Goal: Task Accomplishment & Management: Manage account settings

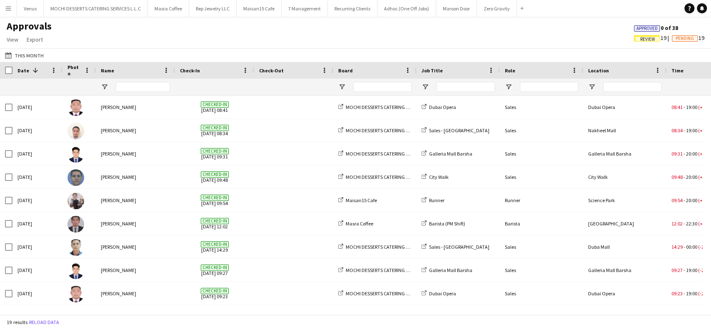
click at [127, 89] on input "Name Filter Input" at bounding box center [143, 87] width 54 height 10
click at [10, 9] on app-icon "Menu" at bounding box center [8, 8] width 7 height 7
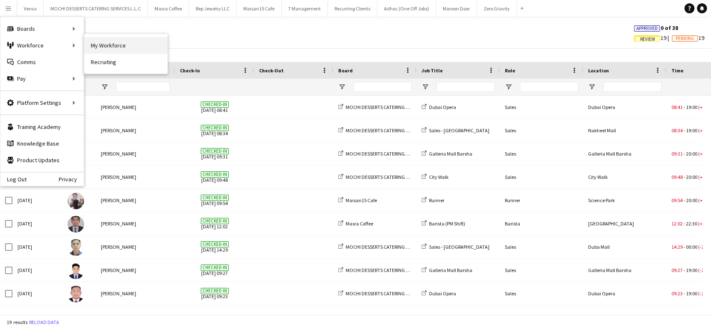
click at [105, 47] on link "My Workforce" at bounding box center [125, 45] width 83 height 17
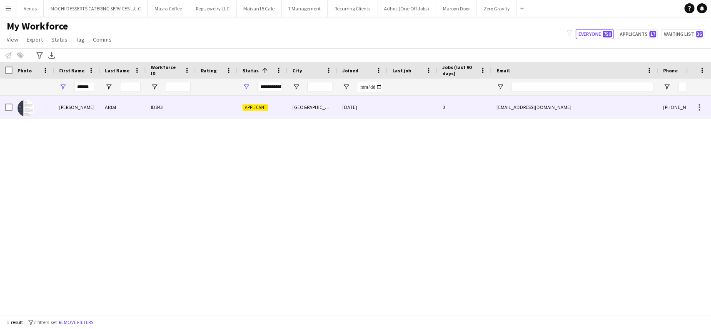
click at [442, 107] on div "0" at bounding box center [464, 107] width 54 height 23
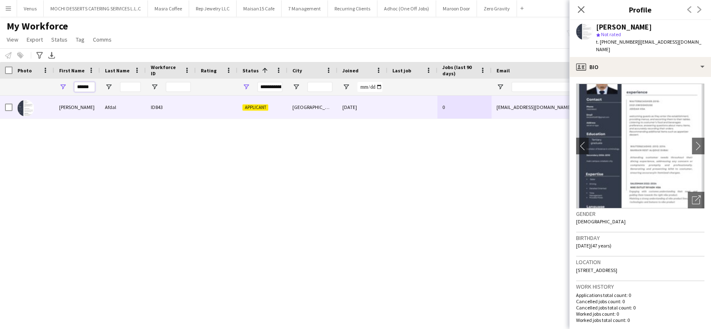
drag, startPoint x: 90, startPoint y: 89, endPoint x: 73, endPoint y: 89, distance: 16.7
click at [73, 89] on div "******" at bounding box center [77, 87] width 46 height 17
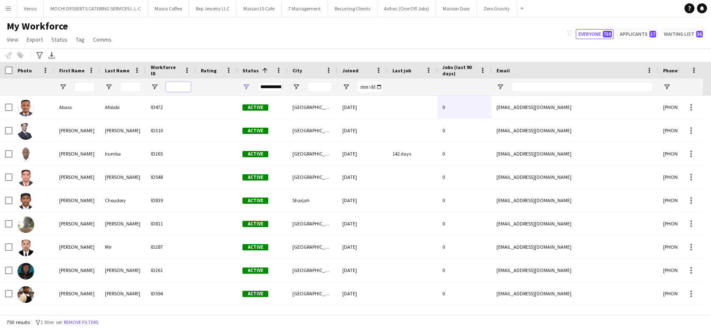
click at [186, 90] on input "Workforce ID Filter Input" at bounding box center [178, 87] width 25 height 10
paste input "***"
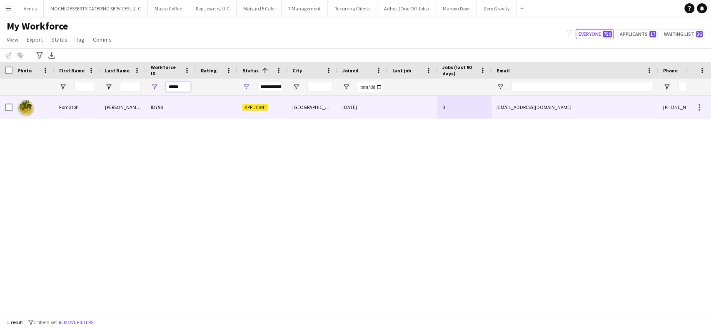
type input "*****"
click at [49, 106] on div at bounding box center [33, 107] width 42 height 23
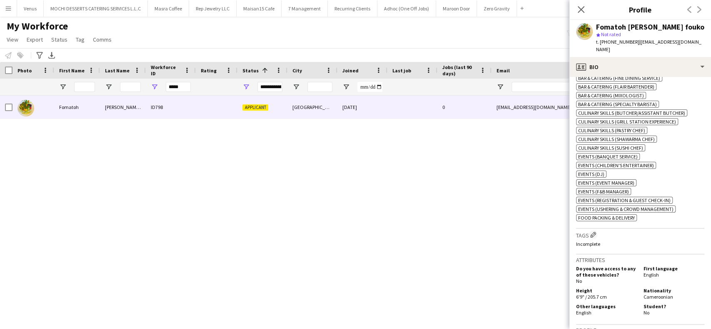
scroll to position [557, 0]
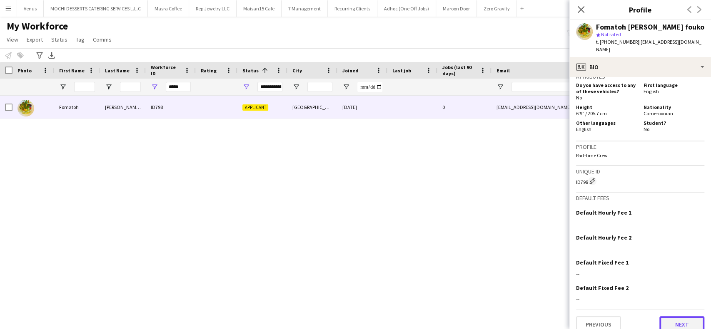
click at [668, 316] on button "Next" at bounding box center [681, 324] width 45 height 17
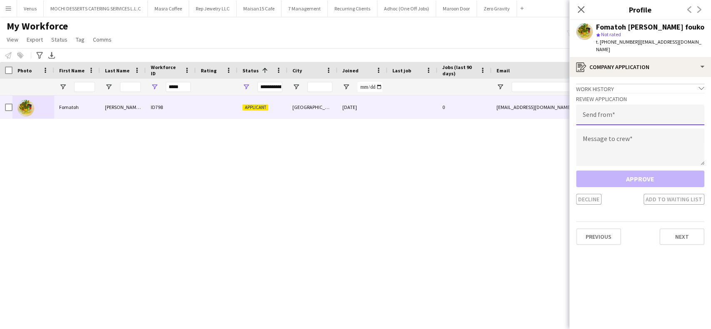
click at [612, 104] on input "email" at bounding box center [640, 114] width 128 height 21
paste input "**********"
type input "**********"
drag, startPoint x: 619, startPoint y: 134, endPoint x: 619, endPoint y: 141, distance: 7.1
click at [619, 134] on textarea at bounding box center [640, 147] width 128 height 37
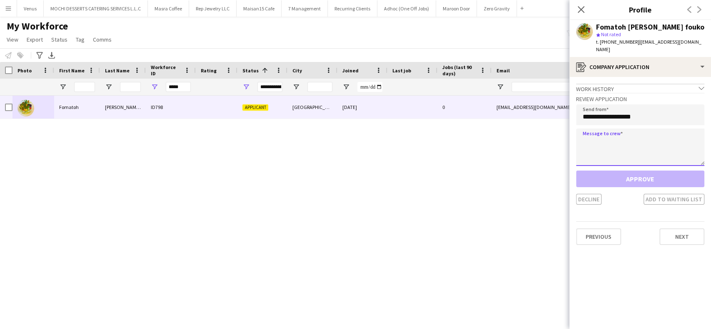
paste textarea "**********"
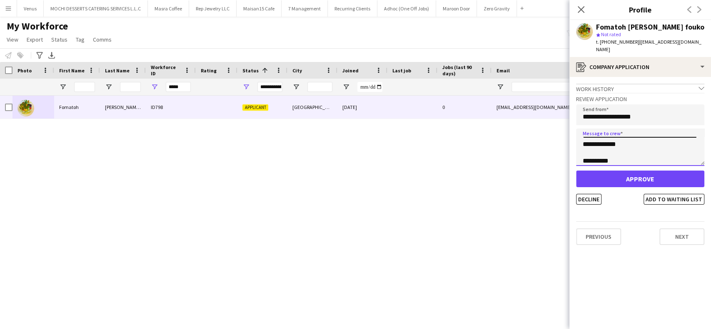
type textarea "**********"
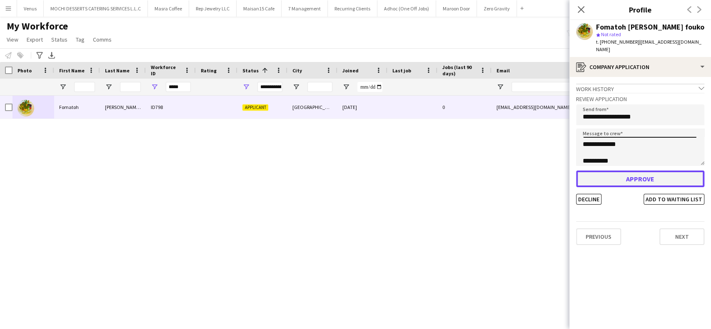
drag, startPoint x: 606, startPoint y: 174, endPoint x: 610, endPoint y: 175, distance: 4.3
click at [606, 174] on button "Approve" at bounding box center [640, 179] width 128 height 17
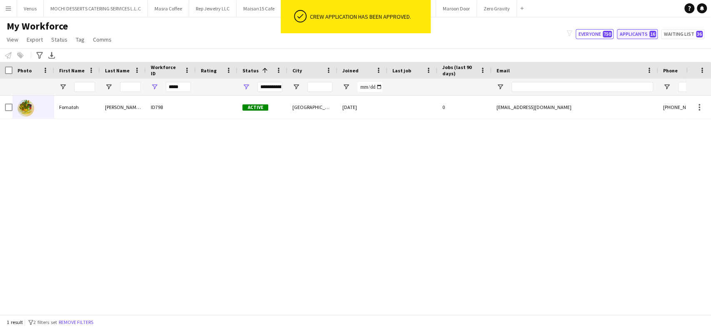
click at [646, 33] on button "Applicants 16" at bounding box center [637, 34] width 41 height 10
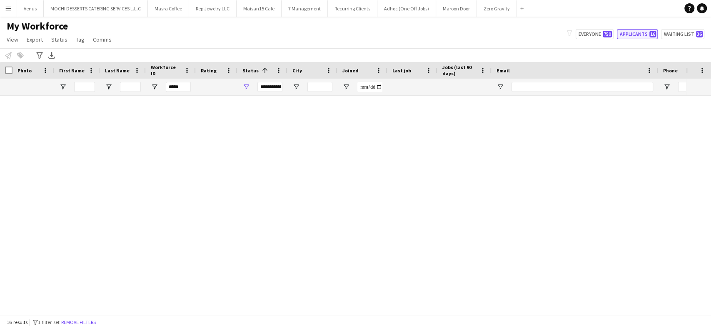
type input "**********"
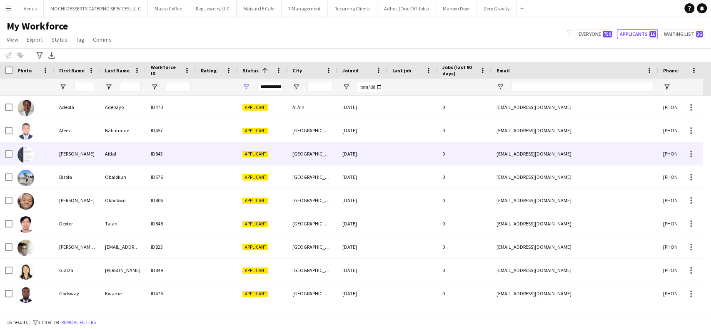
click at [127, 156] on div "Afdal" at bounding box center [123, 153] width 46 height 23
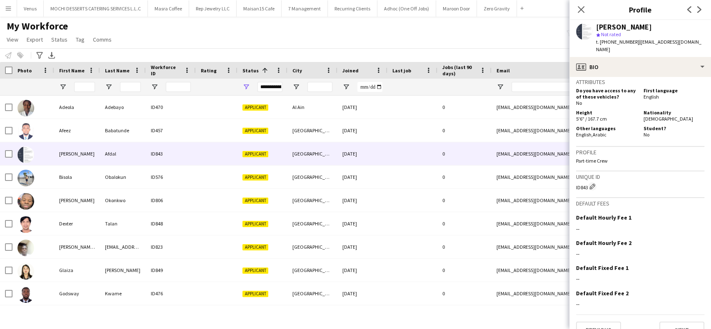
scroll to position [341, 0]
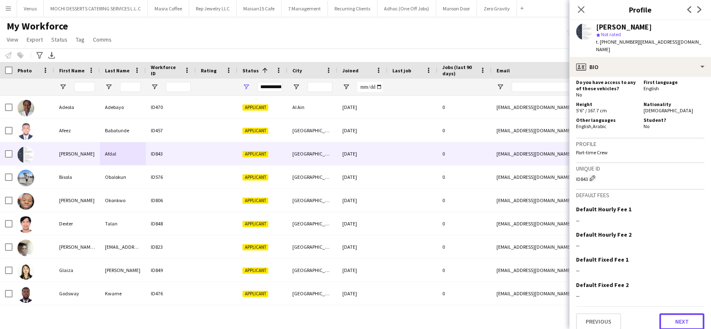
click at [670, 313] on button "Next" at bounding box center [681, 321] width 45 height 17
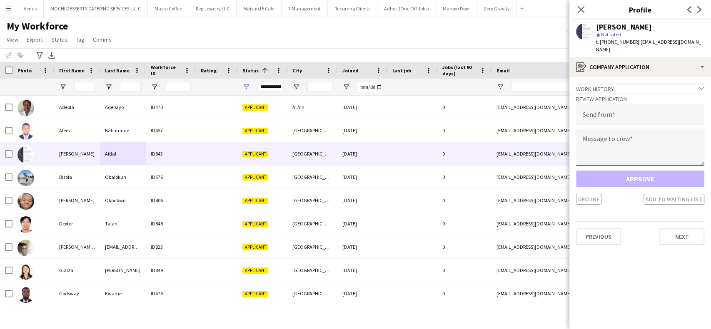
click at [649, 145] on textarea at bounding box center [640, 147] width 128 height 37
paste textarea "**********"
type textarea "**********"
click at [592, 104] on input "email" at bounding box center [640, 114] width 128 height 21
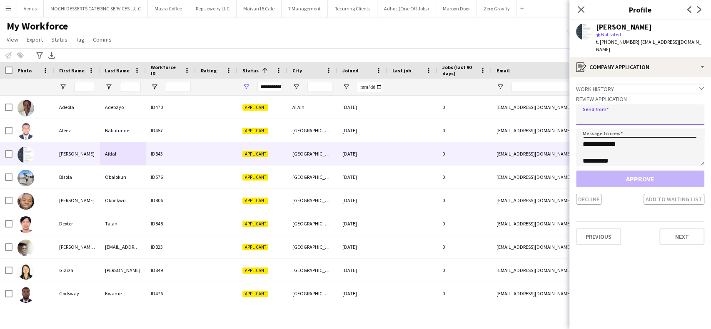
paste input "**********"
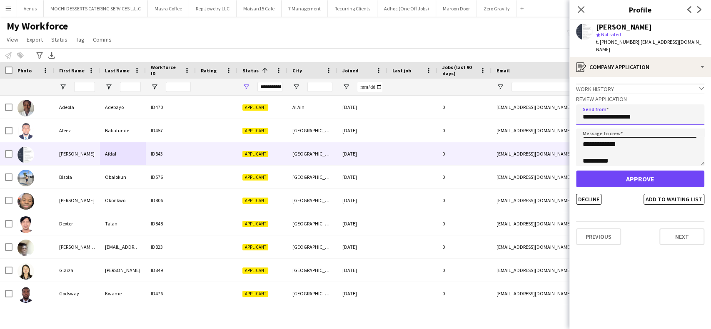
type input "**********"
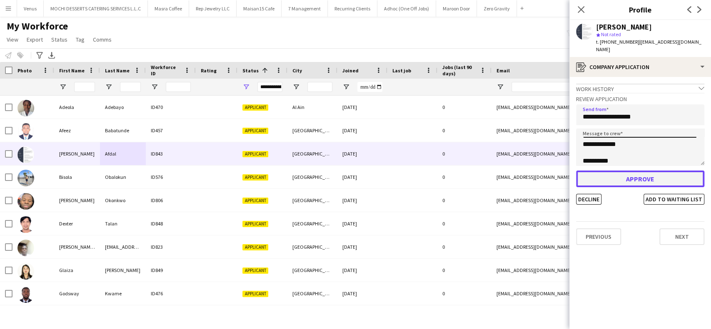
click at [618, 171] on button "Approve" at bounding box center [640, 179] width 128 height 17
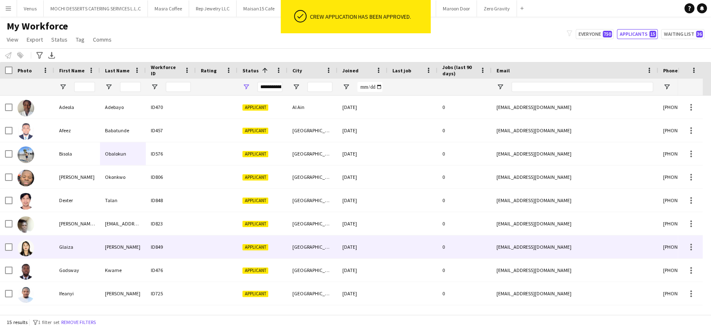
click at [139, 247] on div "[PERSON_NAME]" at bounding box center [123, 247] width 46 height 23
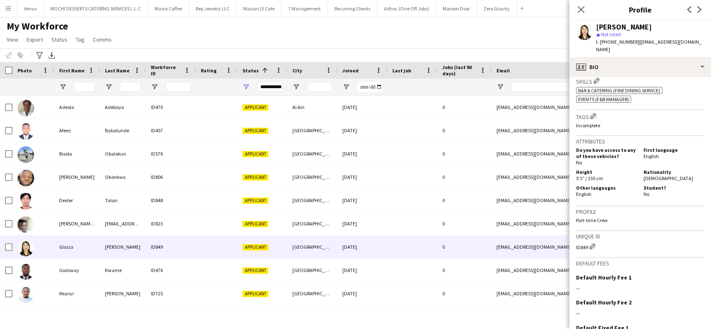
scroll to position [370, 0]
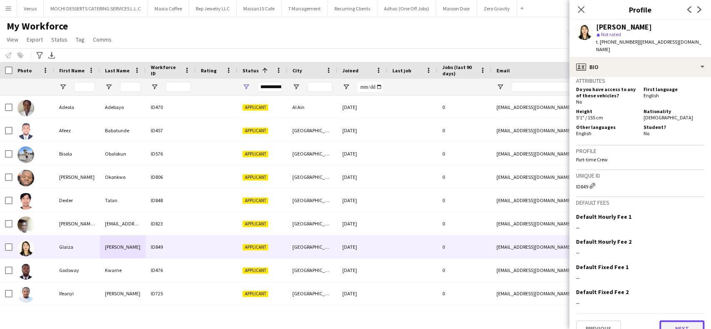
click at [669, 321] on button "Next" at bounding box center [681, 329] width 45 height 17
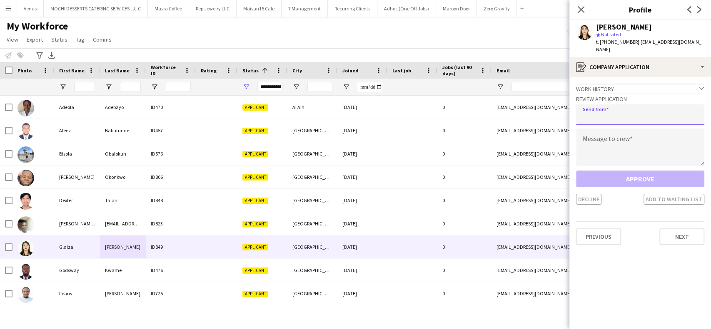
click at [640, 111] on input "email" at bounding box center [640, 114] width 128 height 21
paste input "**********"
type input "**********"
drag, startPoint x: 597, startPoint y: 133, endPoint x: 601, endPoint y: 136, distance: 5.4
click at [597, 134] on textarea at bounding box center [640, 147] width 128 height 37
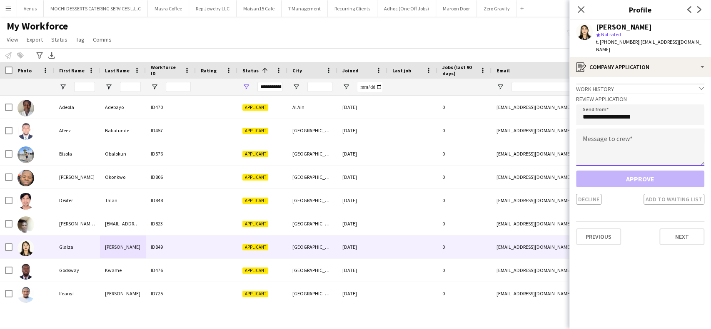
paste textarea "**********"
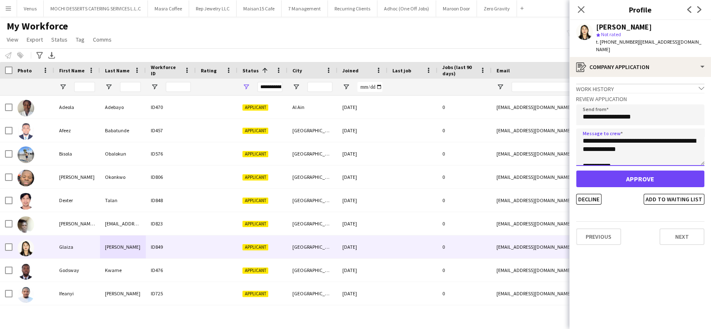
scroll to position [13, 0]
type textarea "**********"
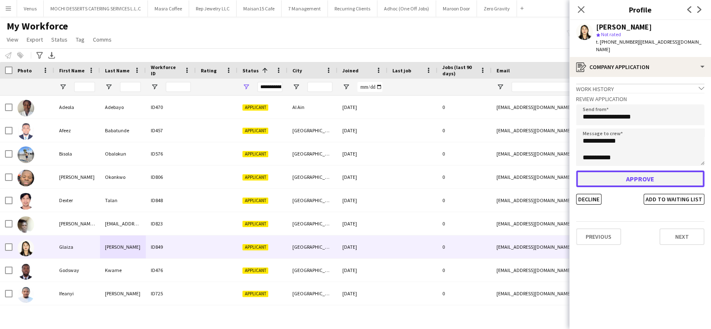
click at [612, 172] on button "Approve" at bounding box center [640, 179] width 128 height 17
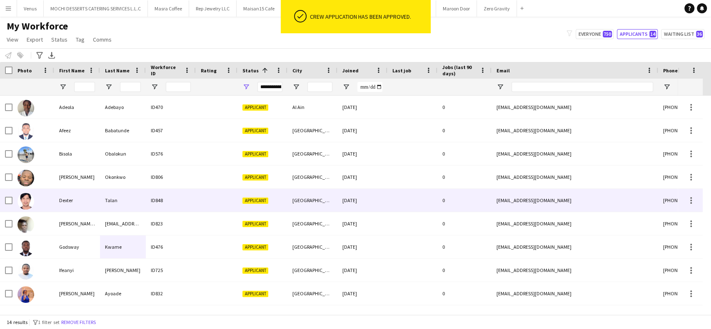
click at [95, 198] on div "Dexter" at bounding box center [77, 200] width 46 height 23
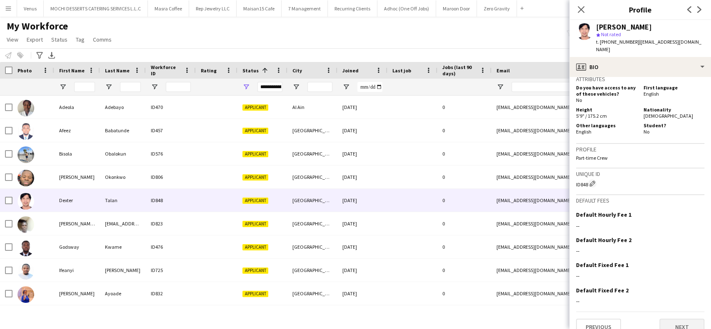
scroll to position [356, 0]
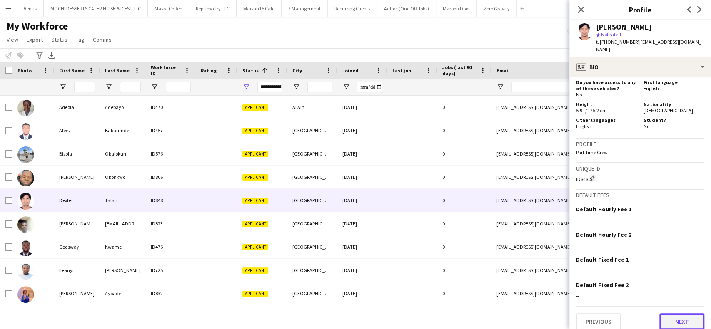
click at [667, 313] on button "Next" at bounding box center [681, 321] width 45 height 17
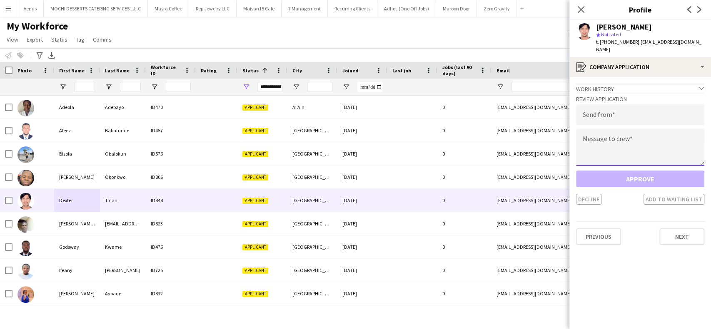
click at [637, 139] on textarea at bounding box center [640, 147] width 128 height 37
paste textarea "**********"
type textarea "**********"
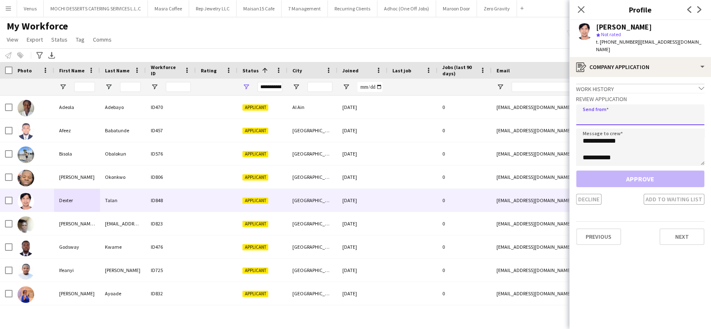
click at [588, 106] on input "email" at bounding box center [640, 114] width 128 height 21
paste input "**********"
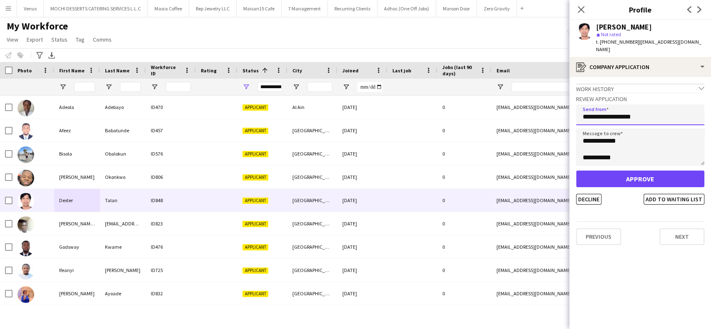
type input "**********"
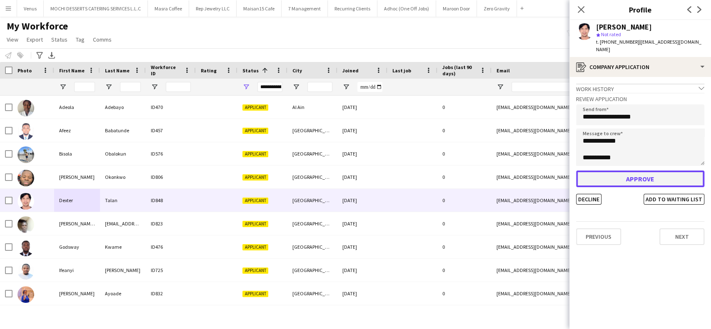
click at [625, 173] on button "Approve" at bounding box center [640, 179] width 128 height 17
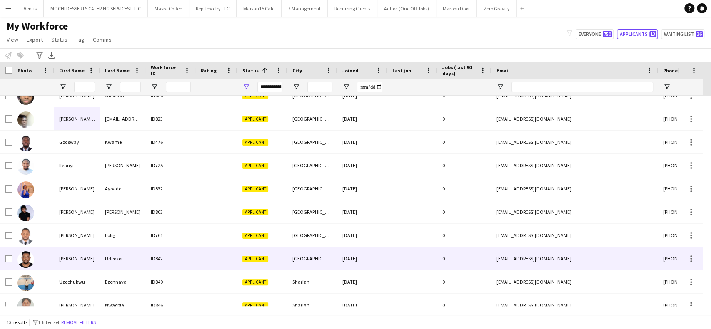
scroll to position [92, 0]
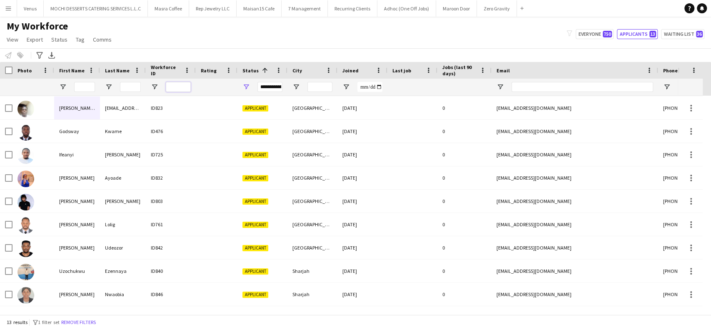
drag, startPoint x: 173, startPoint y: 88, endPoint x: 180, endPoint y: 90, distance: 6.9
click at [174, 88] on input "Workforce ID Filter Input" at bounding box center [178, 87] width 25 height 10
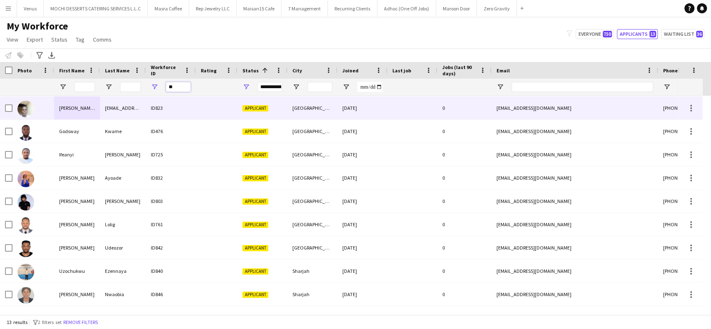
paste input "***"
type input "*****"
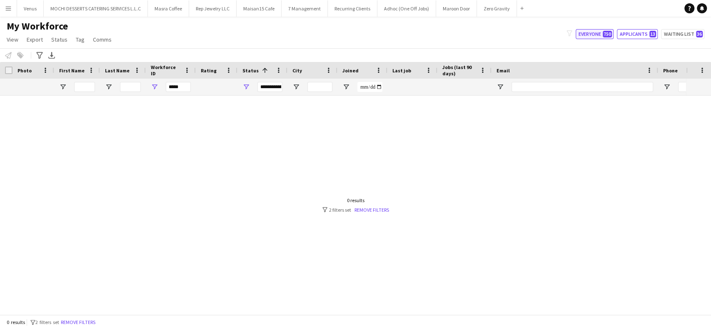
click at [595, 35] on button "Everyone 750" at bounding box center [594, 34] width 38 height 10
type input "**********"
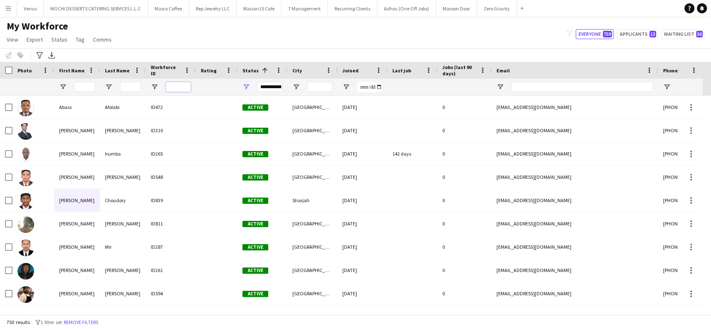
click at [177, 82] on input "Workforce ID Filter Input" at bounding box center [178, 87] width 25 height 10
paste input "***"
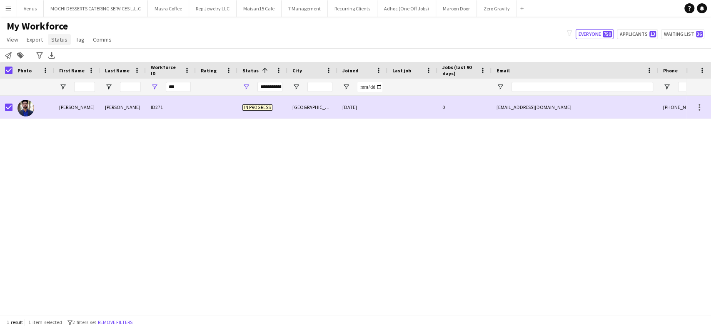
click at [57, 37] on span "Status" at bounding box center [59, 39] width 16 height 7
click at [70, 58] on link "Edit" at bounding box center [77, 57] width 58 height 17
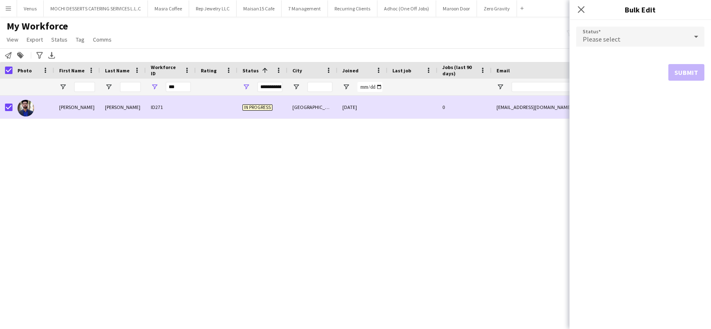
click at [689, 32] on div at bounding box center [695, 36] width 17 height 17
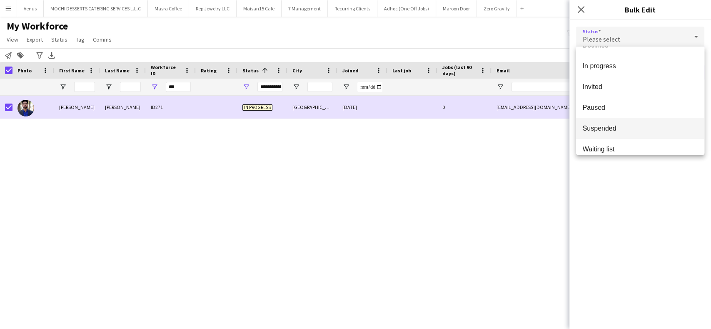
scroll to position [85, 0]
click at [648, 119] on span "Suspended" at bounding box center [639, 121] width 115 height 8
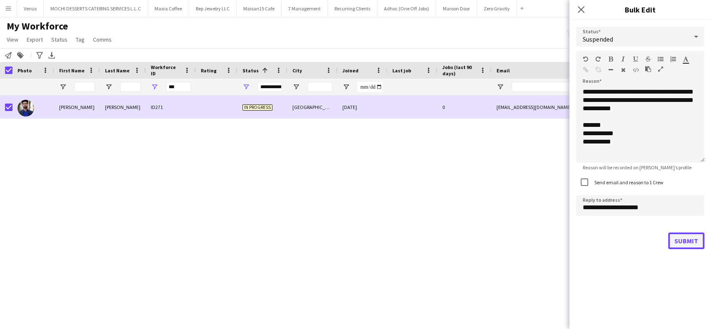
click at [682, 239] on button "Submit" at bounding box center [686, 241] width 36 height 17
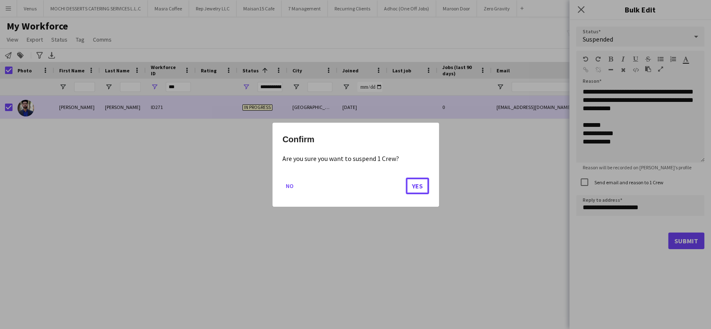
click at [420, 187] on button "Yes" at bounding box center [416, 185] width 23 height 17
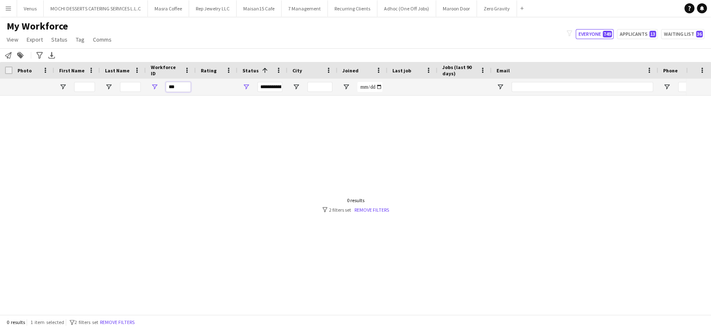
drag, startPoint x: 179, startPoint y: 88, endPoint x: 144, endPoint y: 86, distance: 35.5
click at [144, 86] on div "***" at bounding box center [451, 87] width 903 height 17
paste input "*"
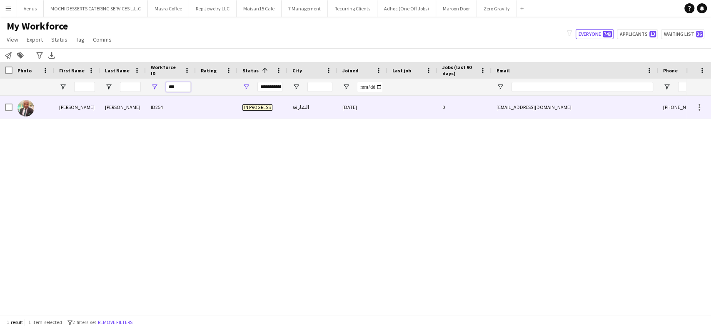
type input "***"
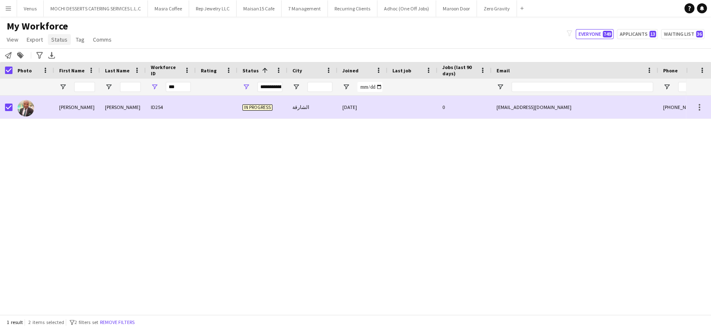
click at [57, 42] on span "Status" at bounding box center [59, 39] width 16 height 7
click at [57, 38] on span "Status" at bounding box center [59, 39] width 16 height 7
drag, startPoint x: 57, startPoint y: 57, endPoint x: 304, endPoint y: 106, distance: 252.1
click at [58, 57] on span "Edit" at bounding box center [60, 57] width 10 height 7
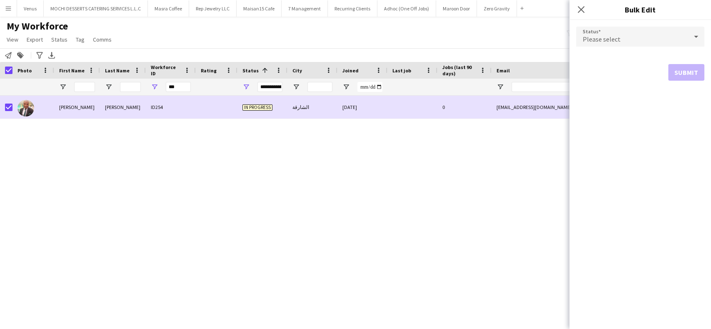
click at [679, 34] on div "Please select" at bounding box center [632, 37] width 112 height 20
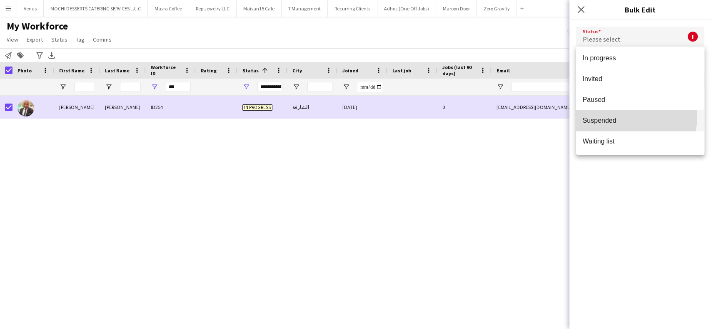
click at [622, 117] on span "Suspended" at bounding box center [639, 121] width 115 height 8
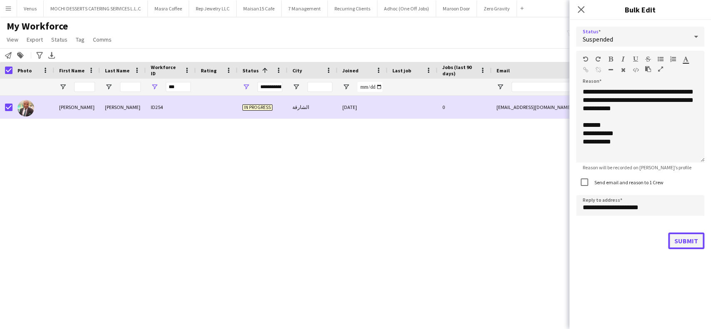
click at [681, 242] on button "Submit" at bounding box center [686, 241] width 36 height 17
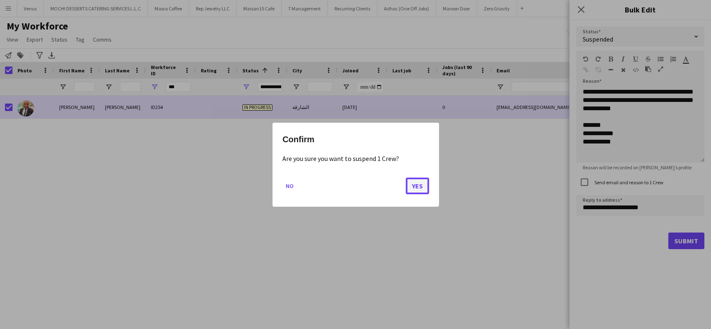
click at [422, 188] on button "Yes" at bounding box center [416, 185] width 23 height 17
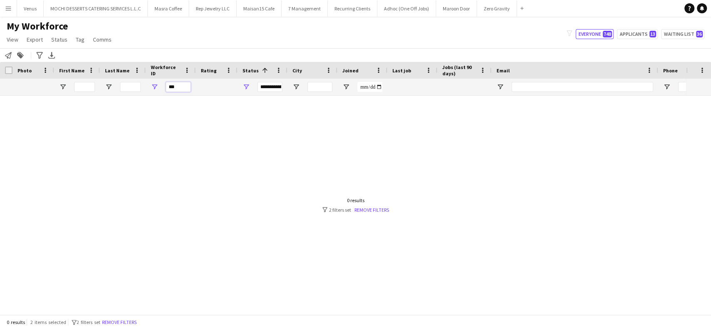
drag, startPoint x: 180, startPoint y: 88, endPoint x: 159, endPoint y: 87, distance: 20.9
click at [159, 87] on div "***" at bounding box center [171, 87] width 50 height 17
paste input "Workforce ID Filter Input"
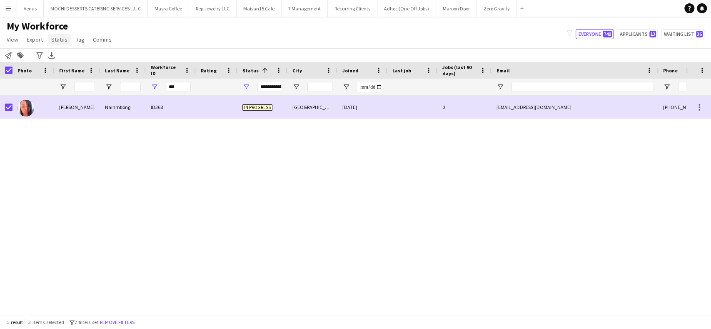
click at [63, 41] on span "Status" at bounding box center [59, 39] width 16 height 7
click at [65, 56] on link "Edit" at bounding box center [77, 57] width 58 height 17
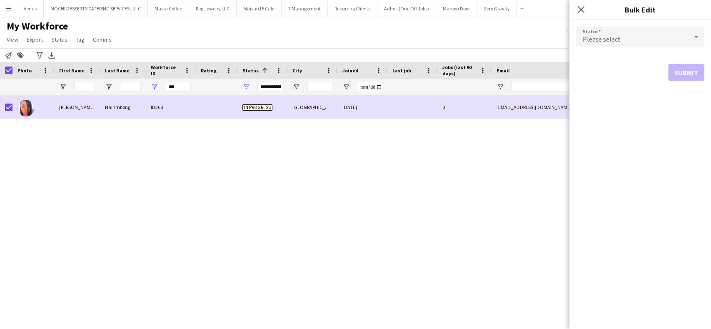
click at [689, 33] on div at bounding box center [695, 36] width 17 height 17
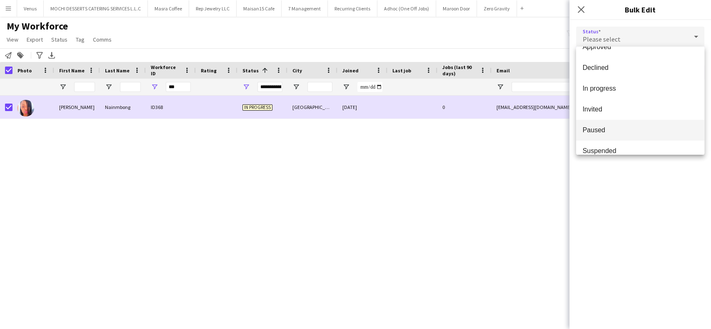
scroll to position [55, 0]
click at [622, 147] on span "Suspended" at bounding box center [639, 151] width 115 height 8
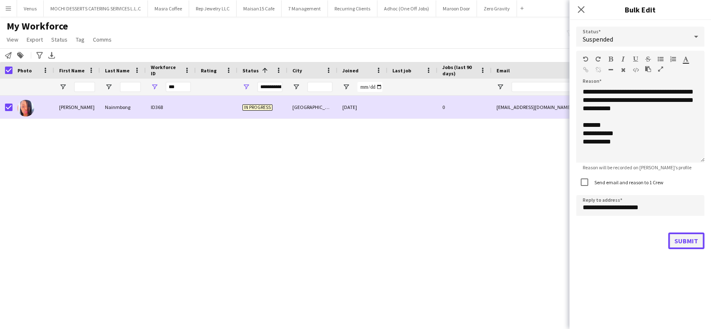
click at [679, 242] on button "Submit" at bounding box center [686, 241] width 36 height 17
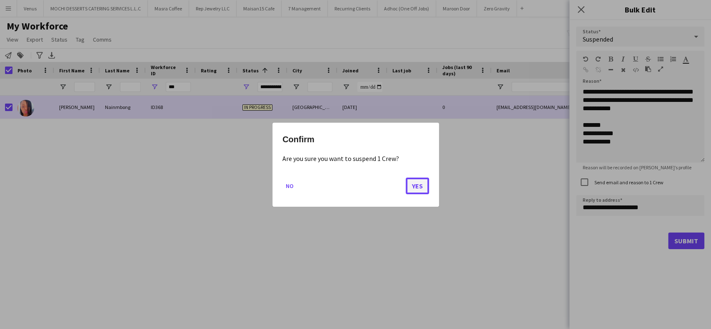
click at [419, 187] on button "Yes" at bounding box center [416, 185] width 23 height 17
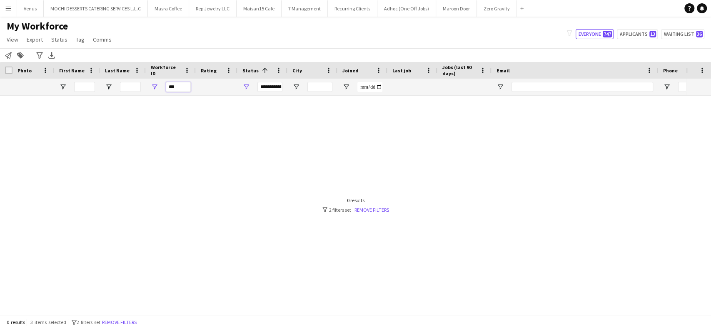
paste input "Workforce ID Filter Input"
drag, startPoint x: 178, startPoint y: 91, endPoint x: 153, endPoint y: 88, distance: 24.7
click at [153, 88] on div "***" at bounding box center [171, 87] width 50 height 17
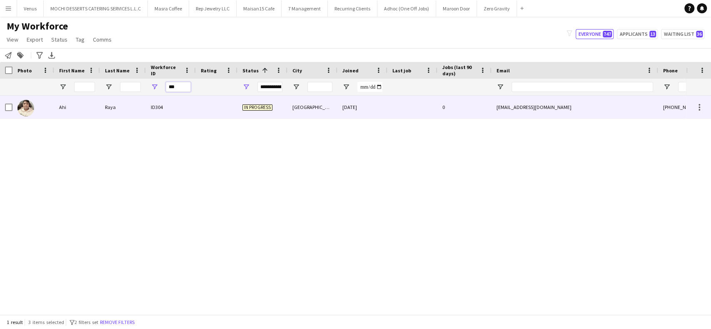
type input "***"
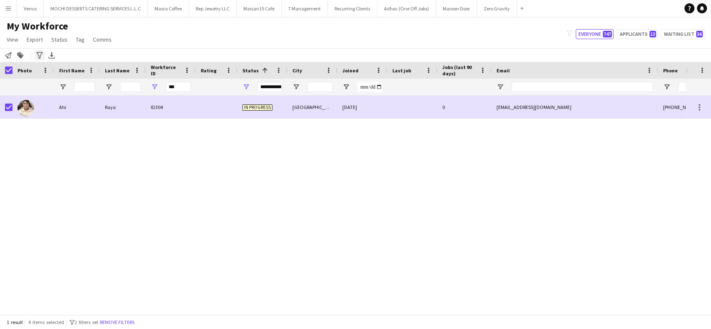
click at [39, 57] on icon at bounding box center [39, 55] width 6 height 7
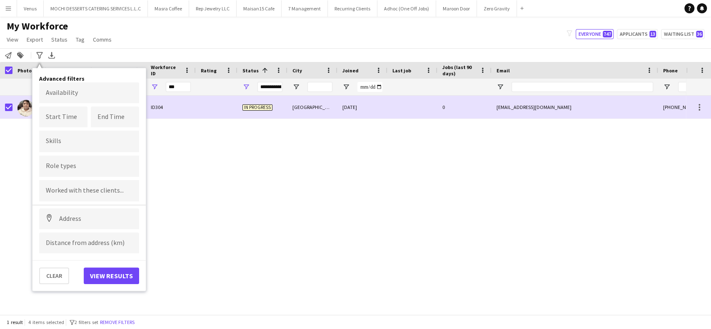
drag, startPoint x: 180, startPoint y: 186, endPoint x: 150, endPoint y: 144, distance: 51.6
click at [180, 185] on div "Ahi Raya ID304 In progress [GEOGRAPHIC_DATA] [DATE] 0 [EMAIL_ADDRESS][DOMAIN_NA…" at bounding box center [343, 201] width 686 height 211
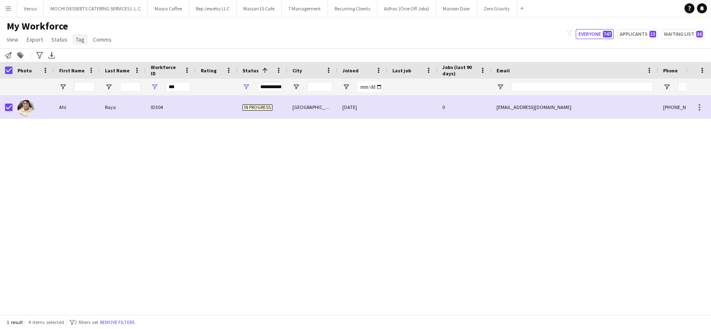
click at [78, 40] on span "Tag" at bounding box center [80, 39] width 9 height 7
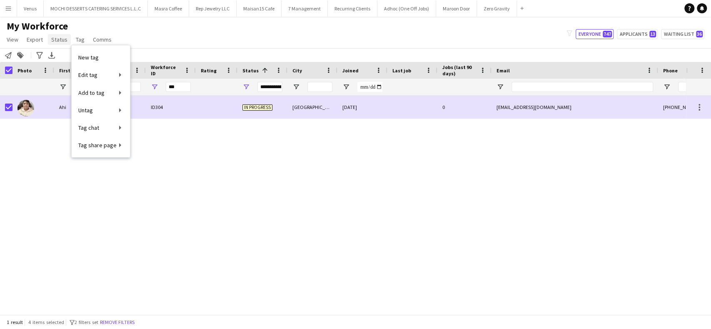
click at [59, 43] on link "Status" at bounding box center [59, 39] width 23 height 11
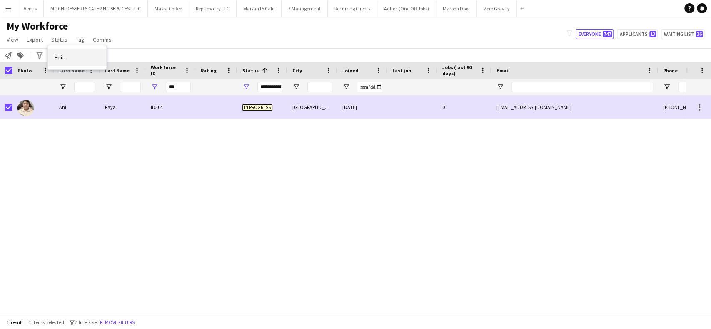
click at [63, 56] on span "Edit" at bounding box center [60, 57] width 10 height 7
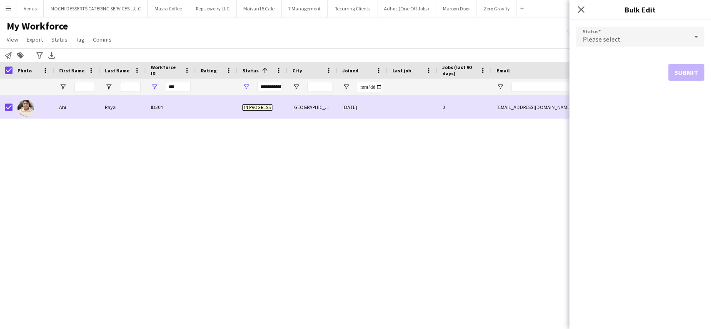
click at [699, 39] on icon at bounding box center [696, 36] width 10 height 17
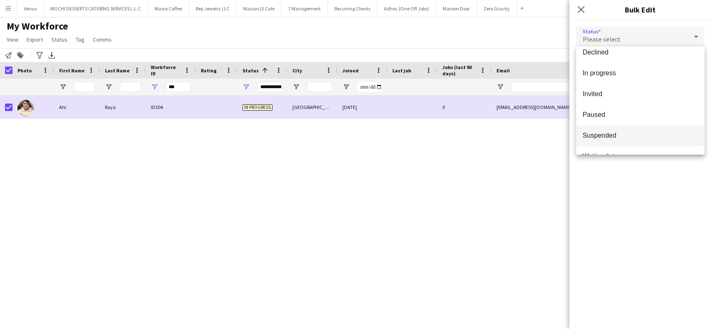
scroll to position [85, 0]
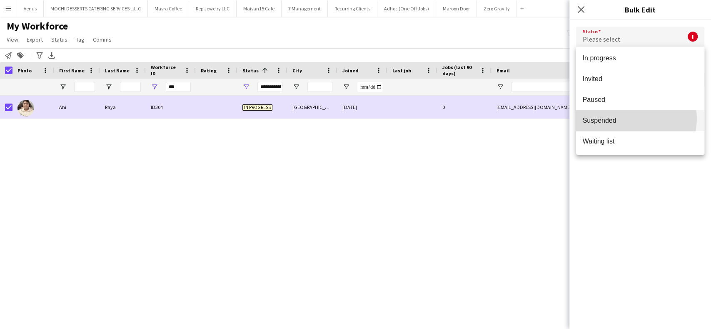
click at [632, 119] on span "Suspended" at bounding box center [639, 121] width 115 height 8
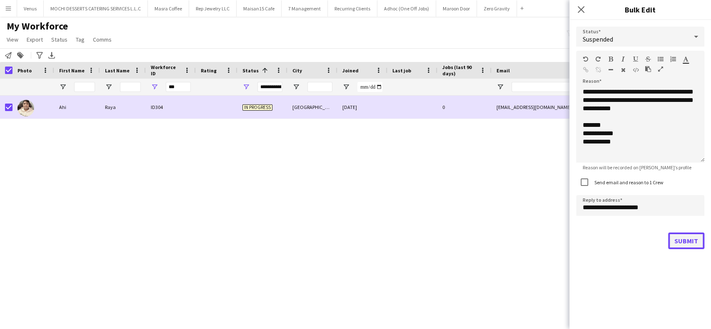
click at [684, 241] on button "Submit" at bounding box center [686, 241] width 36 height 17
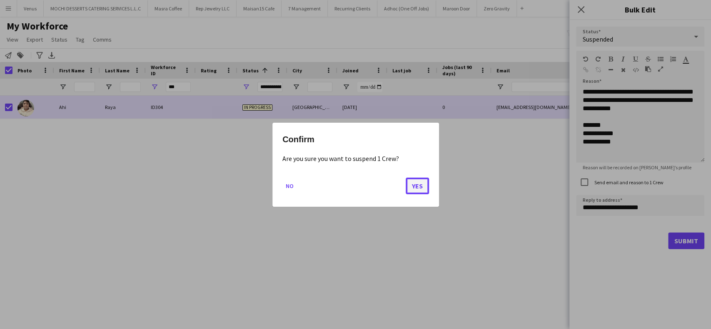
click at [426, 189] on button "Yes" at bounding box center [416, 185] width 23 height 17
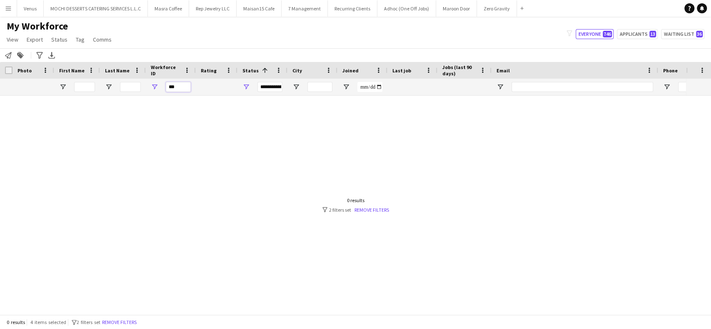
drag, startPoint x: 181, startPoint y: 87, endPoint x: 166, endPoint y: 86, distance: 14.6
click at [166, 86] on input "***" at bounding box center [178, 87] width 25 height 10
paste input "Workforce ID Filter Input"
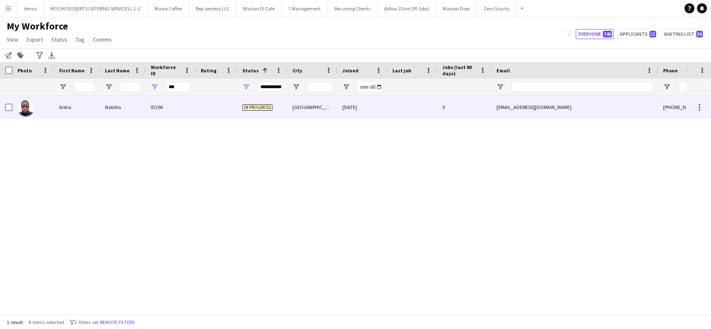
click at [14, 109] on div at bounding box center [33, 107] width 42 height 23
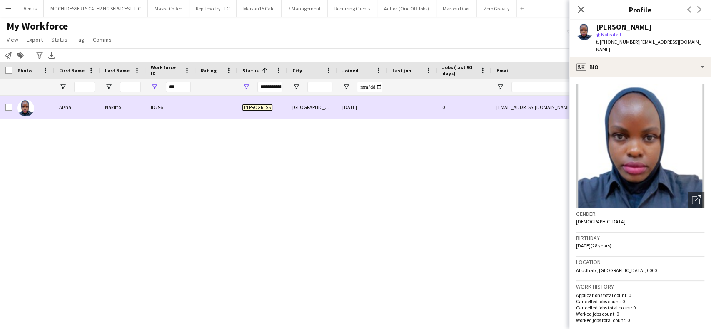
click at [14, 106] on div at bounding box center [33, 107] width 42 height 23
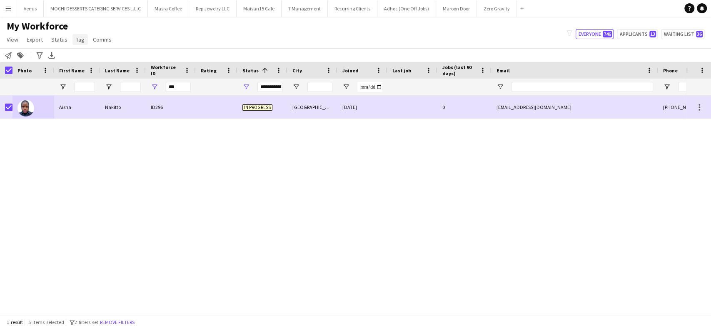
click at [82, 42] on span "Tag" at bounding box center [80, 39] width 9 height 7
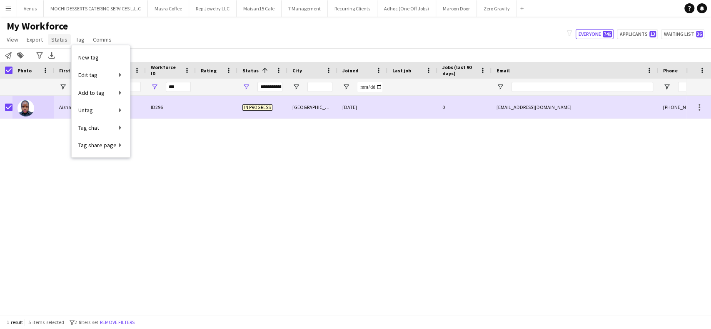
click at [60, 39] on span "Status" at bounding box center [59, 39] width 16 height 7
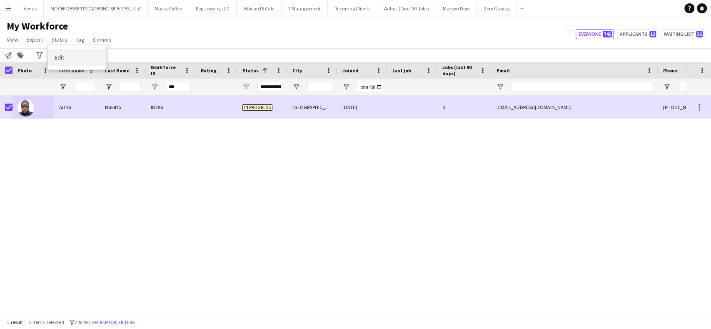
drag, startPoint x: 57, startPoint y: 55, endPoint x: 63, endPoint y: 57, distance: 6.5
click at [57, 55] on span "Edit" at bounding box center [60, 57] width 10 height 7
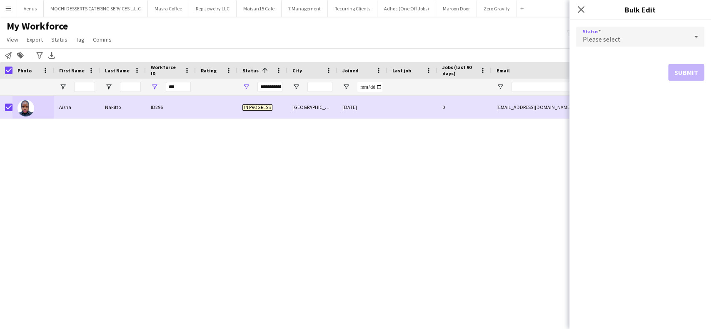
click at [691, 33] on icon at bounding box center [696, 36] width 10 height 17
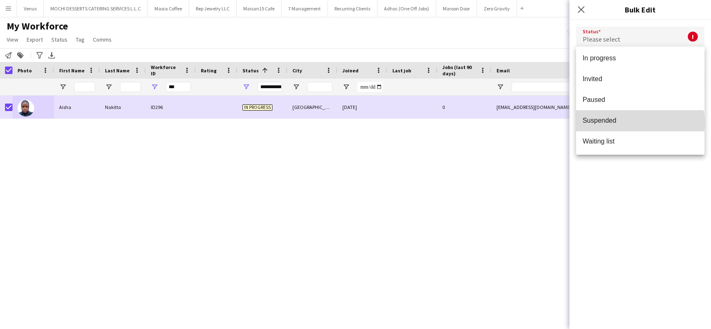
click at [639, 122] on span "Suspended" at bounding box center [639, 121] width 115 height 8
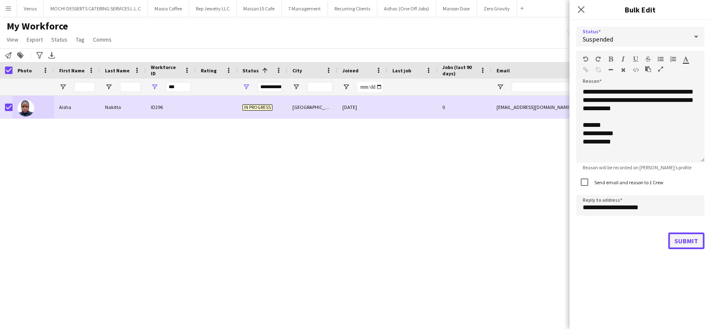
click at [690, 241] on button "Submit" at bounding box center [686, 241] width 36 height 17
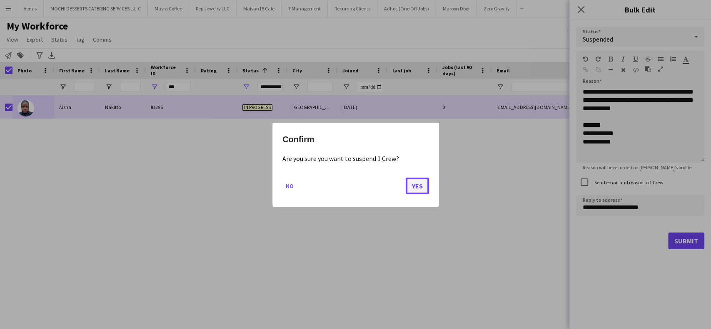
click at [415, 182] on button "Yes" at bounding box center [416, 185] width 23 height 17
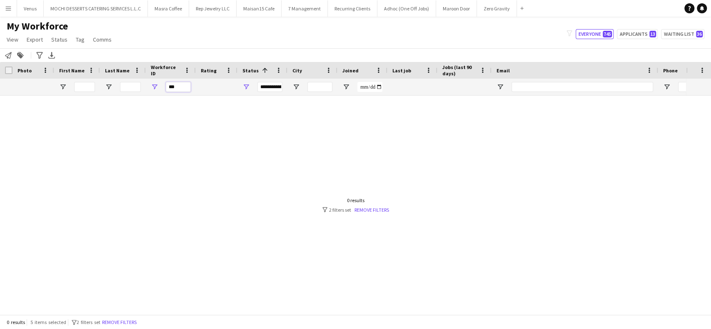
drag, startPoint x: 183, startPoint y: 88, endPoint x: 154, endPoint y: 85, distance: 28.9
click at [156, 85] on div "***" at bounding box center [171, 87] width 50 height 17
paste input "Workforce ID Filter Input"
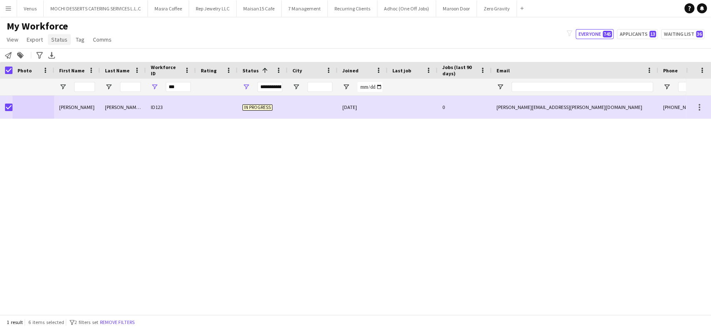
click at [56, 41] on span "Status" at bounding box center [59, 39] width 16 height 7
click at [77, 57] on link "Edit" at bounding box center [77, 57] width 58 height 17
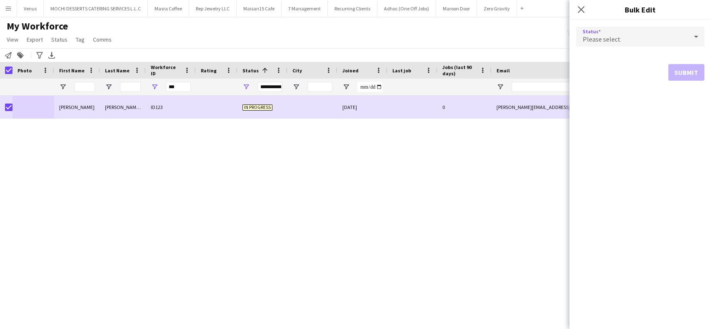
click at [696, 37] on icon at bounding box center [696, 36] width 10 height 17
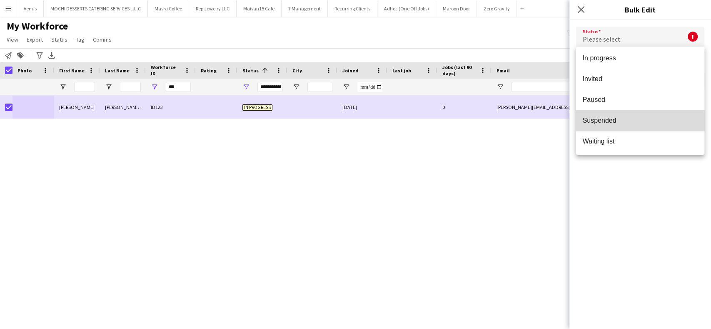
click at [649, 118] on span "Suspended" at bounding box center [639, 121] width 115 height 8
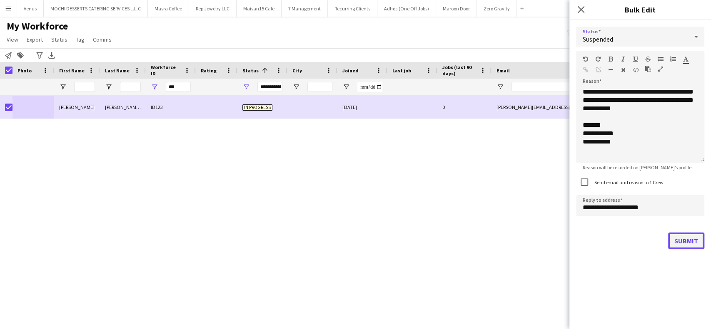
click at [683, 241] on button "Submit" at bounding box center [686, 241] width 36 height 17
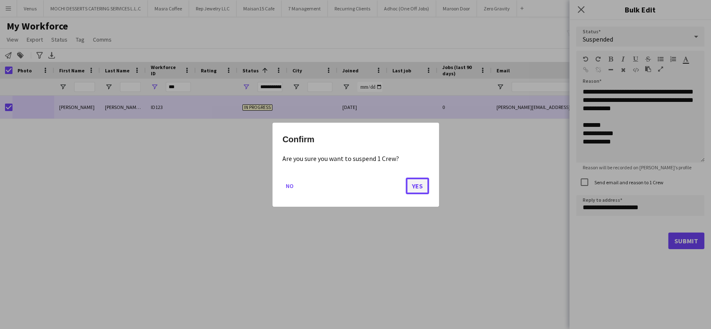
click at [412, 183] on button "Yes" at bounding box center [416, 185] width 23 height 17
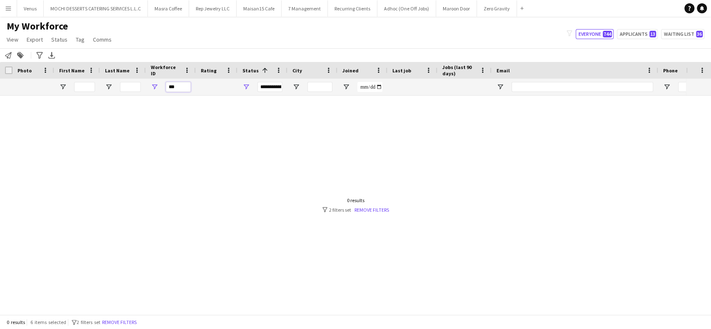
paste input "Workforce ID Filter Input"
drag, startPoint x: 187, startPoint y: 88, endPoint x: 158, endPoint y: 87, distance: 29.1
click at [159, 88] on div "***" at bounding box center [171, 87] width 50 height 17
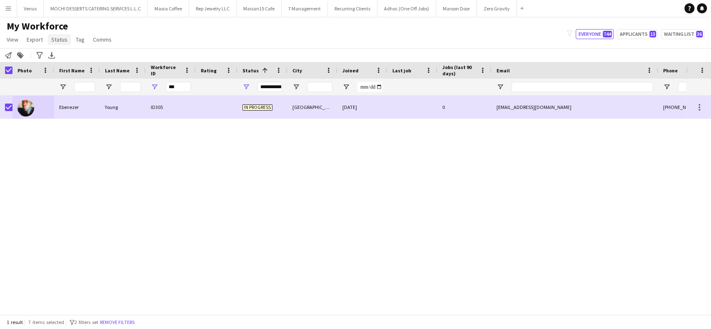
click at [61, 41] on span "Status" at bounding box center [59, 39] width 16 height 7
click at [80, 54] on link "Edit" at bounding box center [77, 57] width 58 height 17
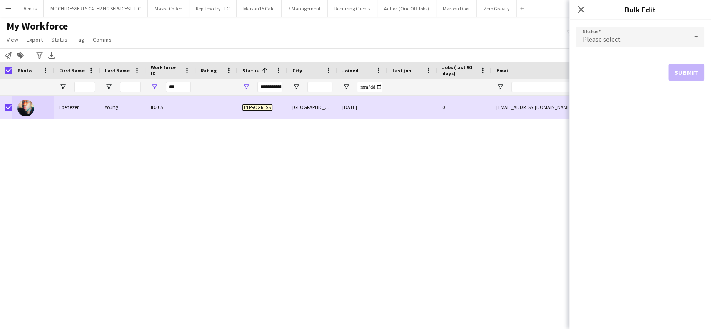
click at [671, 40] on div "Please select" at bounding box center [632, 37] width 112 height 20
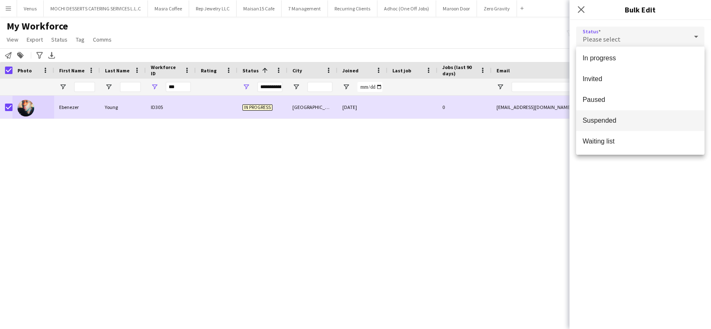
click at [647, 118] on span "Suspended" at bounding box center [639, 121] width 115 height 8
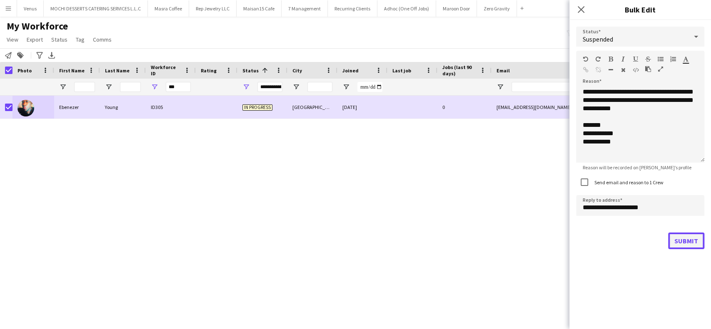
click at [675, 243] on button "Submit" at bounding box center [686, 241] width 36 height 17
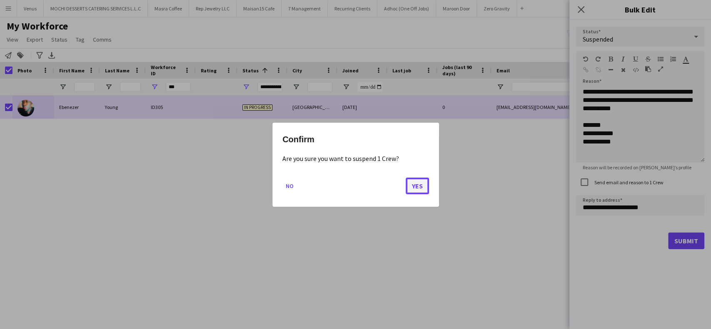
click at [416, 189] on button "Yes" at bounding box center [416, 185] width 23 height 17
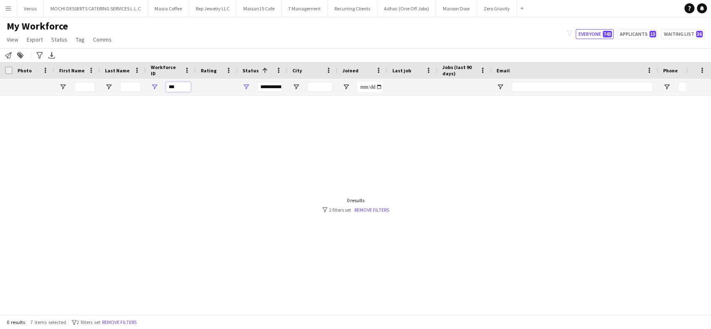
paste input "Workforce ID Filter Input"
drag, startPoint x: 184, startPoint y: 90, endPoint x: 156, endPoint y: 85, distance: 28.2
click at [156, 85] on div "***" at bounding box center [171, 87] width 50 height 17
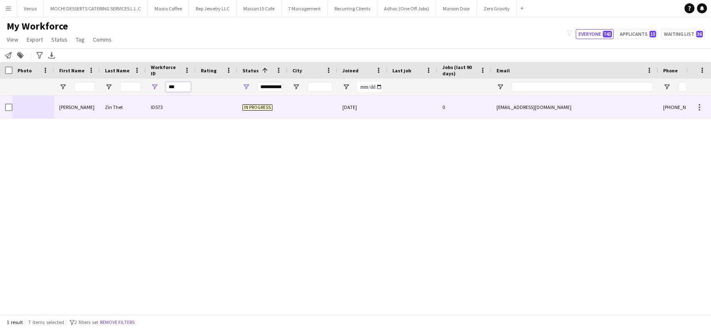
type input "***"
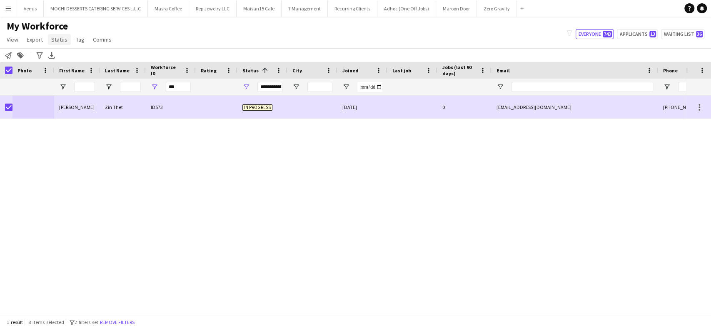
click at [58, 42] on span "Status" at bounding box center [59, 39] width 16 height 7
click at [73, 55] on link "Edit" at bounding box center [77, 57] width 58 height 17
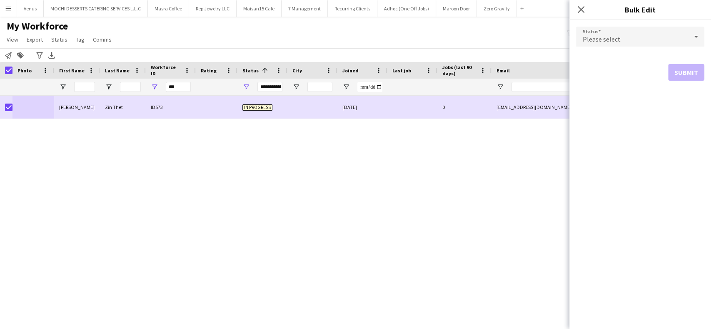
click at [648, 41] on div "Please select" at bounding box center [632, 37] width 112 height 20
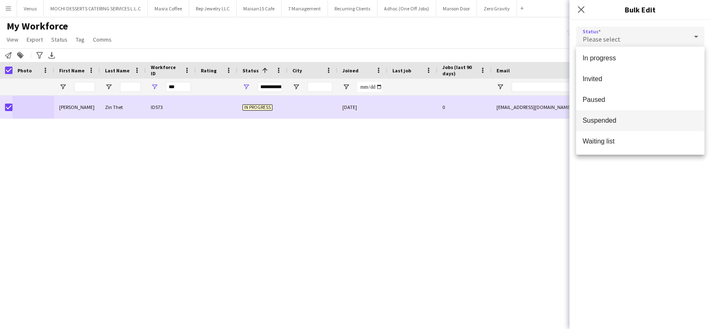
click at [622, 123] on span "Suspended" at bounding box center [639, 121] width 115 height 8
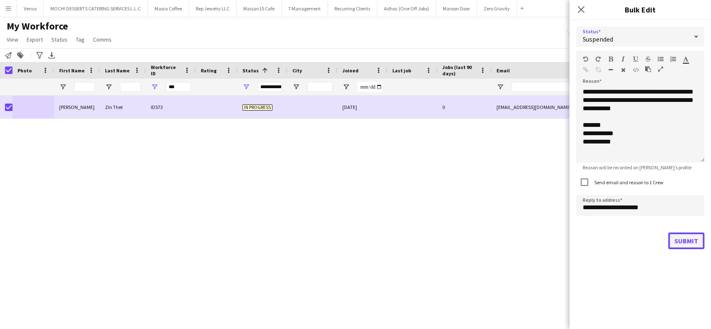
click at [683, 239] on button "Submit" at bounding box center [686, 241] width 36 height 17
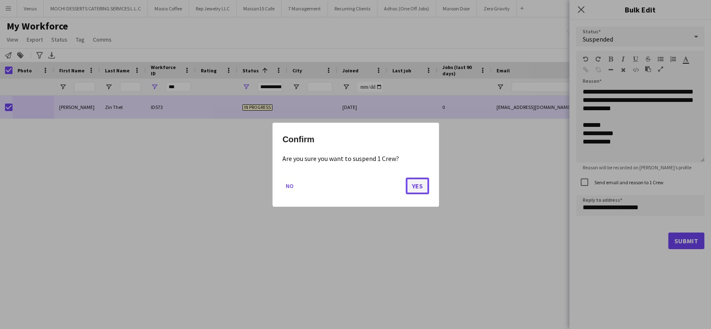
click at [418, 180] on button "Yes" at bounding box center [416, 185] width 23 height 17
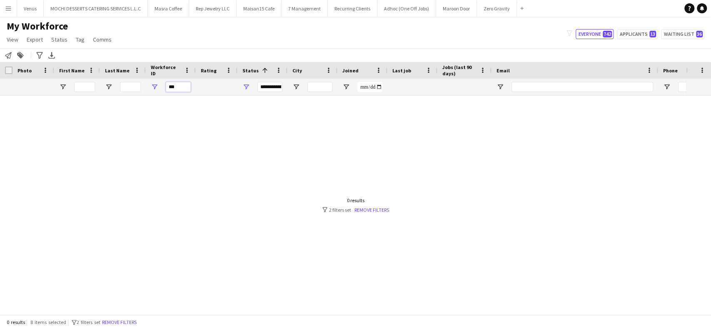
drag, startPoint x: 180, startPoint y: 86, endPoint x: 162, endPoint y: 88, distance: 18.4
click at [162, 88] on div "***" at bounding box center [171, 87] width 50 height 17
paste input "Workforce ID Filter Input"
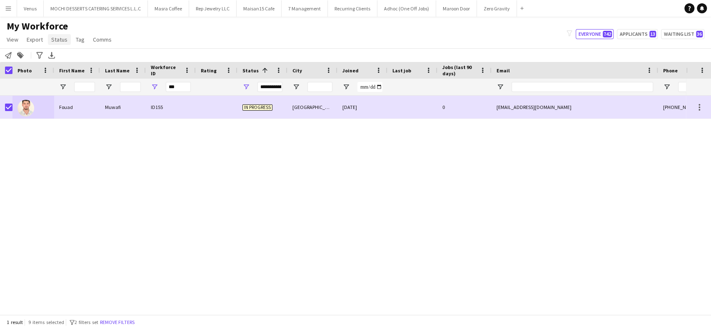
click at [57, 38] on span "Status" at bounding box center [59, 39] width 16 height 7
click at [78, 62] on link "Edit" at bounding box center [77, 57] width 58 height 17
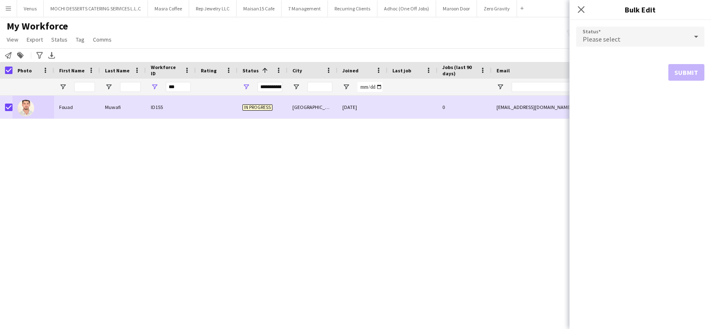
click at [685, 32] on div "Please select" at bounding box center [632, 37] width 112 height 20
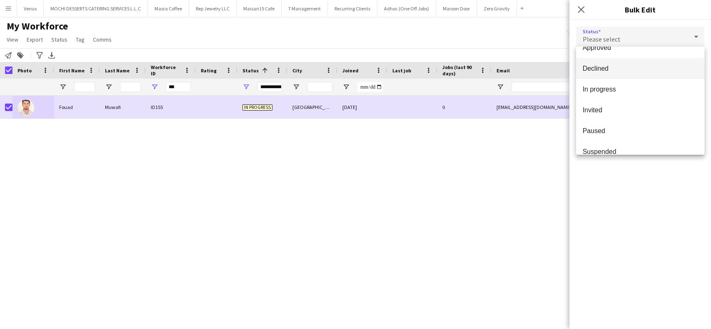
scroll to position [55, 0]
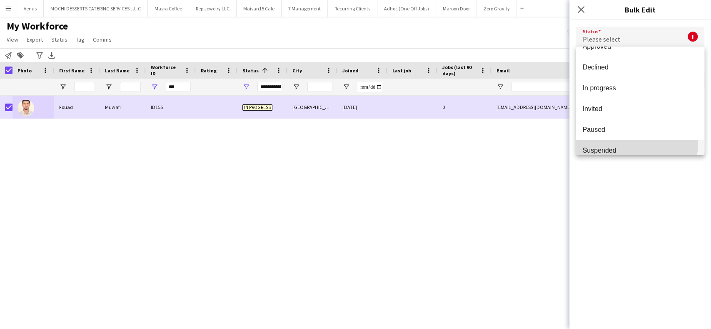
click at [633, 144] on mat-option "Suspended" at bounding box center [640, 150] width 128 height 21
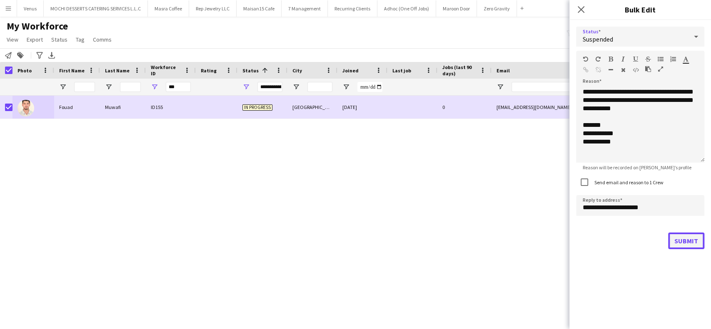
click at [677, 239] on button "Submit" at bounding box center [686, 241] width 36 height 17
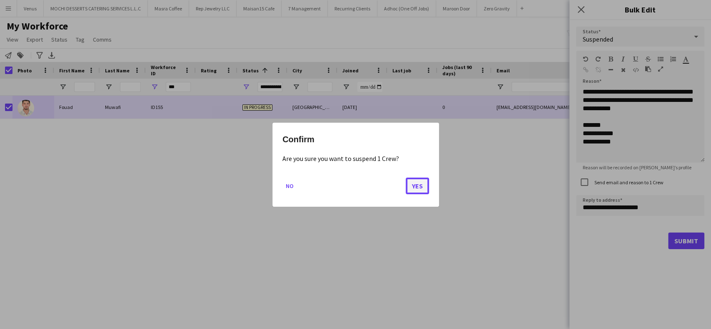
click at [413, 186] on button "Yes" at bounding box center [416, 185] width 23 height 17
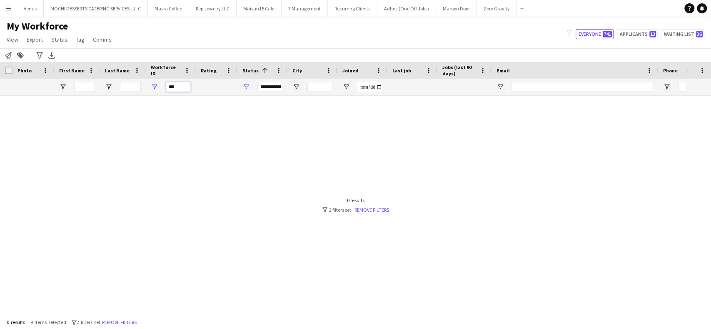
click at [176, 88] on input "***" at bounding box center [178, 87] width 25 height 10
paste input "Workforce ID Filter Input"
drag, startPoint x: 179, startPoint y: 92, endPoint x: 151, endPoint y: 87, distance: 28.7
click at [151, 87] on div "***" at bounding box center [171, 87] width 50 height 17
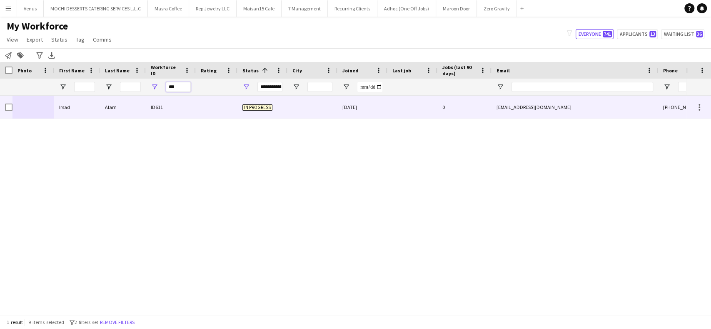
type input "***"
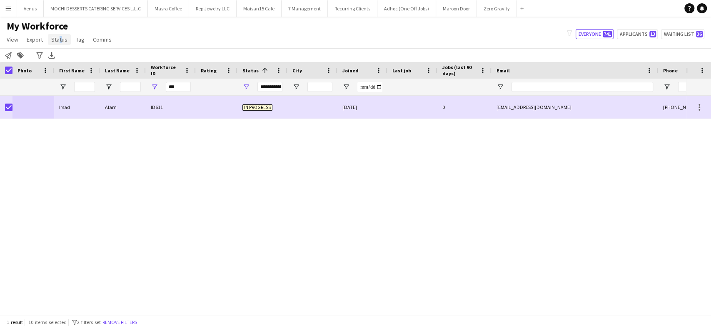
drag, startPoint x: 57, startPoint y: 42, endPoint x: 83, endPoint y: 45, distance: 26.0
click at [59, 41] on span "Status" at bounding box center [59, 39] width 16 height 7
click at [83, 59] on link "Edit" at bounding box center [77, 57] width 58 height 17
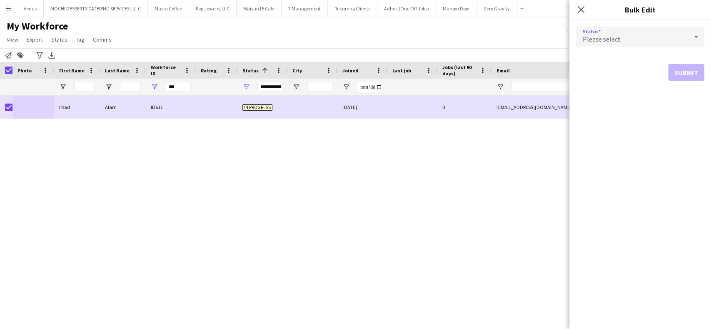
click at [651, 40] on div "Please select" at bounding box center [632, 37] width 112 height 20
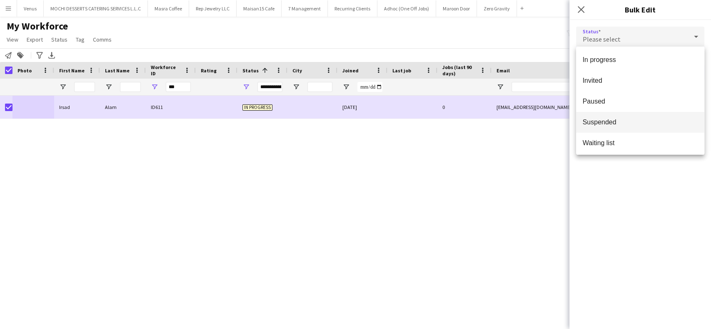
scroll to position [85, 0]
click at [633, 117] on span "Suspended" at bounding box center [639, 121] width 115 height 8
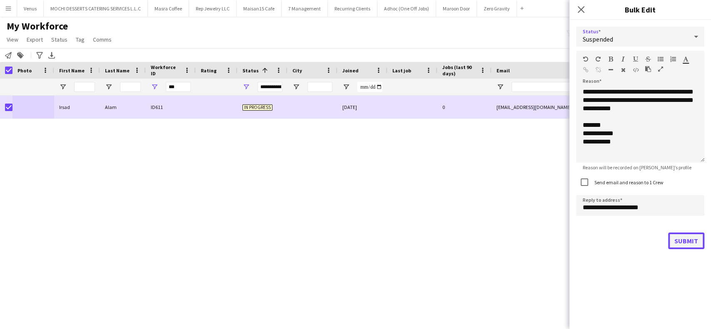
click at [677, 238] on button "Submit" at bounding box center [686, 241] width 36 height 17
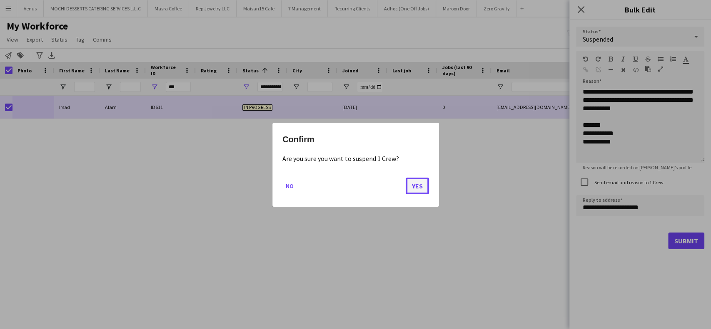
click at [413, 182] on button "Yes" at bounding box center [416, 185] width 23 height 17
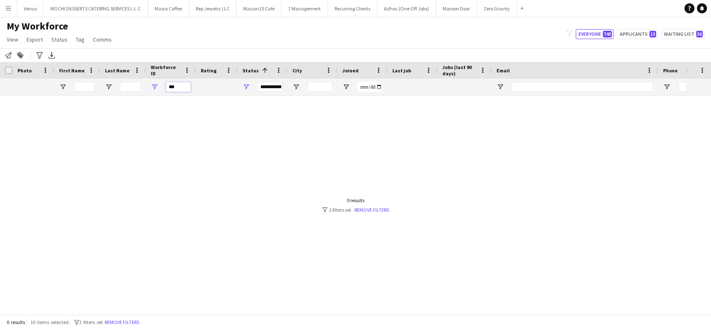
paste input "Workforce ID Filter Input"
drag, startPoint x: 182, startPoint y: 90, endPoint x: 161, endPoint y: 89, distance: 20.4
click at [161, 89] on div "***" at bounding box center [171, 87] width 50 height 17
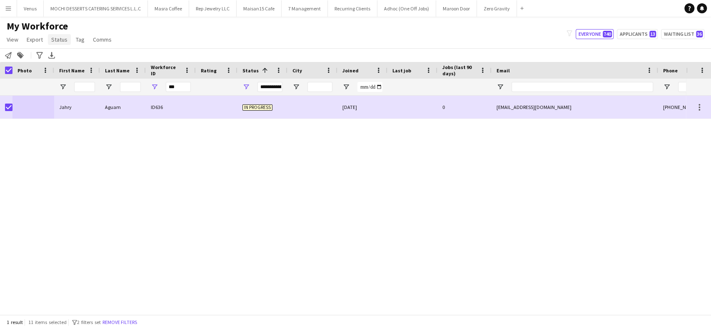
click at [59, 39] on span "Status" at bounding box center [59, 39] width 16 height 7
click at [91, 59] on link "Edit" at bounding box center [77, 57] width 58 height 17
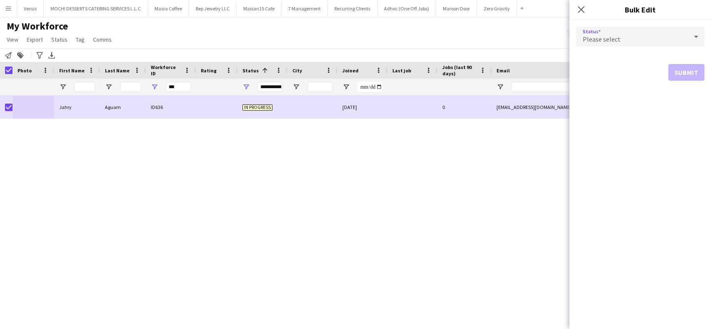
click at [634, 37] on div "Please select" at bounding box center [632, 37] width 112 height 20
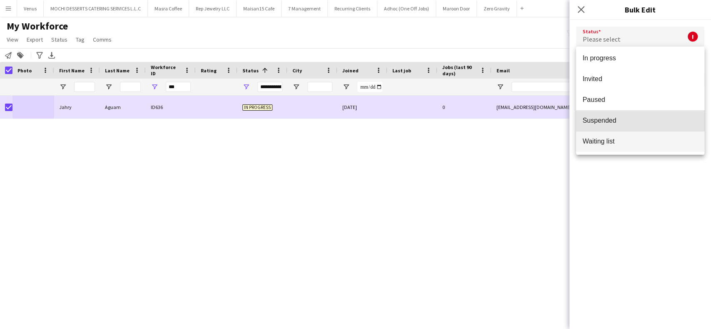
drag, startPoint x: 642, startPoint y: 120, endPoint x: 648, endPoint y: 136, distance: 16.6
click at [642, 120] on span "Suspended" at bounding box center [639, 121] width 115 height 8
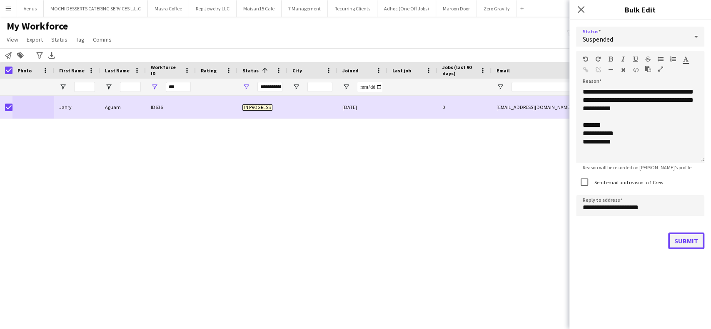
click at [677, 242] on button "Submit" at bounding box center [686, 241] width 36 height 17
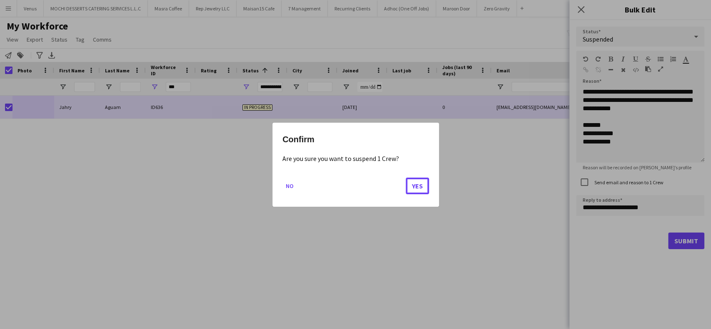
click at [418, 185] on button "Yes" at bounding box center [416, 185] width 23 height 17
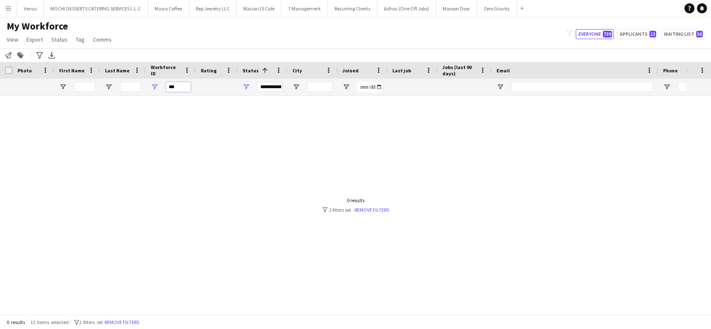
paste input "*"
drag, startPoint x: 180, startPoint y: 87, endPoint x: 169, endPoint y: 87, distance: 10.8
click at [169, 87] on input "****" at bounding box center [178, 87] width 25 height 10
drag, startPoint x: 180, startPoint y: 88, endPoint x: 166, endPoint y: 88, distance: 14.2
click at [166, 88] on input "****" at bounding box center [178, 87] width 25 height 10
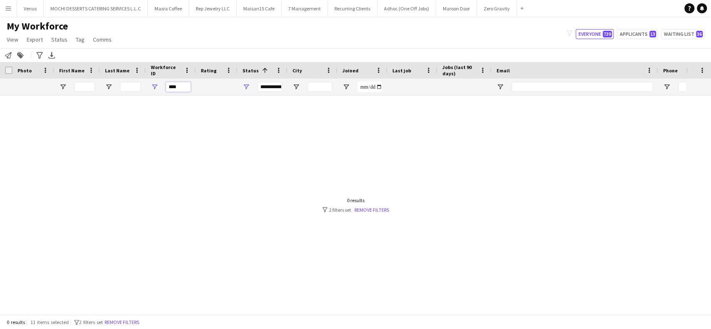
paste input "Workforce ID Filter Input"
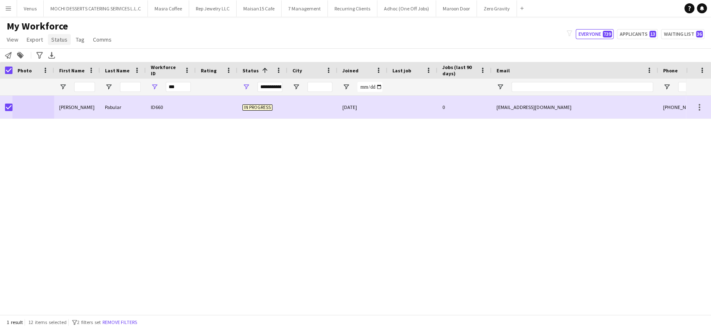
click at [64, 42] on span "Status" at bounding box center [59, 39] width 16 height 7
drag, startPoint x: 80, startPoint y: 55, endPoint x: 91, endPoint y: 54, distance: 11.7
click at [80, 55] on link "Edit" at bounding box center [77, 57] width 58 height 17
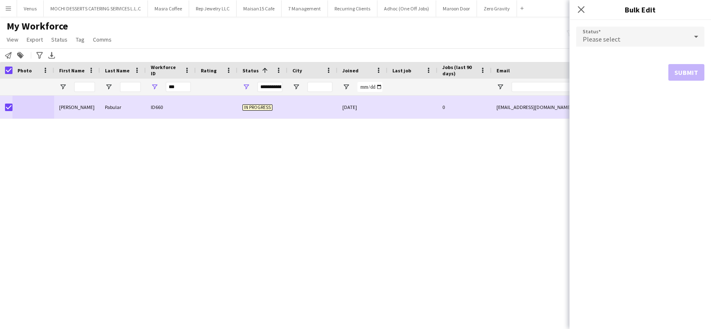
click at [671, 35] on div "Please select" at bounding box center [632, 37] width 112 height 20
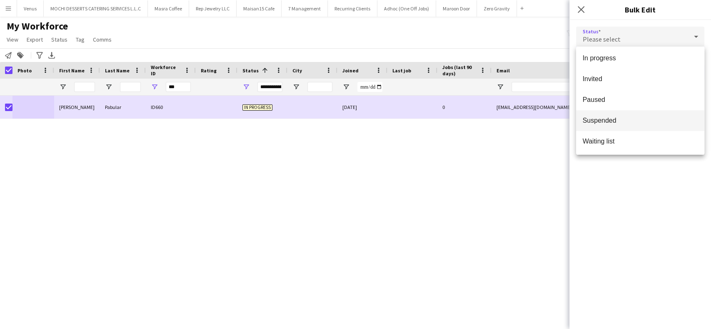
click at [632, 121] on span "Suspended" at bounding box center [639, 121] width 115 height 8
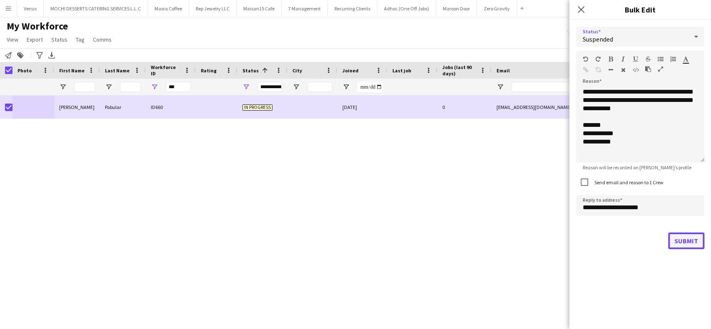
click at [672, 241] on button "Submit" at bounding box center [686, 241] width 36 height 17
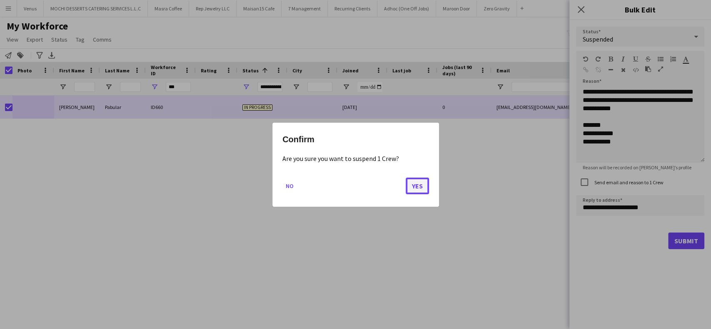
click at [426, 185] on button "Yes" at bounding box center [416, 185] width 23 height 17
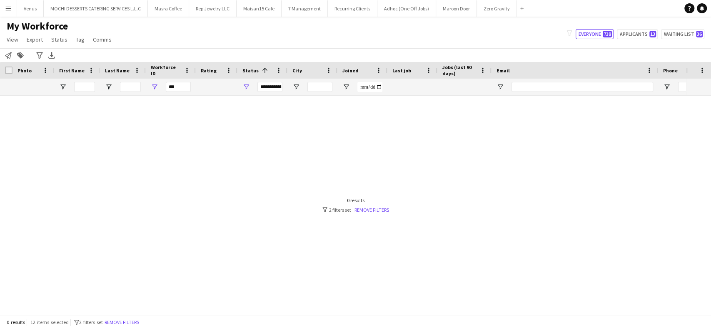
click at [183, 92] on div "***" at bounding box center [178, 87] width 25 height 17
drag, startPoint x: 183, startPoint y: 92, endPoint x: 173, endPoint y: 85, distance: 12.5
click at [173, 85] on div "***" at bounding box center [178, 87] width 25 height 17
click at [173, 85] on input "***" at bounding box center [178, 87] width 25 height 10
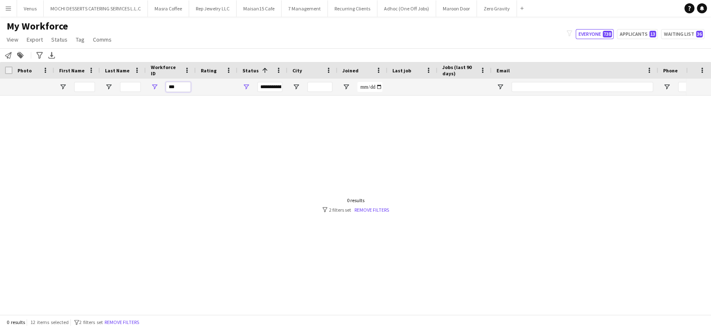
click at [173, 85] on input "***" at bounding box center [178, 87] width 25 height 10
paste input "Workforce ID Filter Input"
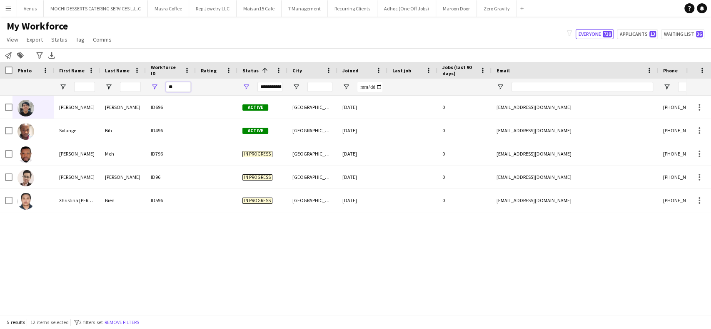
type input "**"
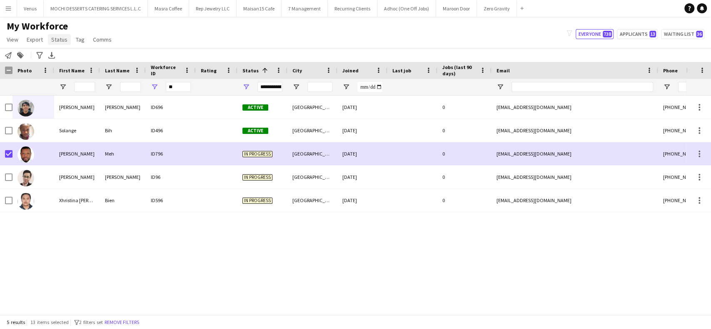
click at [59, 40] on span "Status" at bounding box center [59, 39] width 16 height 7
click at [63, 58] on span "Edit" at bounding box center [60, 57] width 10 height 7
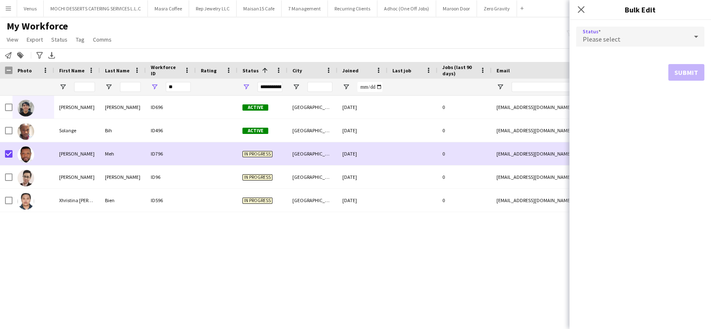
click at [694, 38] on icon at bounding box center [696, 36] width 10 height 17
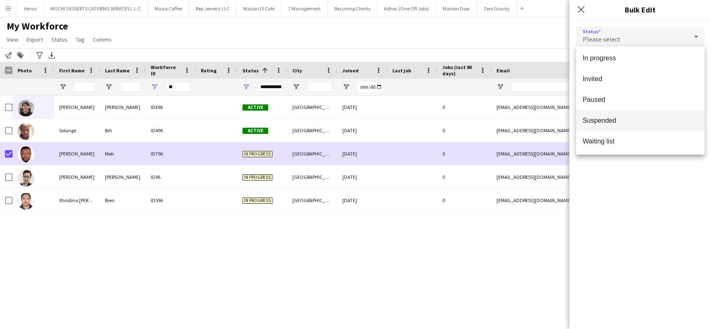
click at [648, 121] on span "Suspended" at bounding box center [639, 121] width 115 height 8
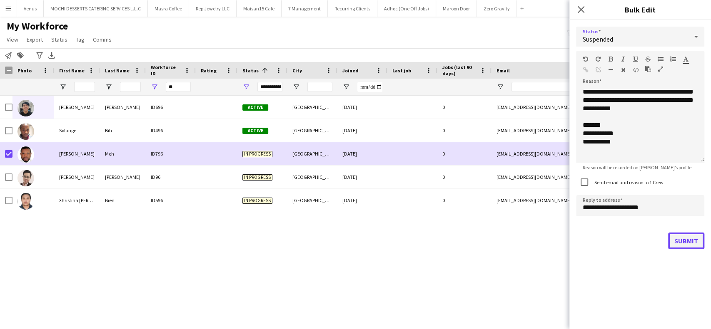
click at [687, 245] on button "Submit" at bounding box center [686, 241] width 36 height 17
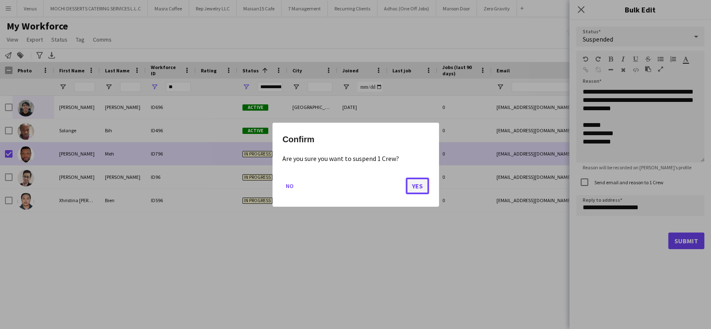
click at [420, 187] on button "Yes" at bounding box center [416, 185] width 23 height 17
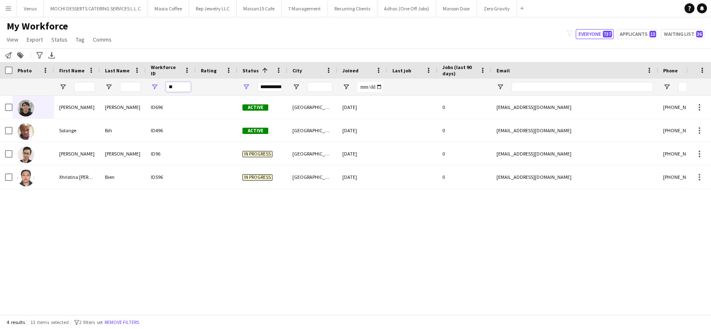
drag, startPoint x: 177, startPoint y: 87, endPoint x: 163, endPoint y: 87, distance: 13.3
click at [163, 87] on div "**" at bounding box center [171, 87] width 50 height 17
paste input "*"
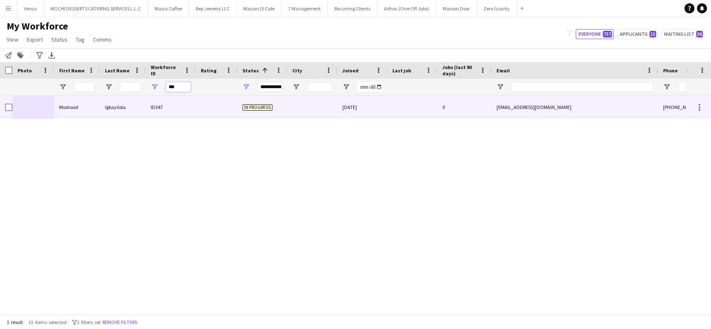
type input "***"
click at [10, 113] on div at bounding box center [8, 107] width 7 height 23
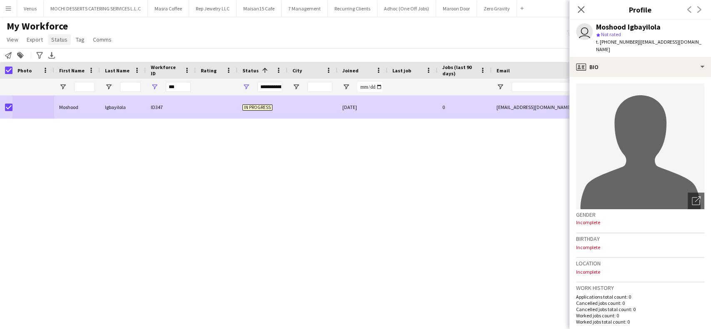
click at [61, 42] on span "Status" at bounding box center [59, 39] width 16 height 7
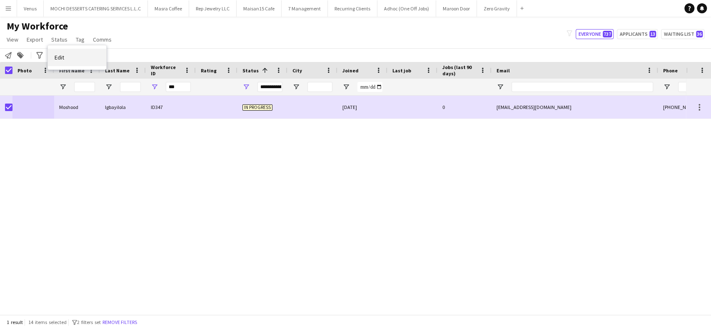
drag, startPoint x: 87, startPoint y: 62, endPoint x: 91, endPoint y: 58, distance: 5.6
click at [87, 62] on link "Edit" at bounding box center [77, 57] width 58 height 17
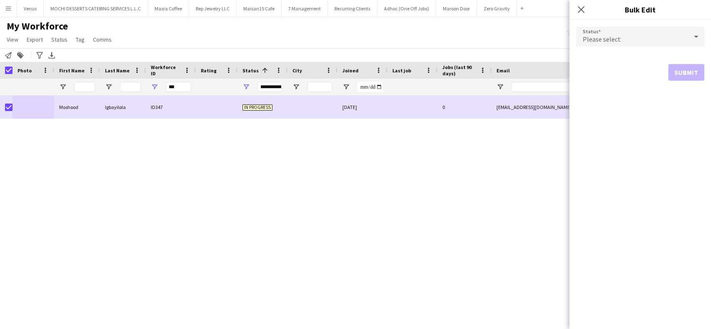
click at [626, 40] on div "Please select" at bounding box center [632, 37] width 112 height 20
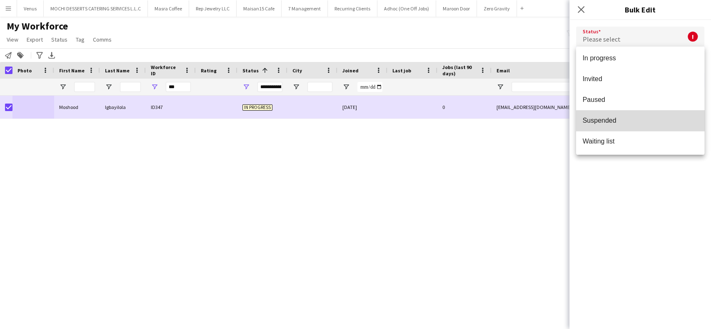
click at [646, 121] on span "Suspended" at bounding box center [639, 121] width 115 height 8
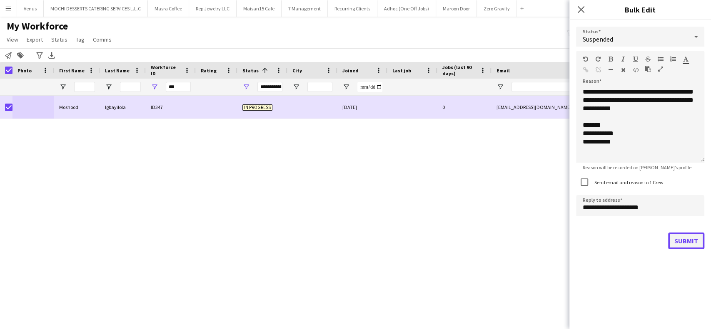
click at [685, 241] on button "Submit" at bounding box center [686, 241] width 36 height 17
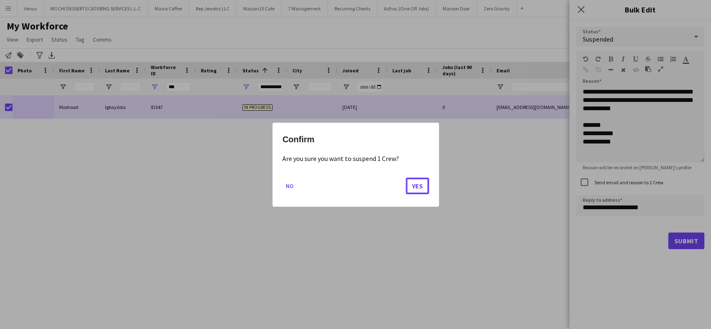
click at [423, 188] on button "Yes" at bounding box center [416, 185] width 23 height 17
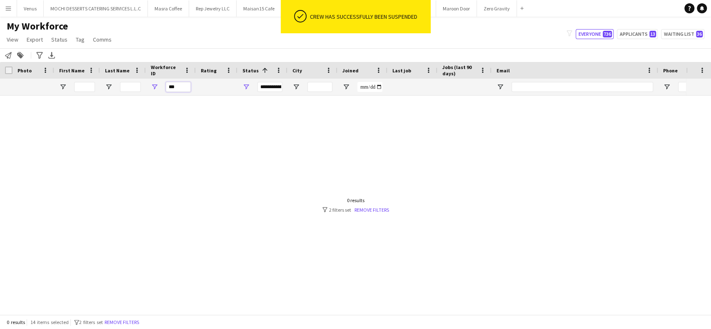
drag, startPoint x: 183, startPoint y: 90, endPoint x: 157, endPoint y: 90, distance: 25.8
click at [157, 90] on div "***" at bounding box center [171, 87] width 50 height 17
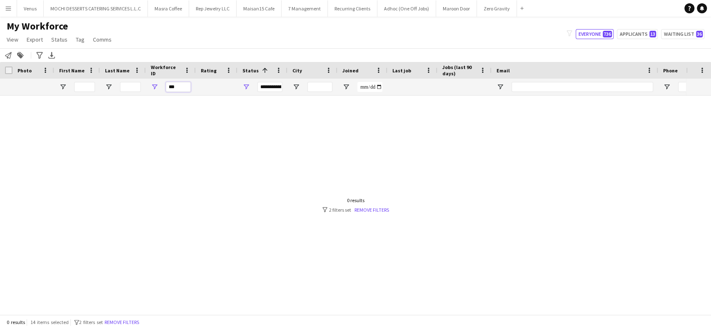
paste input "Workforce ID Filter Input"
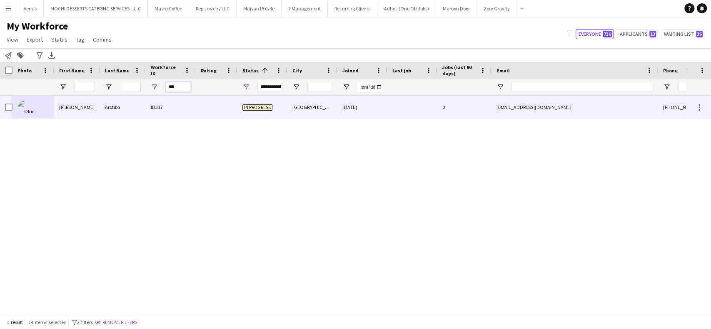
type input "***"
click at [0, 108] on div at bounding box center [6, 107] width 12 height 23
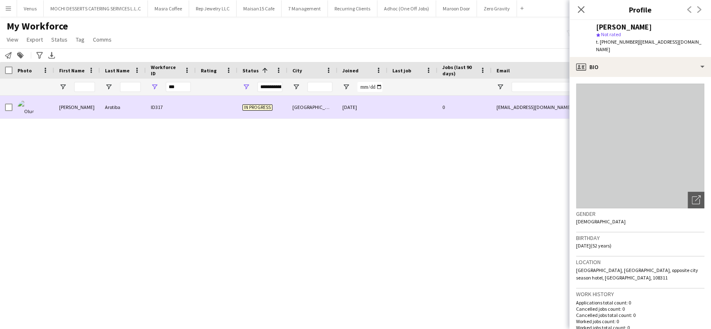
click at [3, 105] on div at bounding box center [6, 107] width 12 height 23
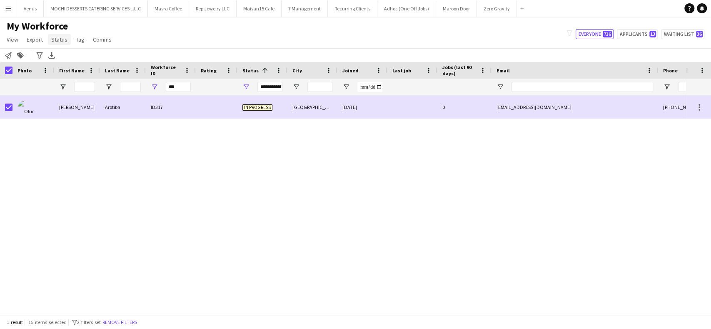
click at [60, 40] on span "Status" at bounding box center [59, 39] width 16 height 7
click at [85, 56] on link "Edit" at bounding box center [77, 57] width 58 height 17
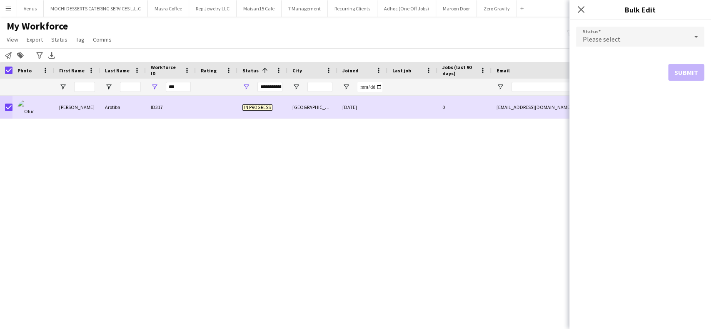
click at [640, 34] on div "Please select" at bounding box center [632, 37] width 112 height 20
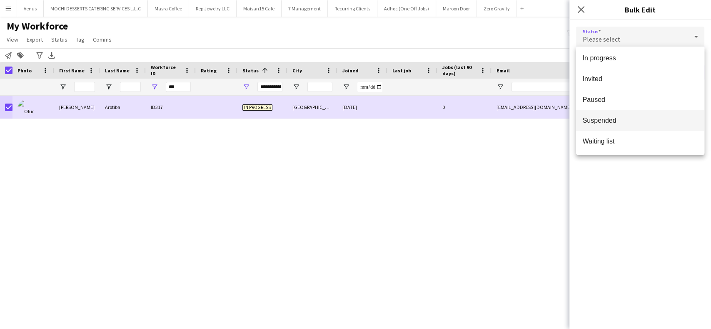
click at [651, 120] on span "Suspended" at bounding box center [639, 121] width 115 height 8
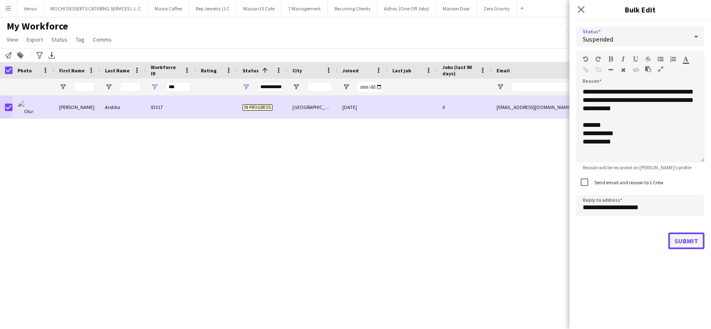
click at [687, 237] on button "Submit" at bounding box center [686, 241] width 36 height 17
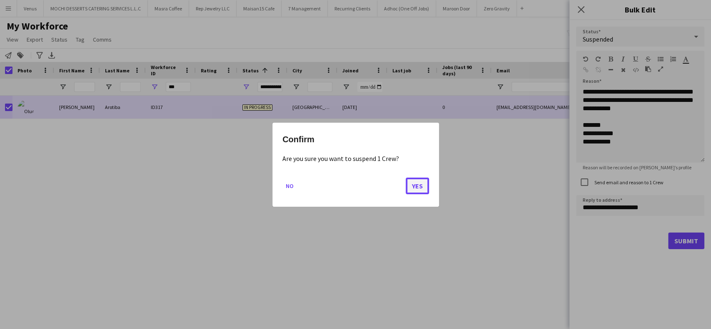
click at [415, 187] on button "Yes" at bounding box center [416, 185] width 23 height 17
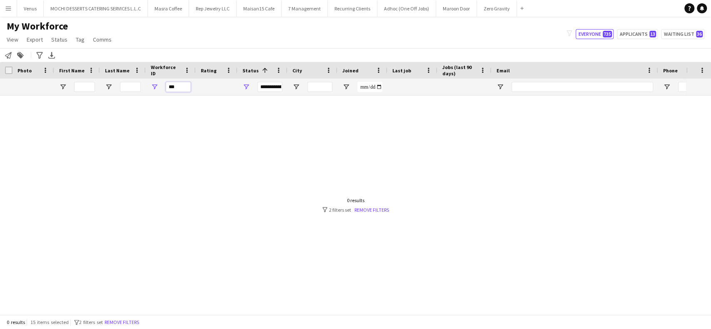
drag, startPoint x: 180, startPoint y: 88, endPoint x: 160, endPoint y: 87, distance: 20.4
click at [160, 87] on div "***" at bounding box center [171, 87] width 50 height 17
paste input "Workforce ID Filter Input"
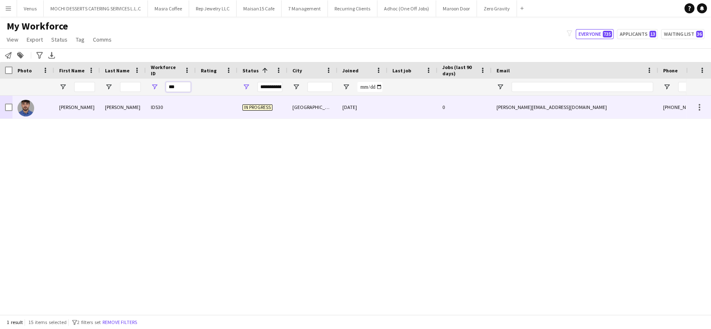
type input "***"
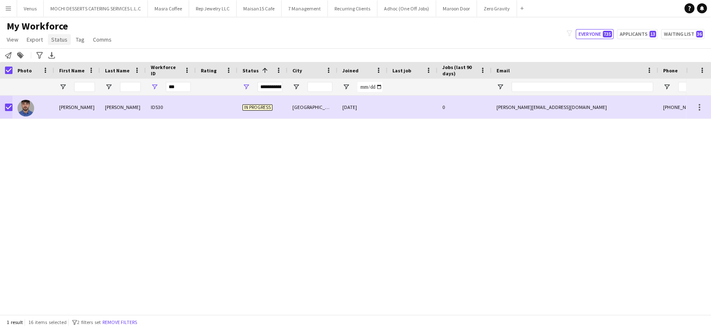
click at [62, 40] on span "Status" at bounding box center [59, 39] width 16 height 7
click at [78, 55] on link "Edit" at bounding box center [77, 57] width 58 height 17
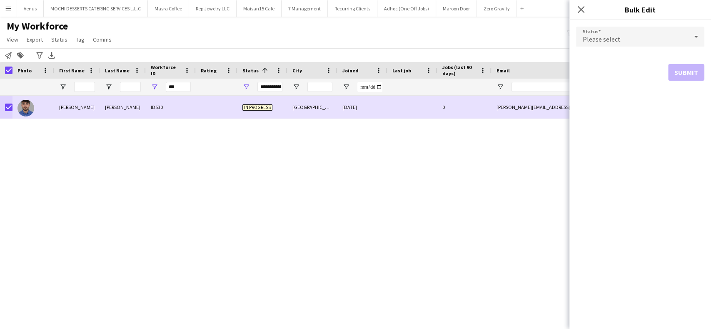
click at [626, 30] on div "Please select" at bounding box center [632, 37] width 112 height 20
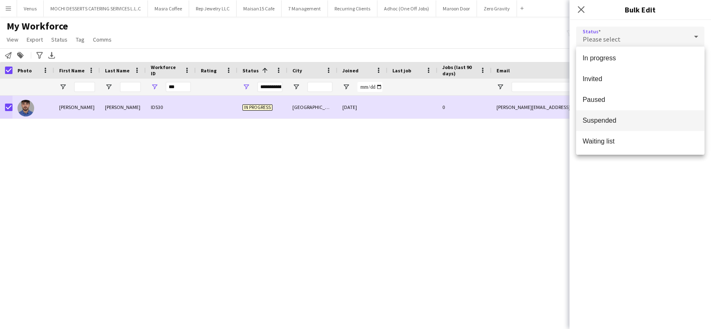
click at [644, 117] on span "Suspended" at bounding box center [639, 121] width 115 height 8
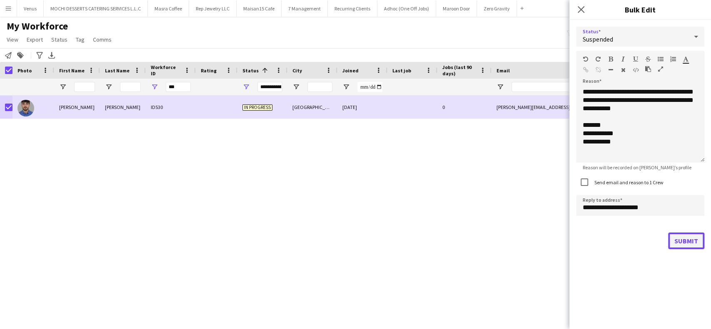
click at [688, 243] on button "Submit" at bounding box center [686, 241] width 36 height 17
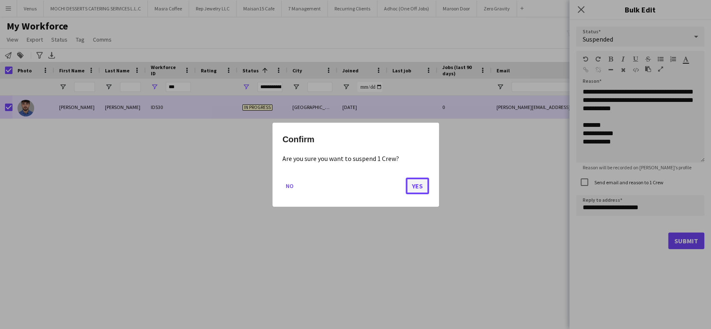
click at [426, 186] on button "Yes" at bounding box center [416, 185] width 23 height 17
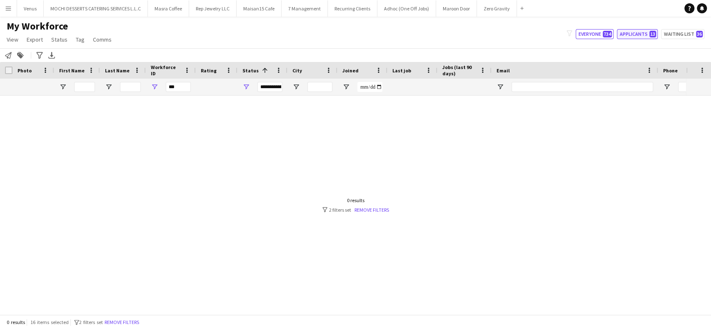
click at [639, 32] on button "Applicants 13" at bounding box center [637, 34] width 41 height 10
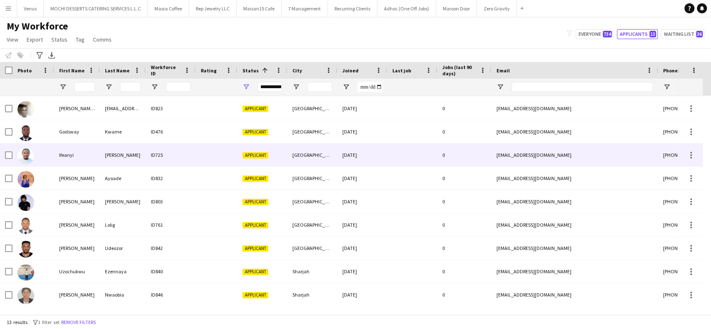
scroll to position [92, 0]
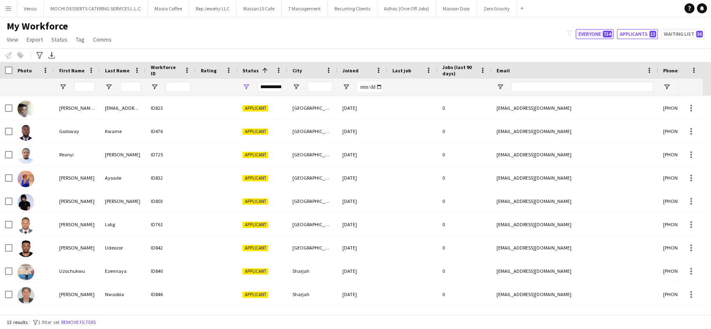
click at [599, 35] on button "Everyone 734" at bounding box center [594, 34] width 38 height 10
type input "**********"
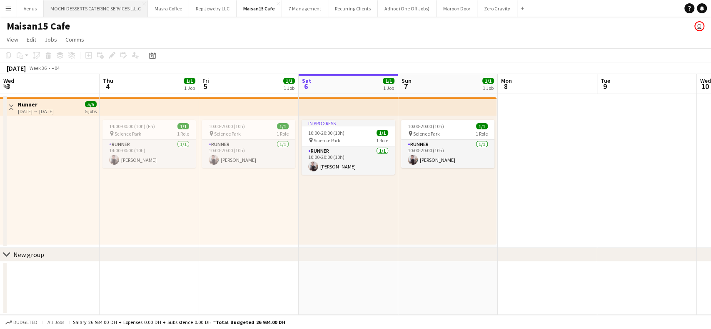
scroll to position [0, 199]
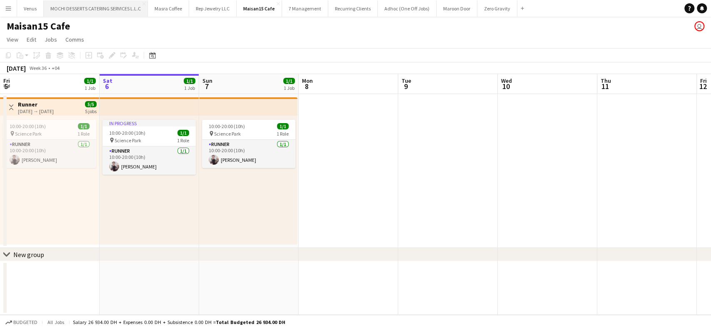
click at [118, 3] on button "MOCHI DESSERTS CATERING SERVICES L.L.C Close" at bounding box center [96, 8] width 104 height 16
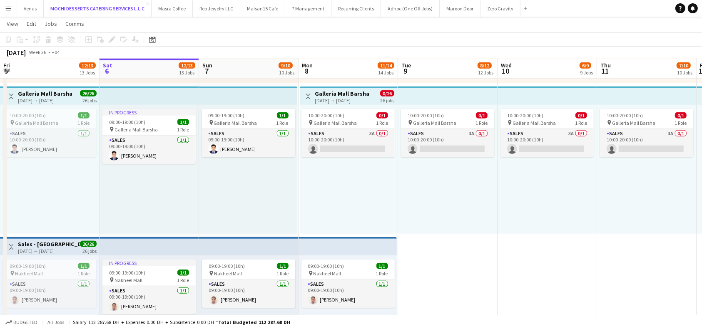
scroll to position [777, 0]
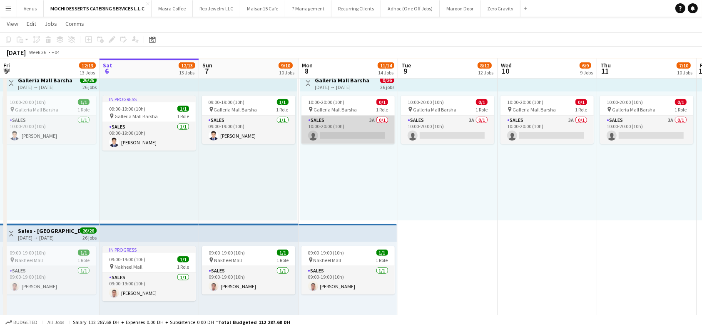
click at [356, 140] on app-card-role "Sales 3A 0/1 10:00-20:00 (10h) single-neutral-actions" at bounding box center [347, 130] width 93 height 28
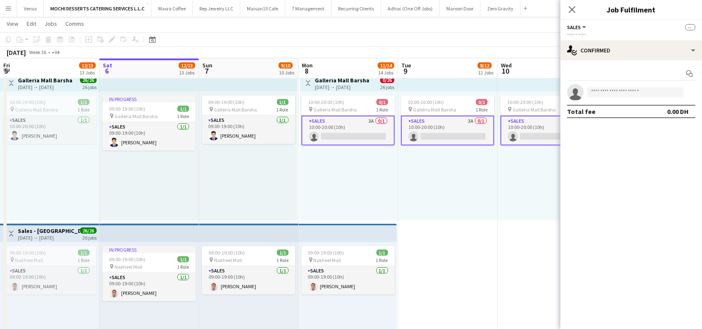
click at [353, 87] on div "08-09-2025 → 07-10-2025" at bounding box center [342, 87] width 55 height 6
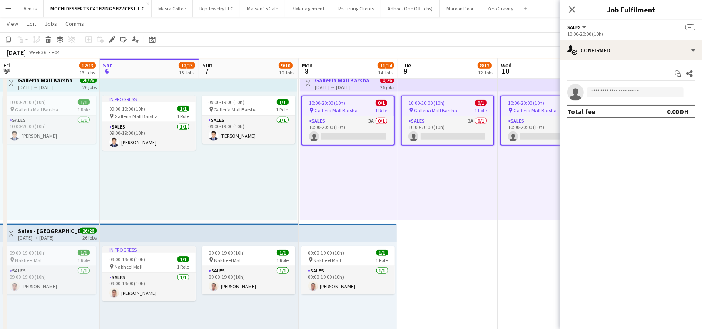
click at [244, 71] on app-board-header-date "Sun 7 9/10 10 Jobs" at bounding box center [248, 69] width 99 height 20
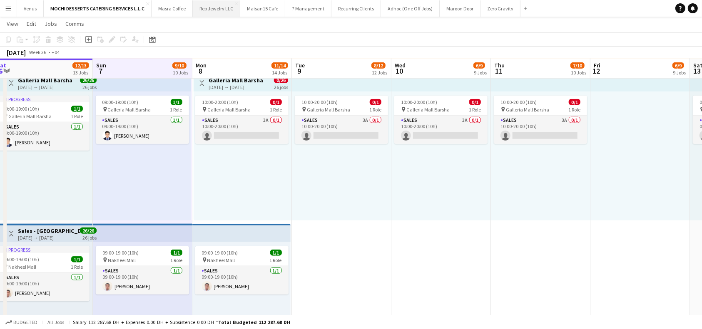
scroll to position [0, 423]
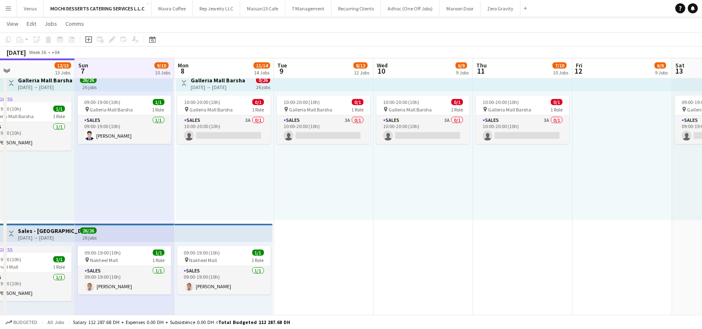
click at [212, 59] on app-board-header-date "Mon 8 11/14 14 Jobs" at bounding box center [223, 69] width 99 height 20
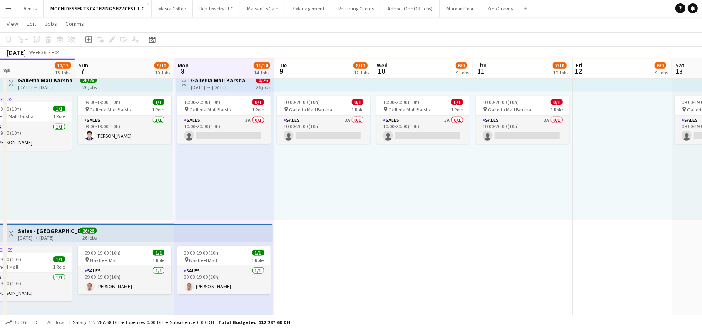
scroll to position [0, 421]
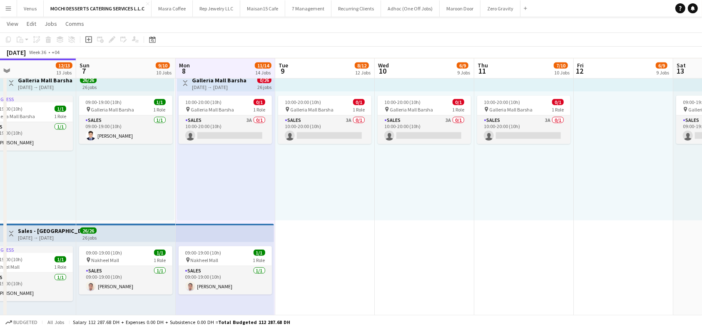
click at [223, 67] on app-board-header-date "Mon 8 11/14 14 Jobs" at bounding box center [225, 69] width 99 height 20
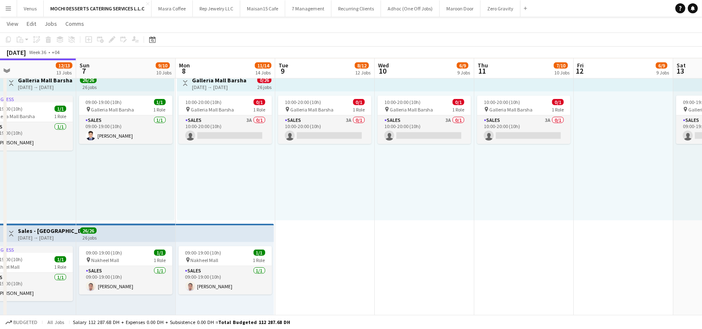
click at [243, 82] on h3 "Galleria Mall Barsha" at bounding box center [219, 80] width 55 height 7
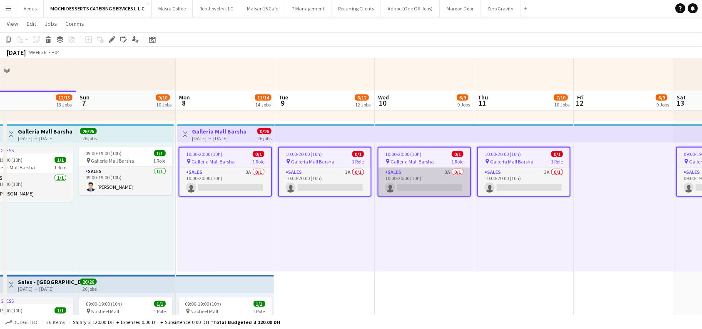
scroll to position [721, 0]
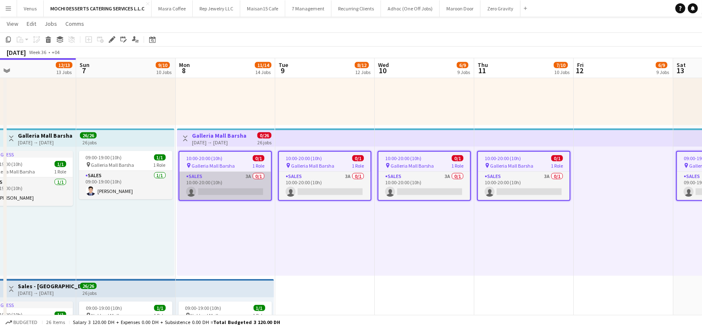
click at [221, 193] on app-card-role "Sales 3A 0/1 10:00-20:00 (10h) single-neutral-actions" at bounding box center [225, 186] width 92 height 28
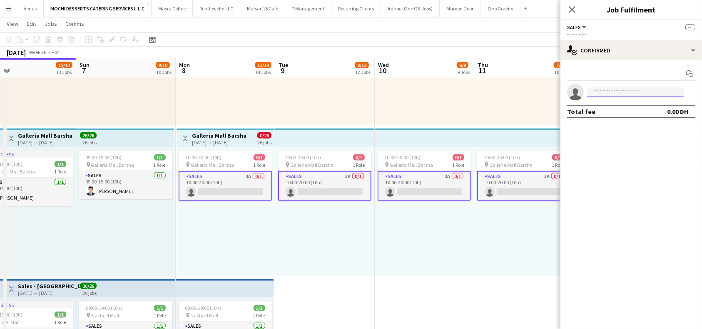
click at [623, 92] on input at bounding box center [635, 92] width 97 height 10
type input "*******"
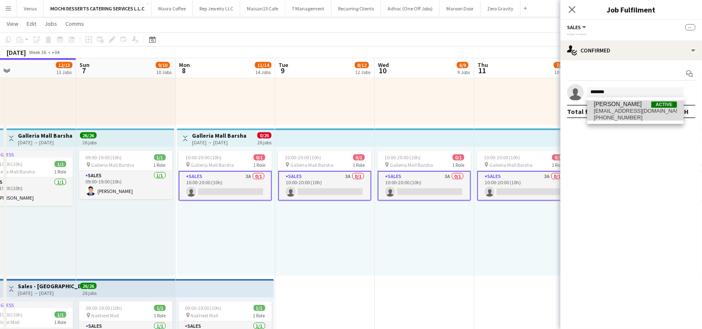
click at [620, 113] on span "johnjaymendoza6@gmail.com" at bounding box center [635, 111] width 83 height 7
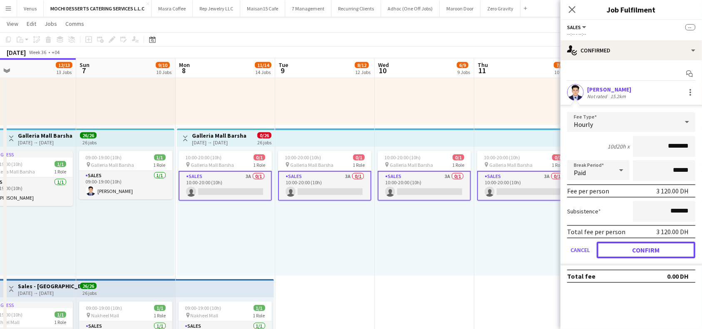
drag, startPoint x: 672, startPoint y: 244, endPoint x: 664, endPoint y: 254, distance: 13.2
click at [671, 244] on button "Confirm" at bounding box center [646, 250] width 99 height 17
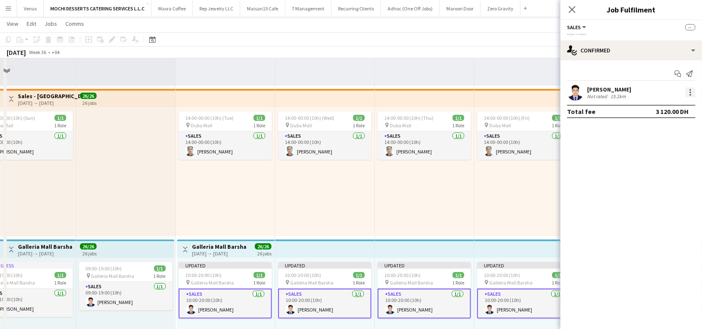
scroll to position [555, 0]
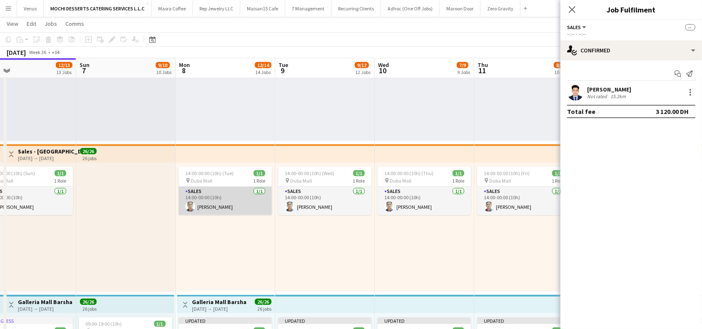
click at [226, 205] on app-card-role "Sales 1/1 14:00-00:00 (10h) Roderick Camra" at bounding box center [225, 201] width 93 height 28
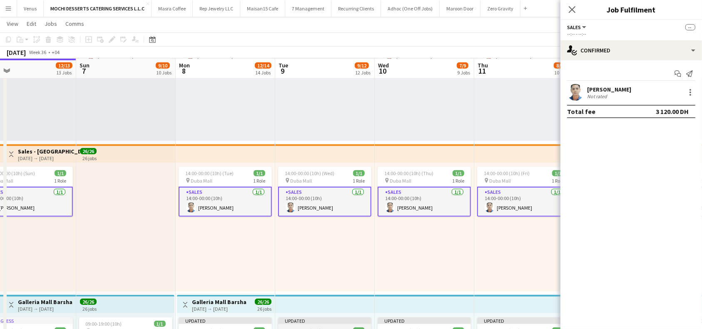
scroll to position [666, 0]
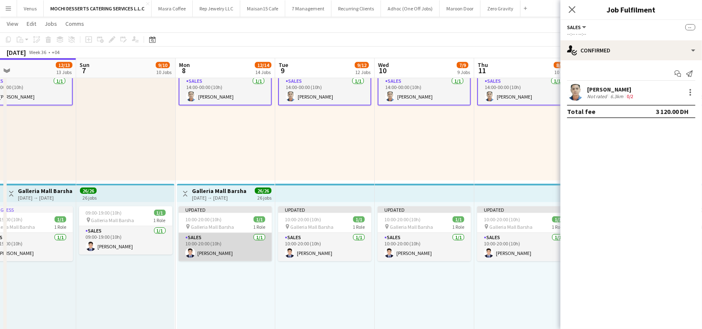
click at [238, 250] on app-card-role "Sales 1/1 10:00-20:00 (10h) Johnjay Mendoza" at bounding box center [225, 247] width 93 height 28
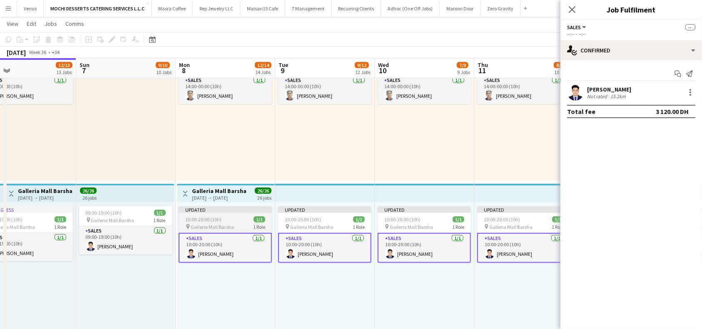
click at [207, 222] on span "10:00-20:00 (10h)" at bounding box center [203, 219] width 36 height 6
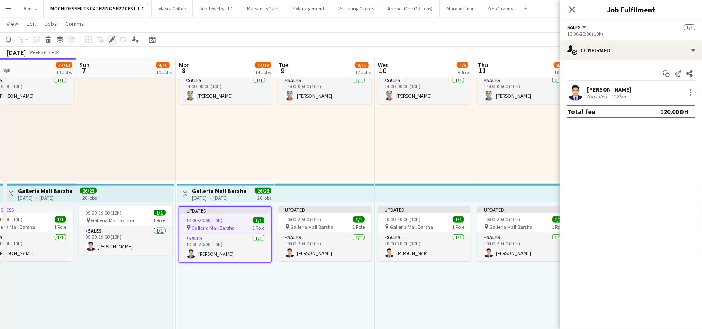
click at [110, 36] on icon "Edit" at bounding box center [112, 39] width 7 height 7
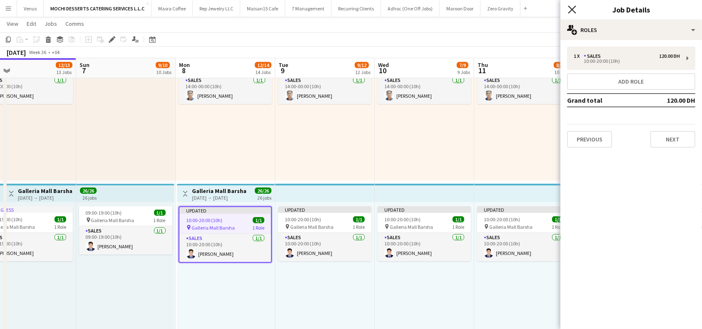
click at [569, 8] on icon at bounding box center [572, 9] width 8 height 8
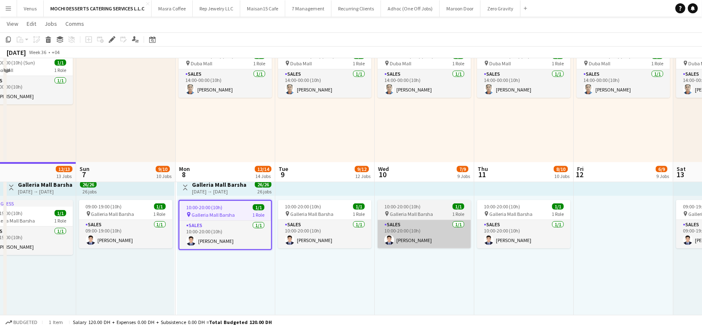
scroll to position [666, 0]
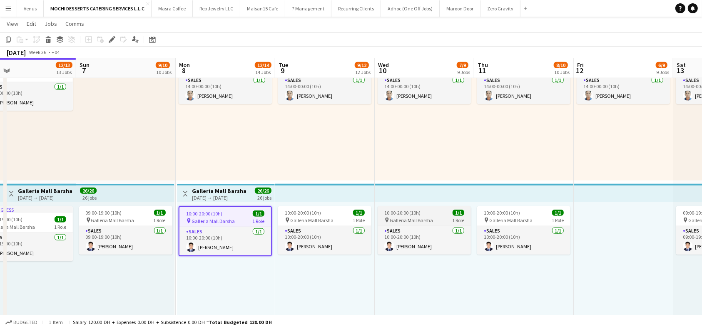
click at [408, 208] on app-job-card "10:00-20:00 (10h) 1/1 pin Galleria Mall Barsha 1 Role Sales 1/1 10:00-20:00 (10…" at bounding box center [424, 230] width 93 height 48
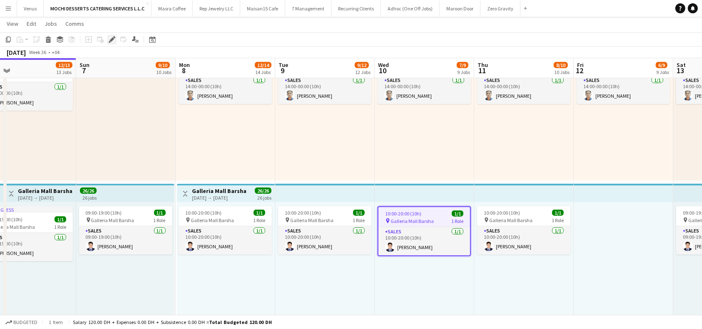
click at [109, 41] on icon "Edit" at bounding box center [112, 39] width 7 height 7
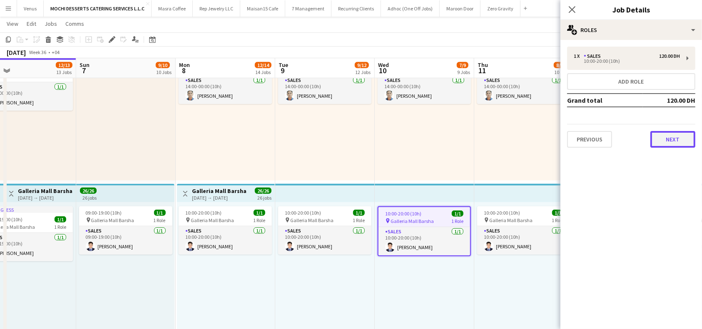
click at [684, 138] on button "Next" at bounding box center [672, 139] width 45 height 17
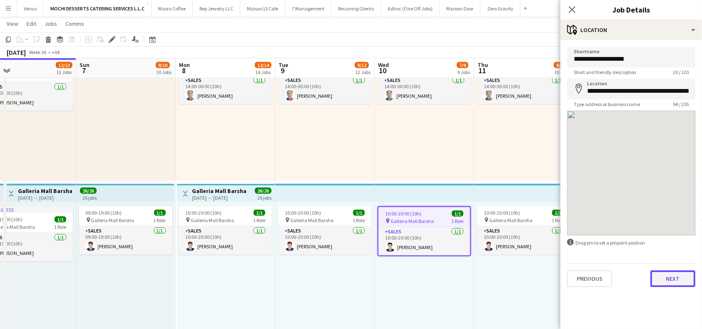
click at [670, 276] on button "Next" at bounding box center [672, 279] width 45 height 17
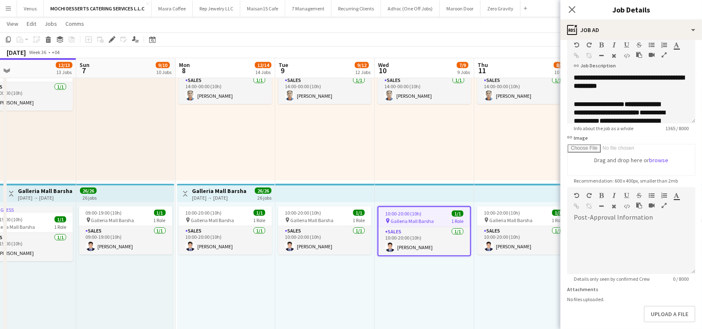
scroll to position [83, 0]
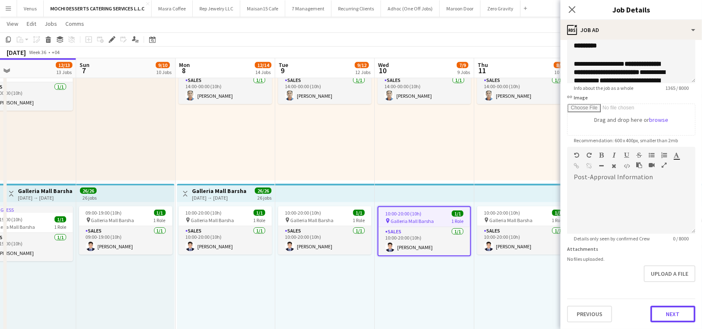
click at [676, 313] on button "Next" at bounding box center [672, 314] width 45 height 17
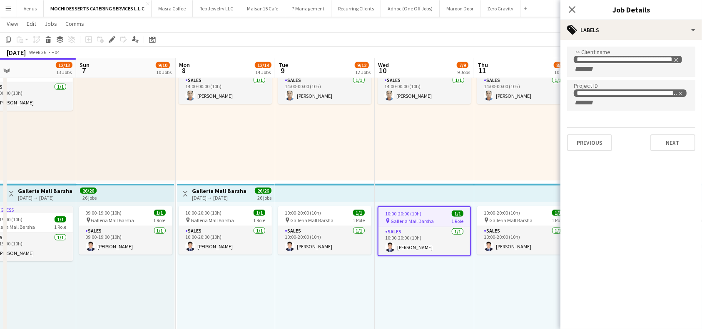
scroll to position [0, 0]
click at [677, 143] on button "Next" at bounding box center [672, 142] width 45 height 17
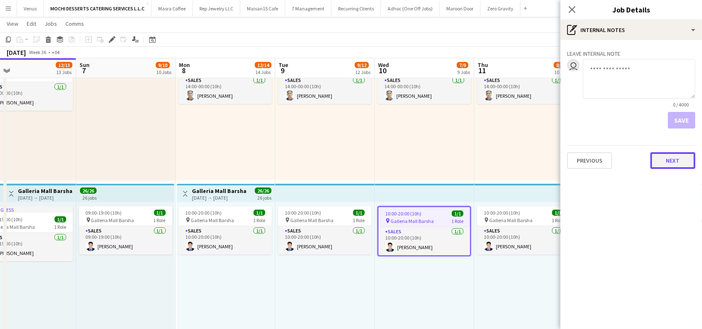
click at [666, 165] on button "Next" at bounding box center [672, 160] width 45 height 17
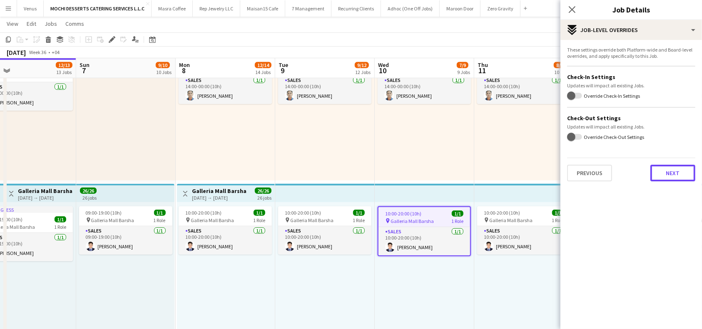
click at [676, 171] on button "Next" at bounding box center [672, 173] width 45 height 17
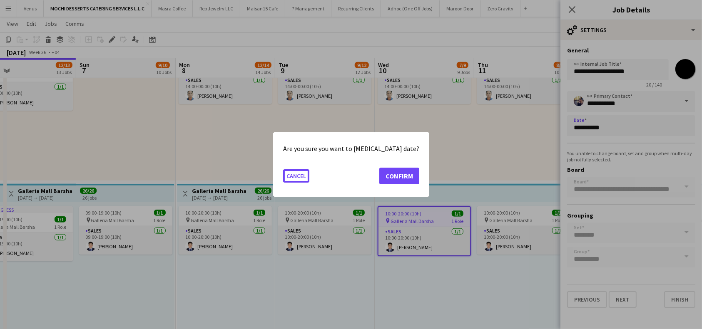
click at [398, 176] on button "Confirm" at bounding box center [399, 176] width 40 height 17
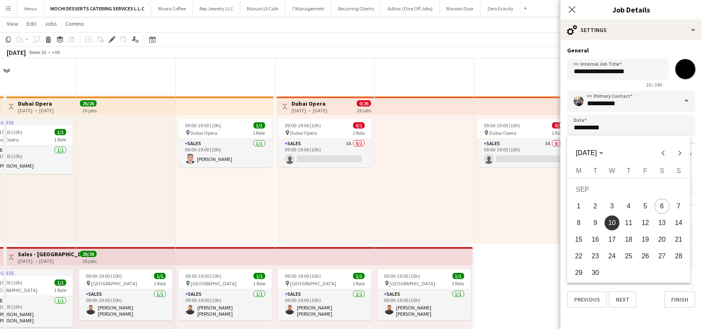
scroll to position [666, 0]
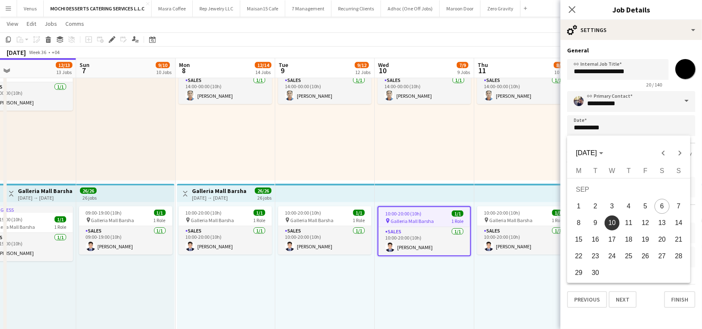
click at [651, 225] on span "12" at bounding box center [645, 223] width 15 height 15
type input "**********"
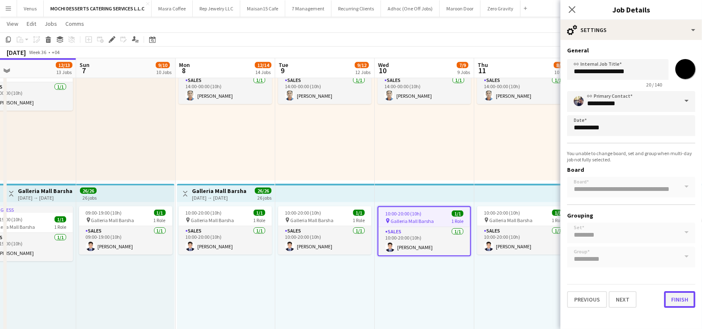
click at [686, 303] on button "Finish" at bounding box center [679, 299] width 31 height 17
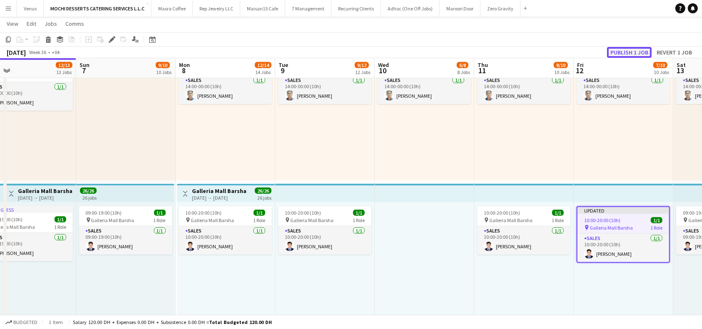
click at [629, 55] on button "Publish 1 job" at bounding box center [629, 52] width 45 height 11
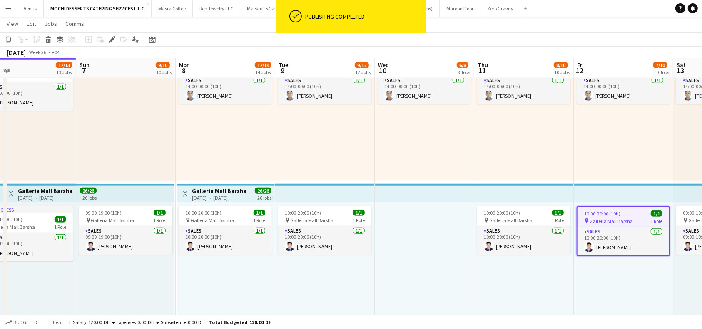
click at [522, 194] on app-top-bar at bounding box center [523, 193] width 99 height 18
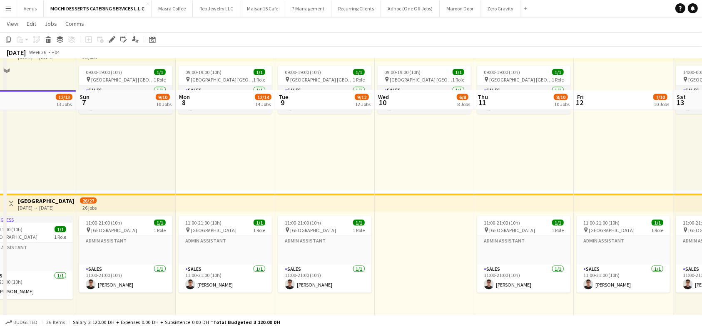
scroll to position [1387, 0]
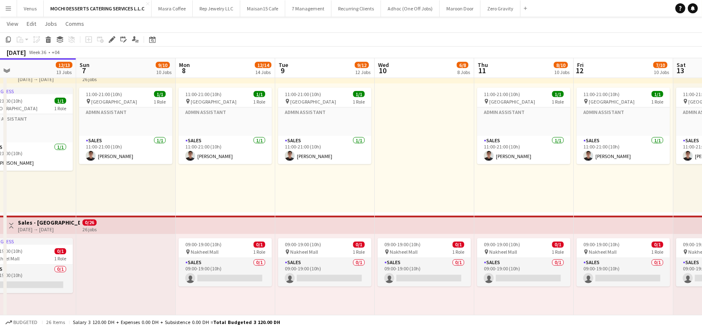
click at [218, 221] on app-top-bar at bounding box center [225, 225] width 99 height 18
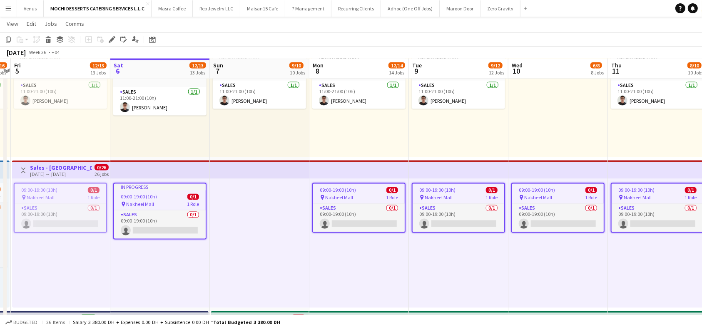
scroll to position [0, 277]
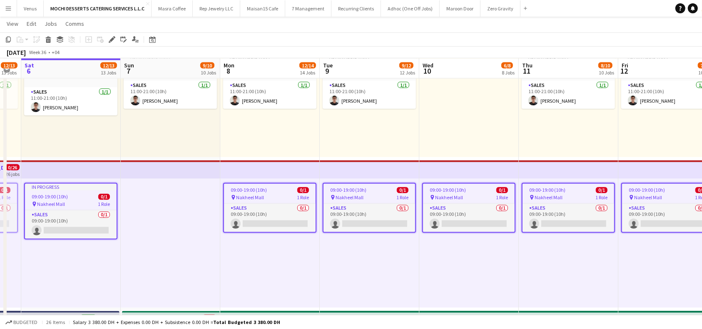
click at [356, 184] on app-job-card "09:00-19:00 (10h) 0/1 pin Nakheel Mall 1 Role Sales 0/1 09:00-19:00 (10h) singl…" at bounding box center [369, 208] width 93 height 50
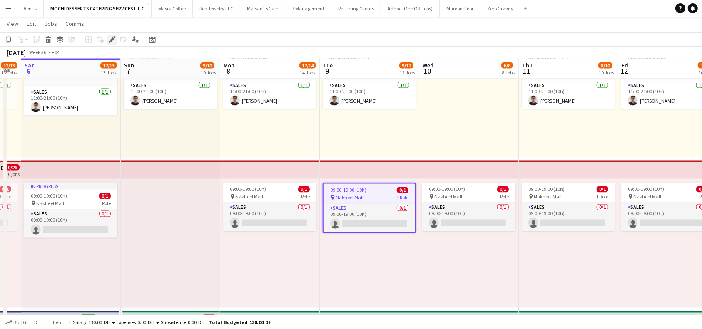
click at [109, 37] on icon "Edit" at bounding box center [112, 39] width 7 height 7
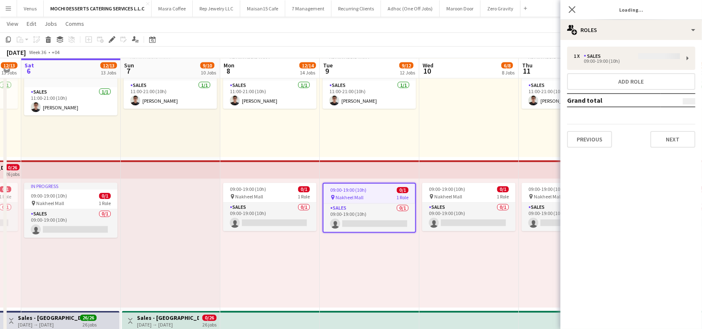
type input "*******"
click at [603, 135] on button "Previous" at bounding box center [589, 139] width 45 height 17
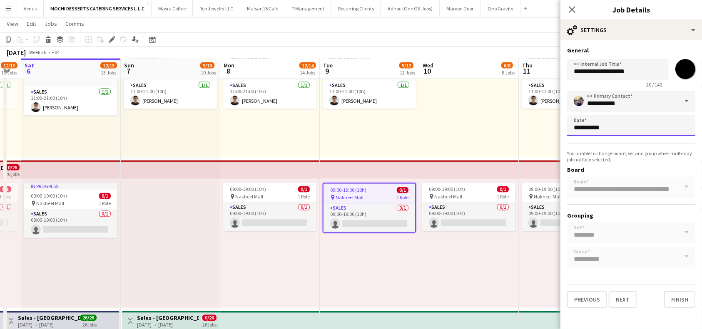
scroll to position [0, 0]
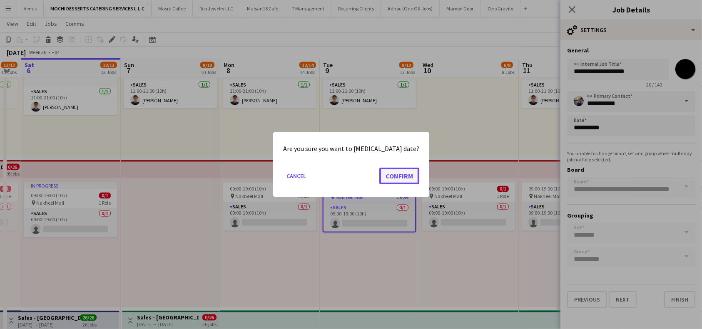
click at [390, 177] on button "Confirm" at bounding box center [399, 176] width 40 height 17
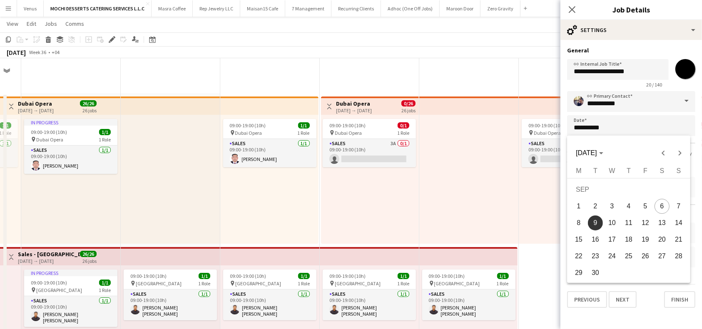
scroll to position [1443, 0]
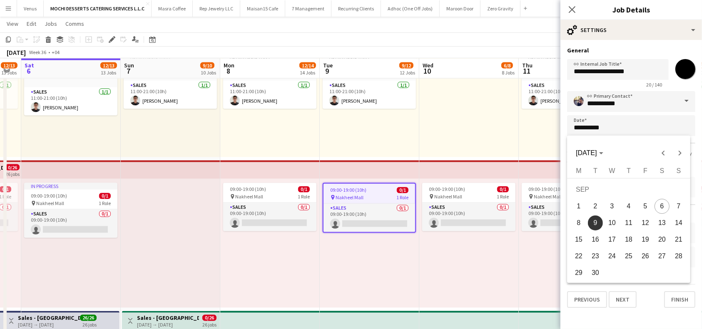
click at [677, 206] on span "7" at bounding box center [678, 206] width 15 height 15
type input "**********"
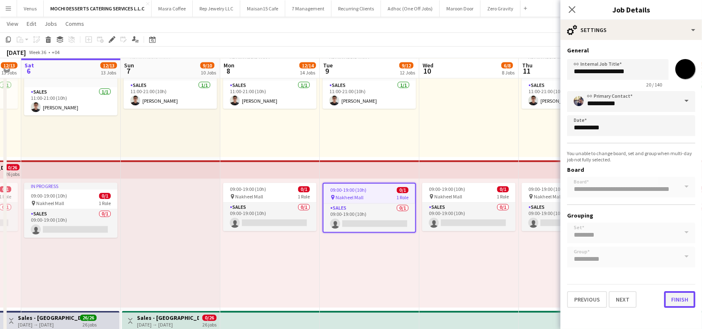
click at [682, 295] on button "Finish" at bounding box center [679, 299] width 31 height 17
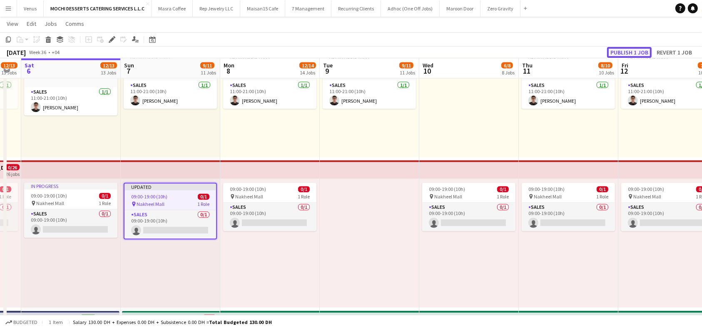
click at [627, 55] on button "Publish 1 job" at bounding box center [629, 52] width 45 height 11
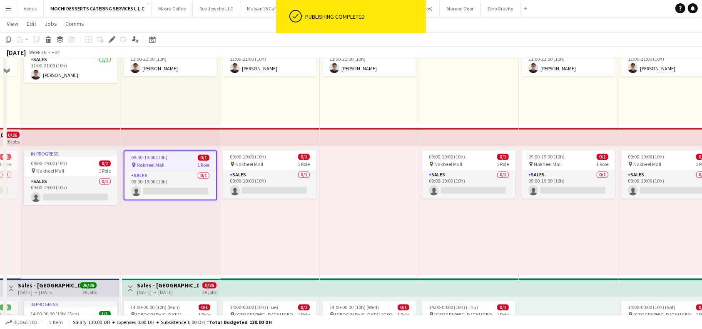
scroll to position [1499, 0]
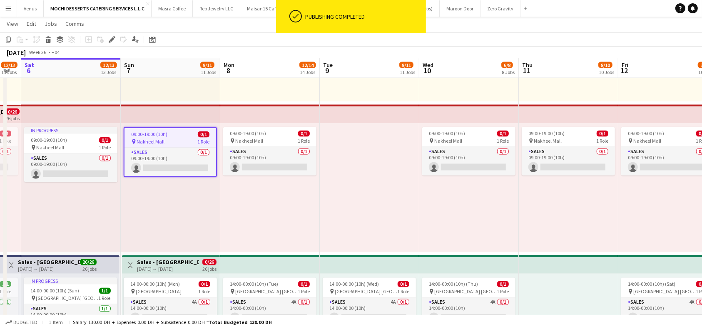
click at [80, 108] on app-top-bar at bounding box center [70, 114] width 99 height 18
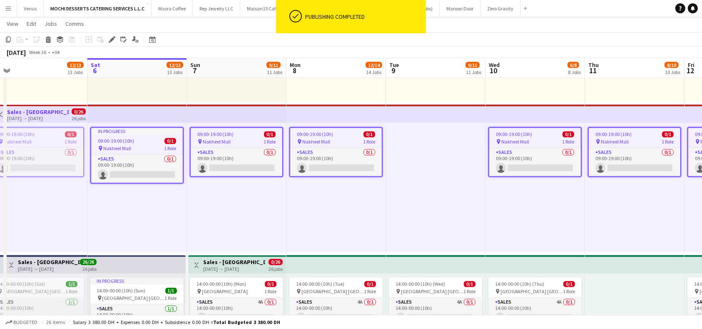
scroll to position [0, 211]
click at [52, 162] on app-card-role "Sales 0/1 09:00-19:00 (10h) single-neutral-actions" at bounding box center [38, 162] width 92 height 28
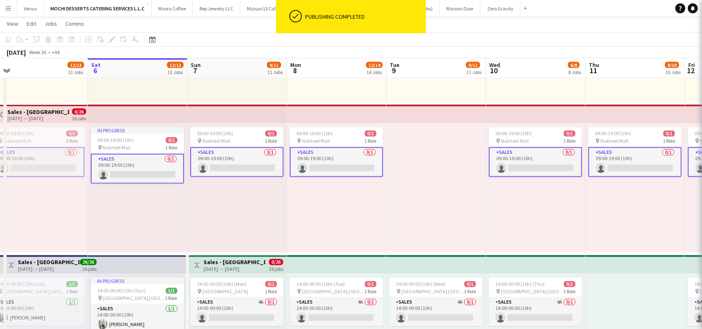
scroll to position [0, 211]
click at [49, 164] on app-card-role "Sales 0/1 09:00-19:00 (10h) single-neutral-actions" at bounding box center [37, 162] width 93 height 30
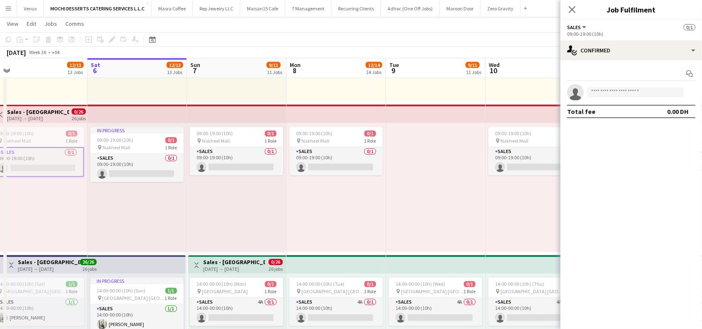
click at [27, 117] on div "05-09-2025 → 04-10-2025" at bounding box center [38, 119] width 62 height 6
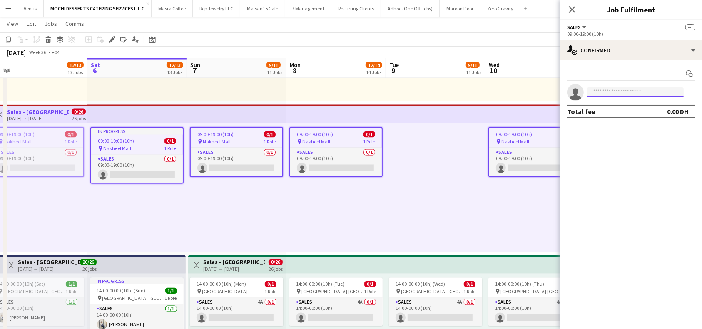
click at [613, 92] on input at bounding box center [635, 92] width 97 height 10
type input "******"
click at [620, 108] on span "[EMAIL_ADDRESS][DOMAIN_NAME]" at bounding box center [635, 111] width 83 height 7
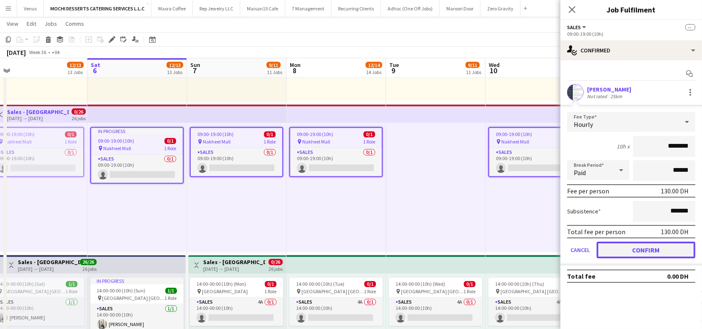
click at [666, 248] on button "Confirm" at bounding box center [646, 250] width 99 height 17
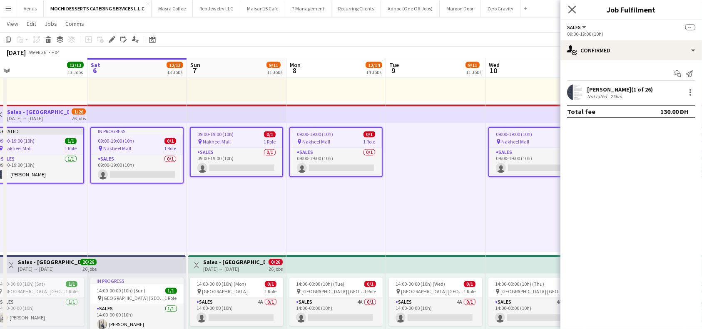
click at [569, 5] on app-icon "Close pop-in" at bounding box center [572, 10] width 12 height 12
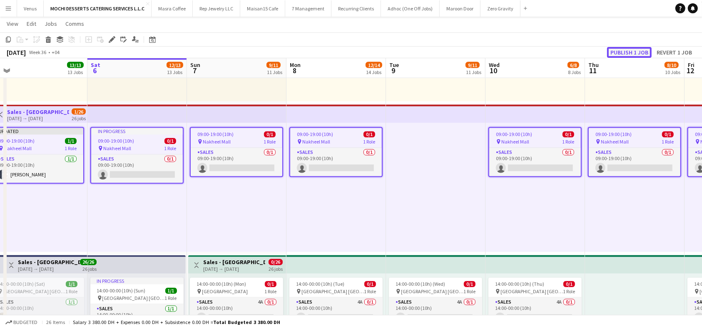
click at [636, 47] on button "Publish 1 job" at bounding box center [629, 52] width 45 height 11
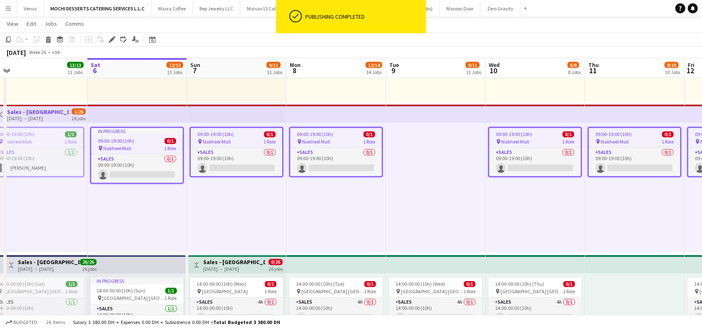
click at [145, 115] on app-top-bar at bounding box center [136, 114] width 99 height 18
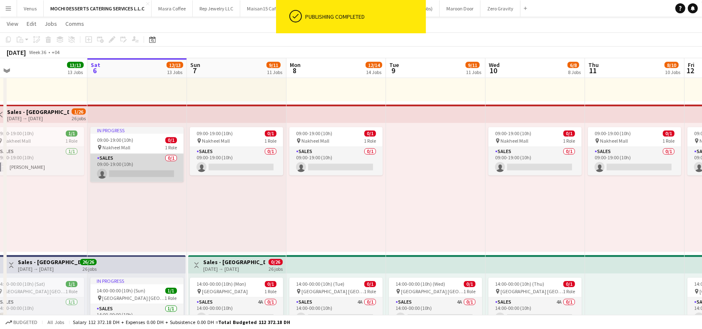
click at [156, 174] on app-card-role "Sales 0/1 09:00-19:00 (10h) single-neutral-actions" at bounding box center [136, 168] width 93 height 28
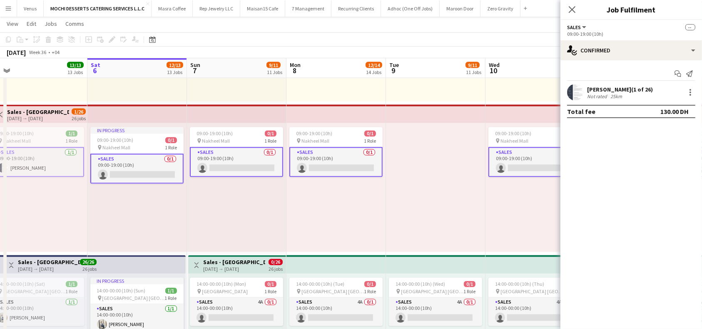
scroll to position [0, 211]
click at [45, 161] on app-card-role "Sales 1/1 09:00-19:00 (10h) Benjie Afdal" at bounding box center [36, 162] width 93 height 30
click at [639, 92] on input at bounding box center [635, 92] width 97 height 10
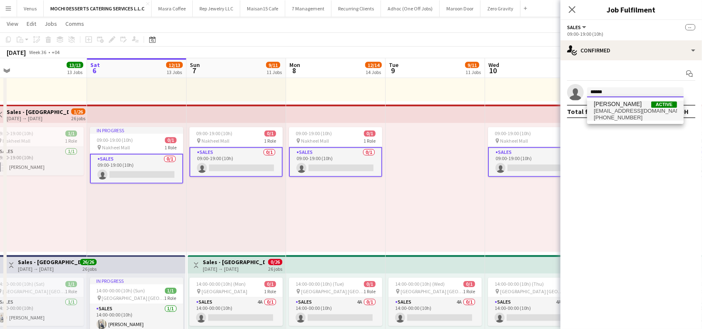
type input "******"
click at [626, 109] on span "[EMAIL_ADDRESS][DOMAIN_NAME]" at bounding box center [635, 111] width 83 height 7
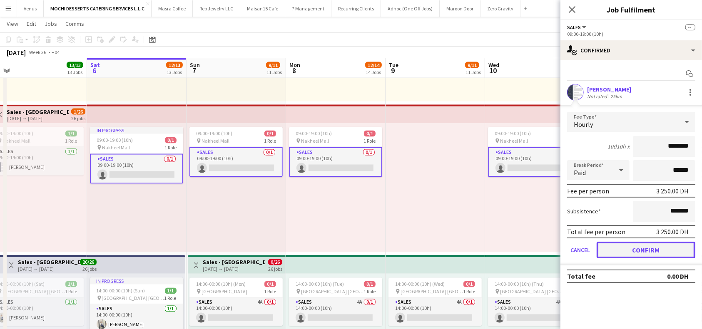
click at [651, 251] on button "Confirm" at bounding box center [646, 250] width 99 height 17
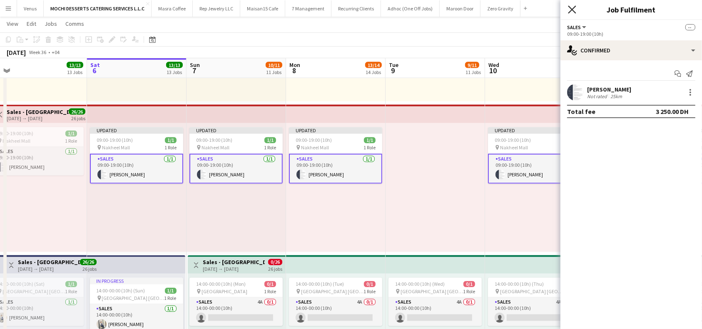
click at [573, 9] on icon at bounding box center [572, 9] width 8 height 8
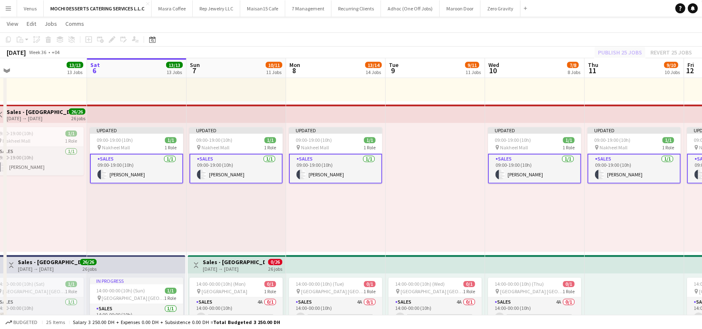
click at [625, 49] on div "Publish 25 jobs Revert 25 jobs" at bounding box center [645, 52] width 114 height 11
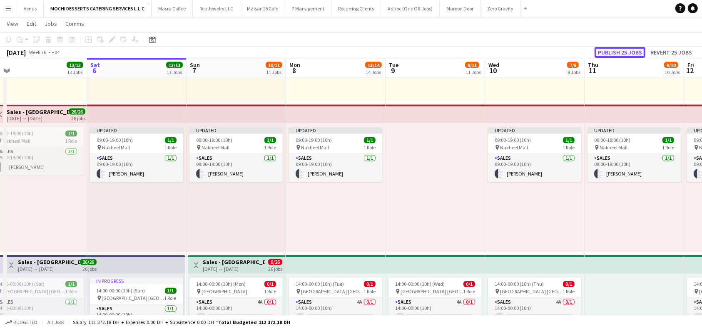
click at [626, 52] on button "Publish 25 jobs" at bounding box center [619, 52] width 51 height 11
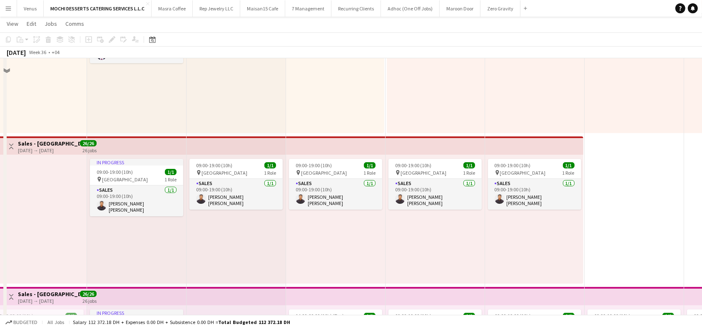
scroll to position [0, 0]
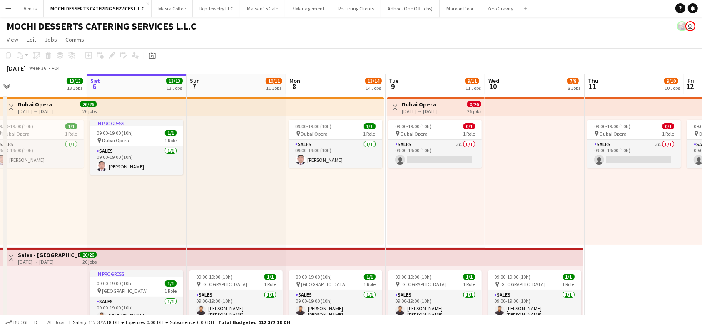
click at [430, 109] on div "09-09-2025 → 09-10-2025" at bounding box center [420, 111] width 36 height 6
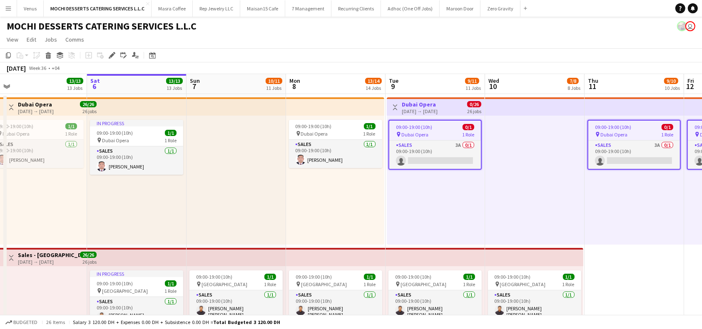
click at [541, 107] on app-top-bar at bounding box center [534, 106] width 99 height 18
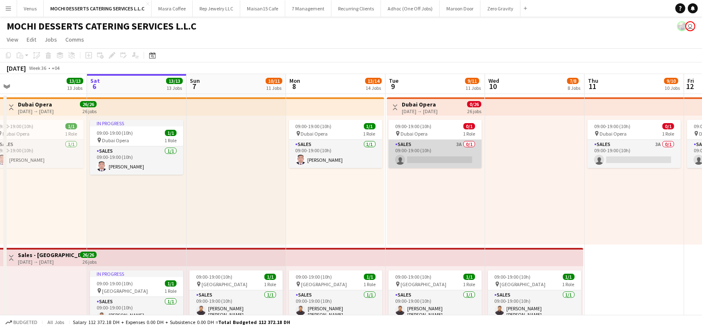
click at [456, 159] on app-card-role "Sales 3A 0/1 09:00-19:00 (10h) single-neutral-actions" at bounding box center [434, 154] width 93 height 28
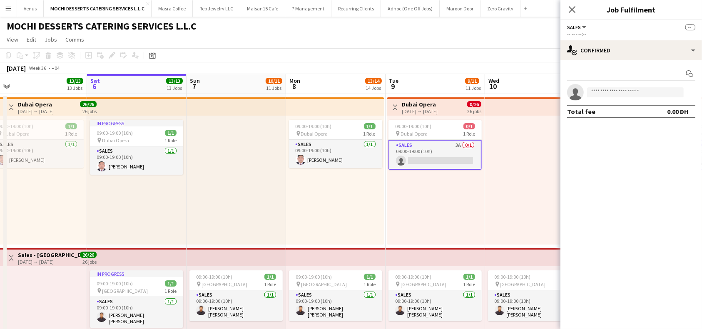
click at [528, 84] on app-board-header-date "Wed 10 7/8 8 Jobs" at bounding box center [534, 84] width 99 height 20
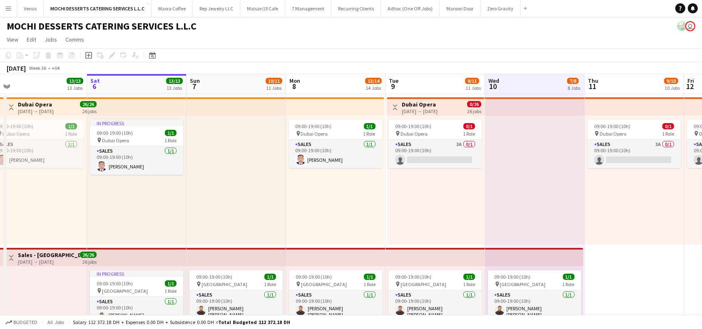
click at [438, 113] on div "09-09-2025 → 09-10-2025" at bounding box center [420, 111] width 36 height 6
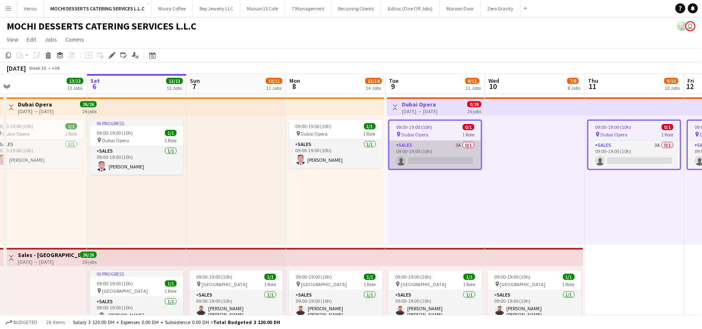
click at [460, 152] on app-card-role "Sales 3A 0/1 09:00-19:00 (10h) single-neutral-actions" at bounding box center [435, 155] width 92 height 28
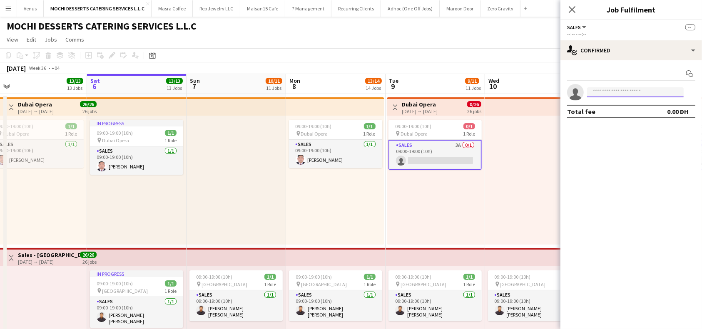
click at [601, 90] on input at bounding box center [635, 92] width 97 height 10
type input "******"
click at [616, 114] on span "+971559019264" at bounding box center [635, 117] width 83 height 7
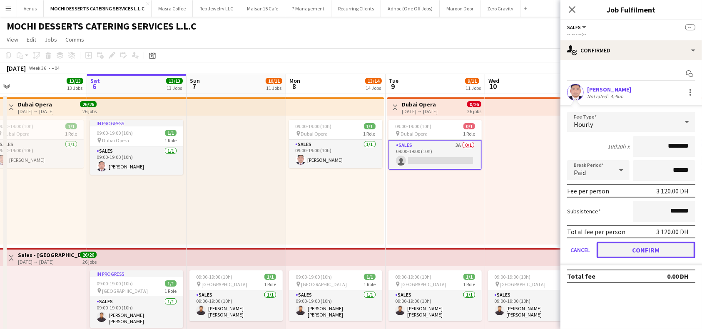
click at [647, 246] on button "Confirm" at bounding box center [646, 250] width 99 height 17
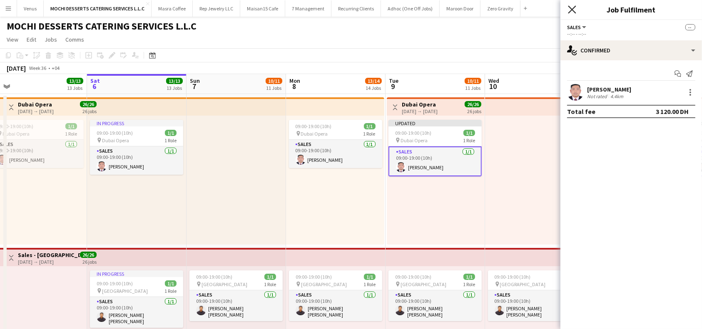
click at [571, 9] on icon "Close pop-in" at bounding box center [572, 9] width 8 height 8
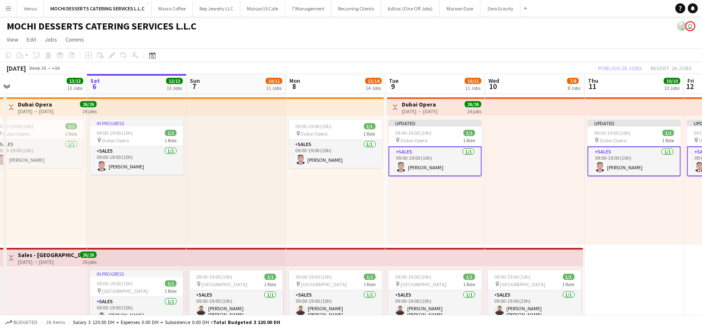
click at [630, 71] on div "Publish 26 jobs Revert 26 jobs" at bounding box center [645, 68] width 114 height 11
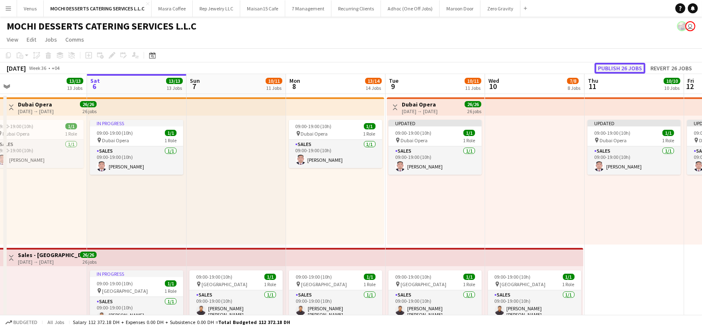
click at [631, 65] on button "Publish 26 jobs" at bounding box center [619, 68] width 51 height 11
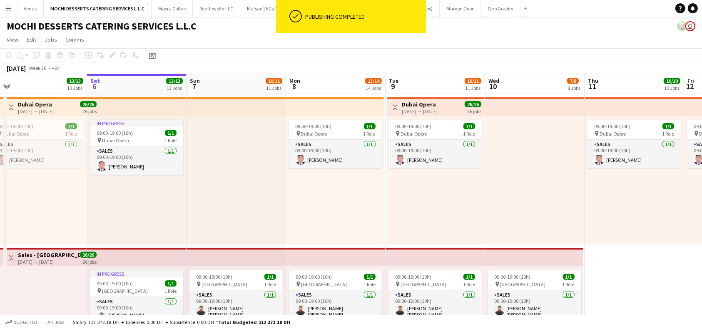
click at [522, 104] on app-top-bar at bounding box center [534, 106] width 99 height 18
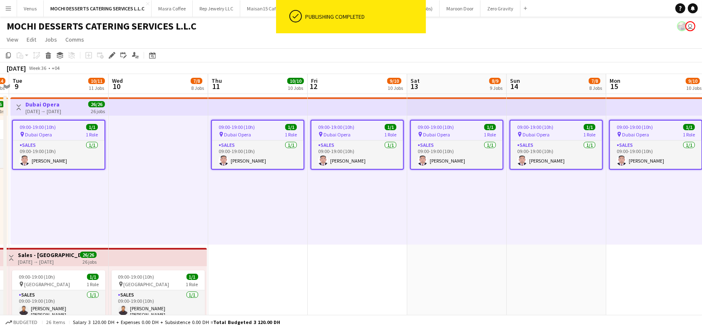
scroll to position [0, 390]
click at [535, 124] on span "09:00-19:00 (10h)" at bounding box center [534, 127] width 36 height 6
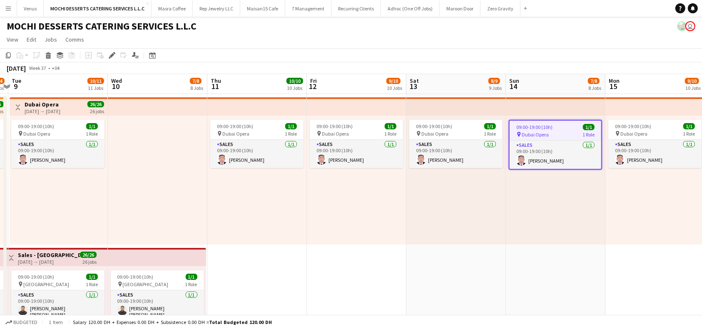
drag, startPoint x: 108, startPoint y: 57, endPoint x: 383, endPoint y: 113, distance: 280.4
click at [109, 57] on icon "Edit" at bounding box center [112, 55] width 7 height 7
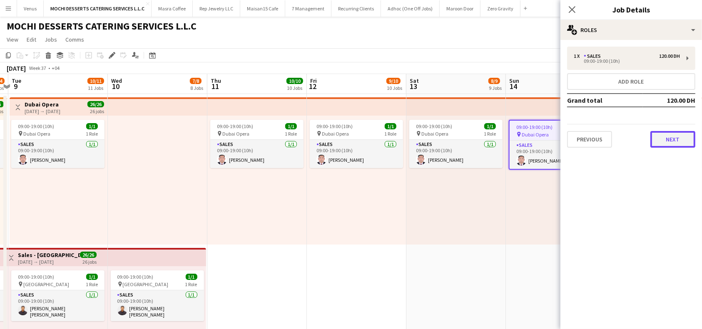
click at [671, 142] on button "Next" at bounding box center [672, 139] width 45 height 17
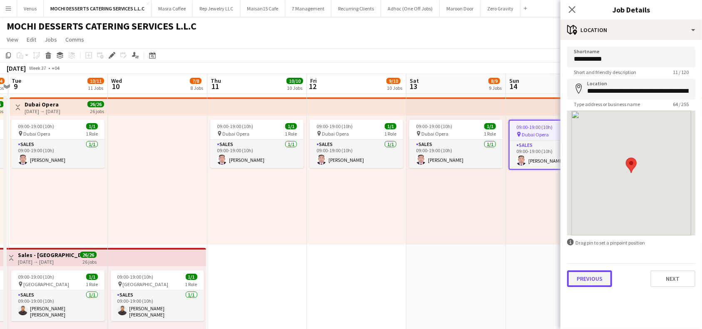
click at [588, 281] on button "Previous" at bounding box center [589, 279] width 45 height 17
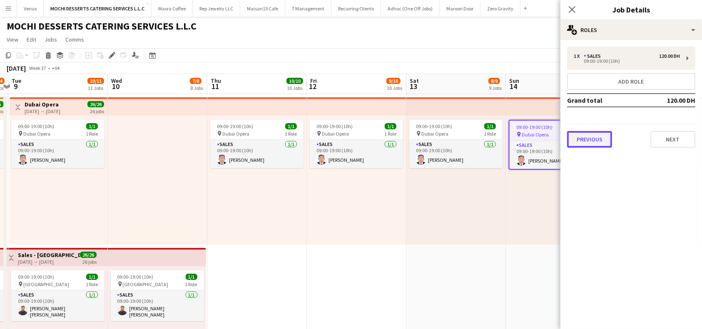
click at [596, 144] on button "Previous" at bounding box center [589, 139] width 45 height 17
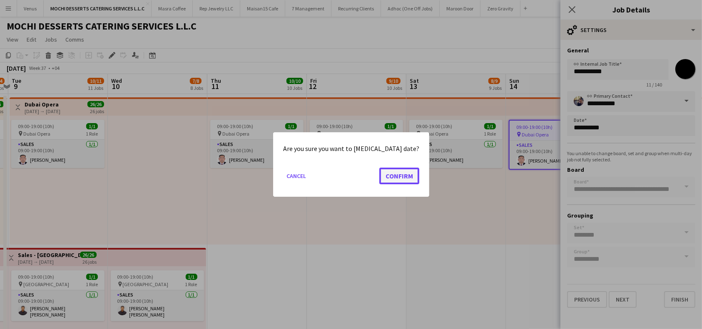
click at [398, 175] on button "Confirm" at bounding box center [399, 176] width 40 height 17
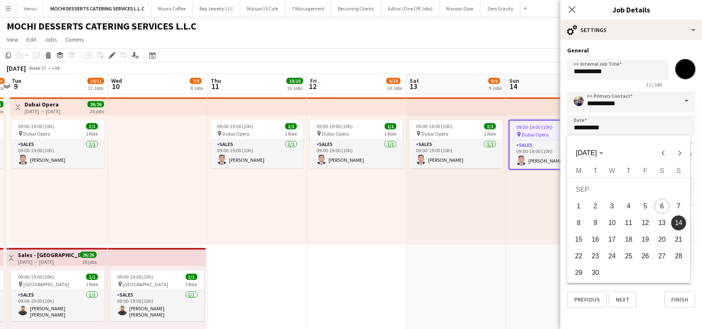
click at [614, 224] on span "10" at bounding box center [611, 223] width 15 height 15
type input "**********"
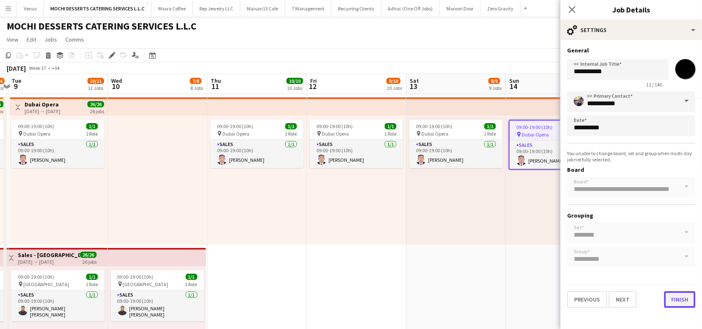
click at [684, 295] on button "Finish" at bounding box center [679, 299] width 31 height 17
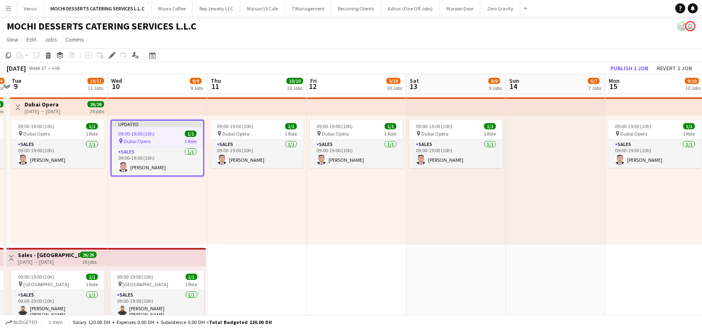
click at [523, 99] on app-top-bar at bounding box center [555, 106] width 99 height 18
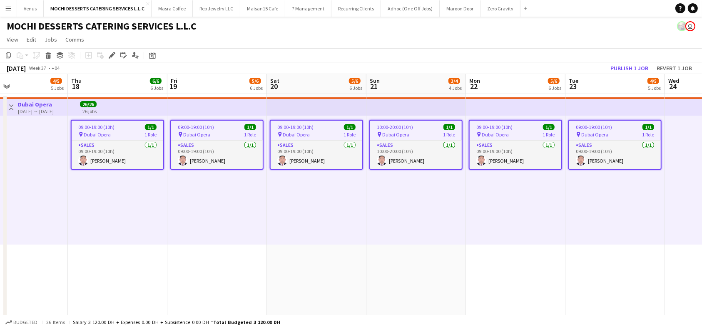
scroll to position [0, 282]
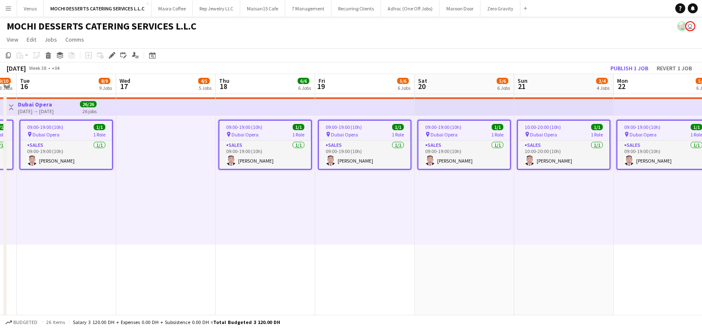
click at [573, 129] on div "10:00-20:00 (10h) 1/1" at bounding box center [564, 127] width 92 height 6
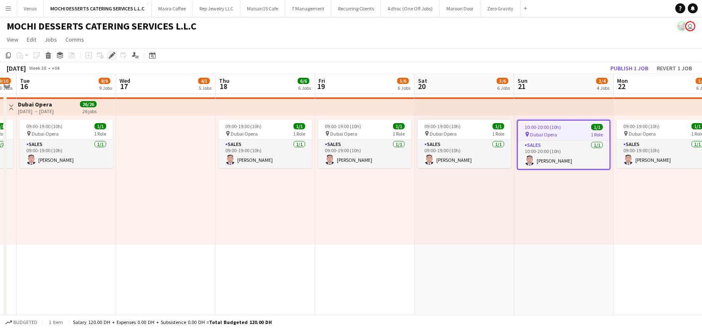
click at [111, 56] on icon at bounding box center [111, 55] width 5 height 5
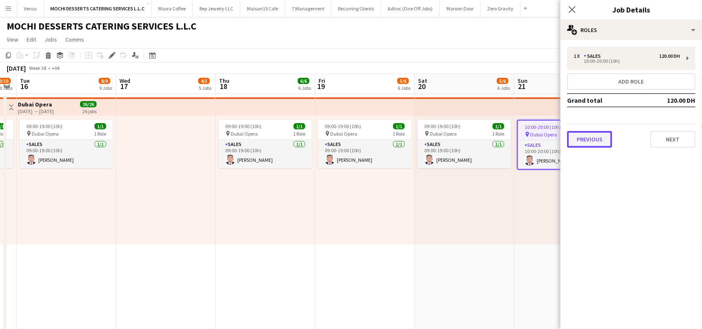
click at [583, 138] on button "Previous" at bounding box center [589, 139] width 45 height 17
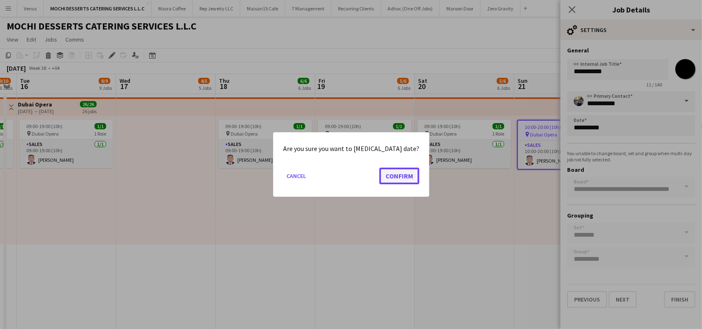
drag, startPoint x: 394, startPoint y: 173, endPoint x: 433, endPoint y: 171, distance: 38.8
click at [395, 173] on button "Confirm" at bounding box center [399, 176] width 40 height 17
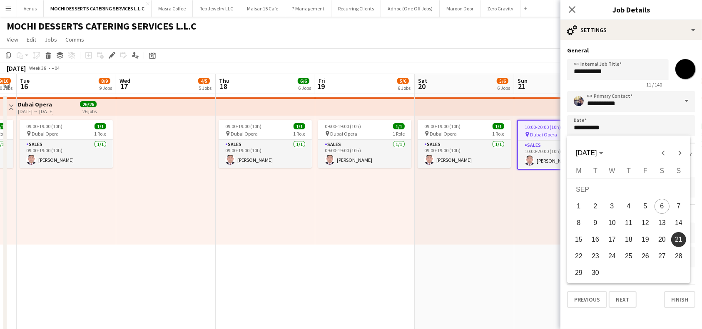
drag, startPoint x: 613, startPoint y: 241, endPoint x: 623, endPoint y: 243, distance: 10.1
click at [613, 241] on span "17" at bounding box center [611, 239] width 15 height 15
type input "**********"
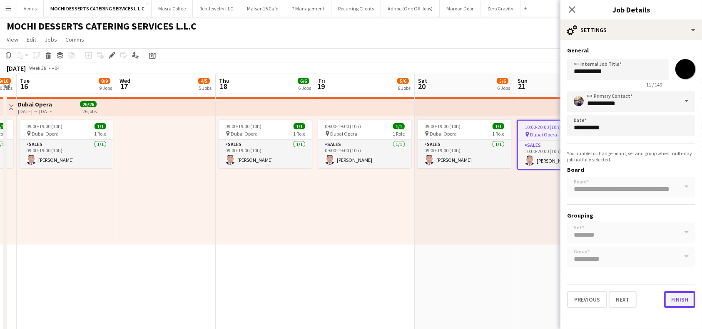
drag, startPoint x: 680, startPoint y: 299, endPoint x: 679, endPoint y: 292, distance: 7.5
click at [680, 299] on button "Finish" at bounding box center [679, 299] width 31 height 17
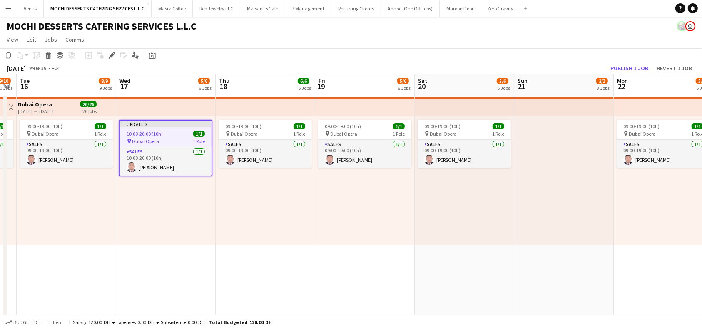
click at [581, 162] on div at bounding box center [563, 180] width 99 height 129
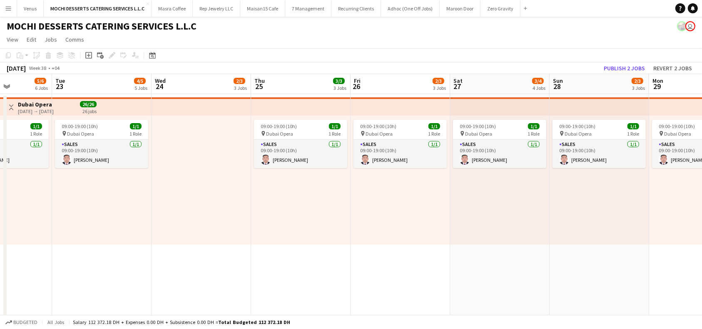
scroll to position [0, 240]
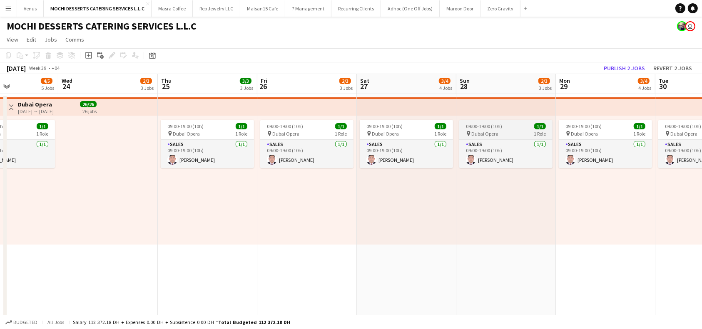
click at [520, 122] on app-job-card "09:00-19:00 (10h) 1/1 pin Dubai Opera 1 Role Sales 1/1 09:00-19:00 (10h) Aldrin…" at bounding box center [505, 144] width 93 height 48
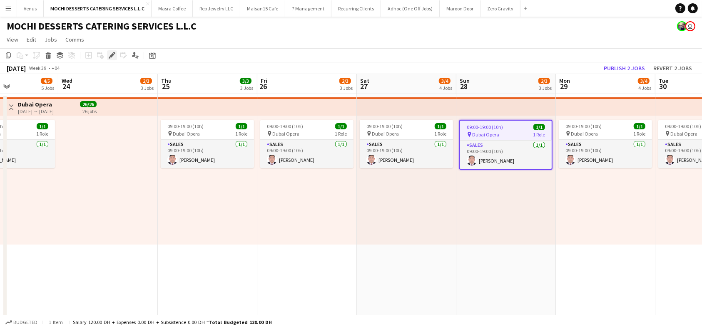
click at [110, 55] on icon "Edit" at bounding box center [112, 55] width 7 height 7
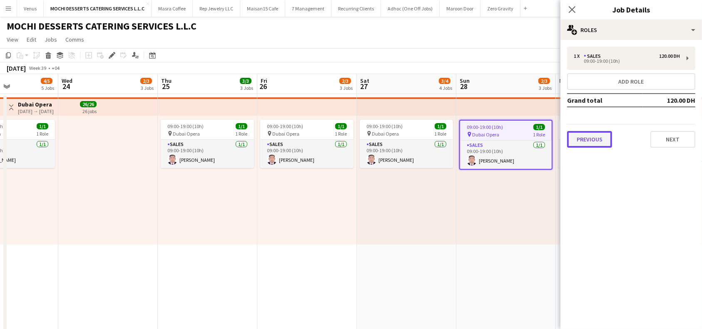
click at [589, 135] on button "Previous" at bounding box center [589, 139] width 45 height 17
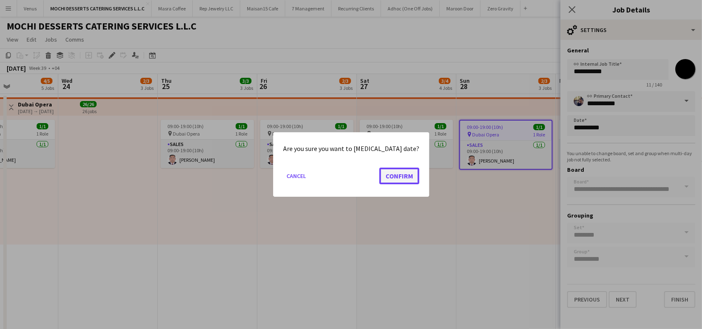
click at [383, 174] on button "Confirm" at bounding box center [399, 176] width 40 height 17
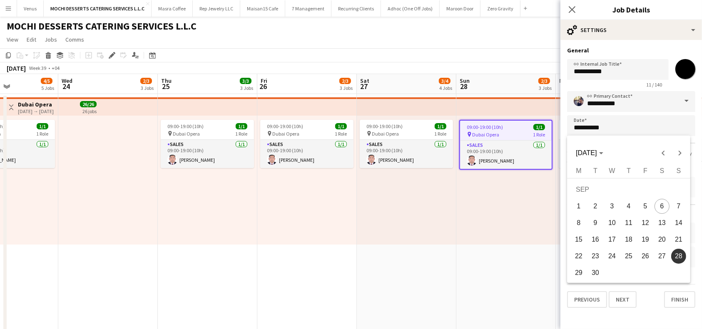
click at [614, 257] on span "24" at bounding box center [611, 256] width 15 height 15
type input "**********"
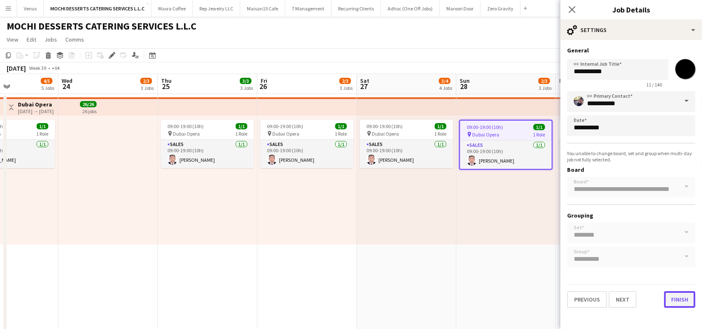
click at [680, 305] on button "Finish" at bounding box center [679, 299] width 31 height 17
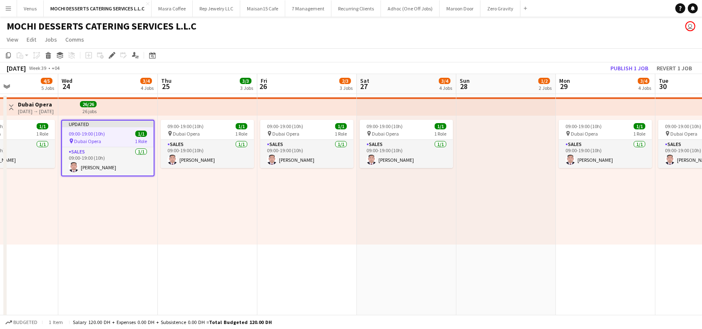
click at [523, 109] on app-top-bar at bounding box center [505, 106] width 99 height 18
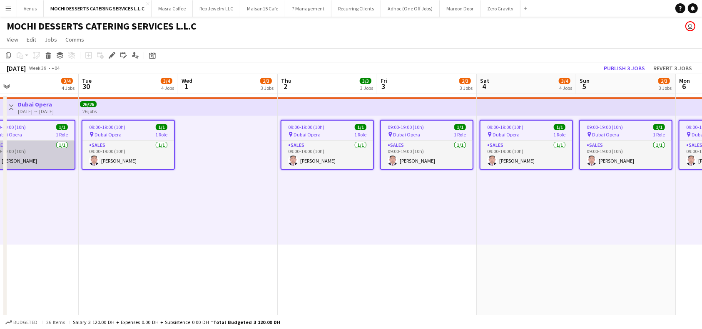
scroll to position [0, 420]
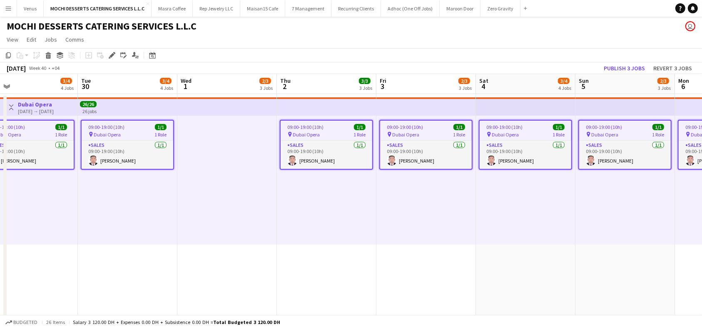
click at [613, 132] on span "Dubai Opera" at bounding box center [604, 135] width 27 height 6
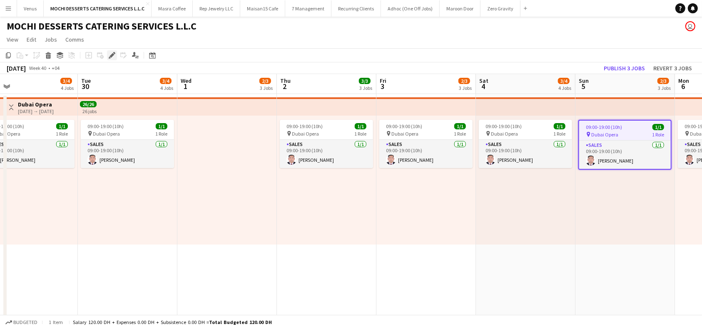
click at [112, 55] on icon at bounding box center [111, 55] width 5 height 5
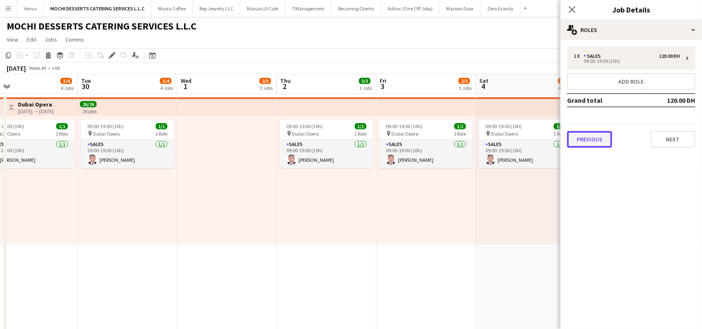
click at [595, 137] on button "Previous" at bounding box center [589, 139] width 45 height 17
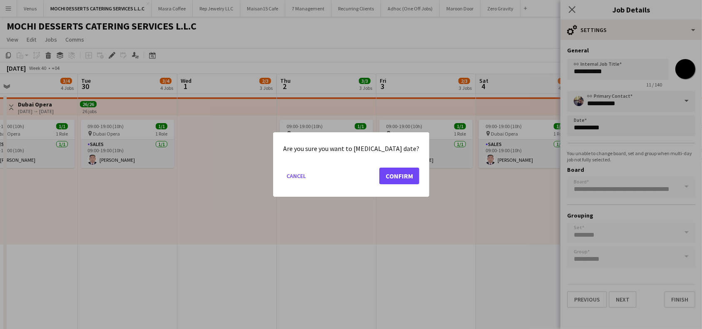
click at [393, 177] on button "Confirm" at bounding box center [399, 176] width 40 height 17
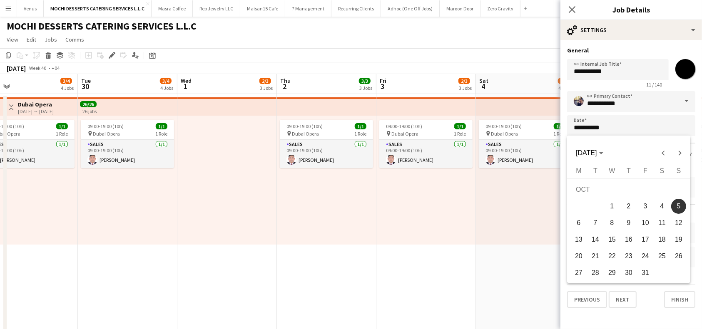
click at [613, 210] on span "1" at bounding box center [611, 206] width 15 height 15
type input "**********"
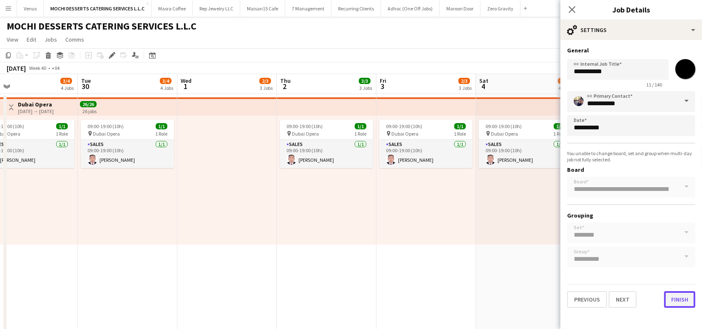
click at [684, 301] on button "Finish" at bounding box center [679, 299] width 31 height 17
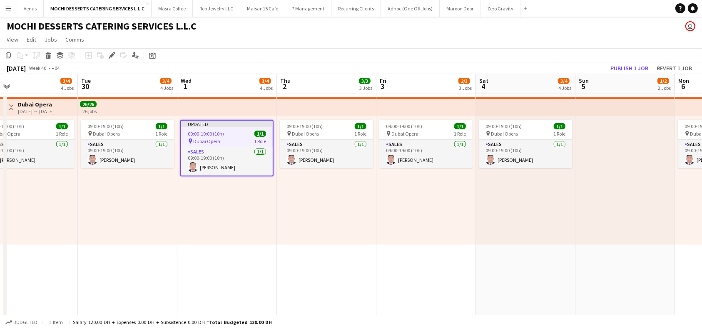
click at [636, 105] on app-top-bar at bounding box center [624, 106] width 99 height 18
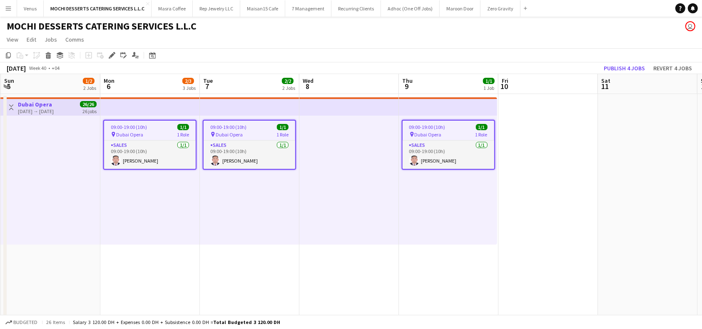
scroll to position [0, 400]
click at [450, 134] on div "pin Dubai Opera 1 Role" at bounding box center [446, 134] width 92 height 7
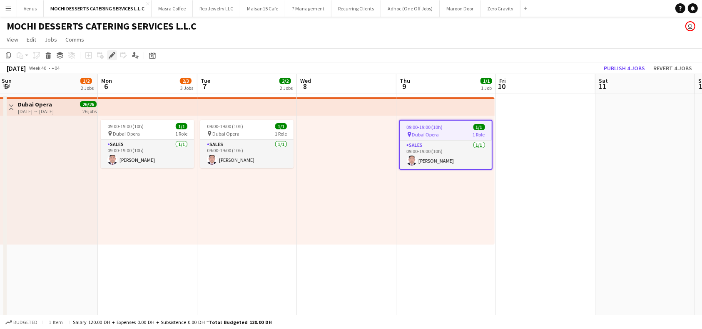
click at [111, 56] on icon at bounding box center [111, 55] width 5 height 5
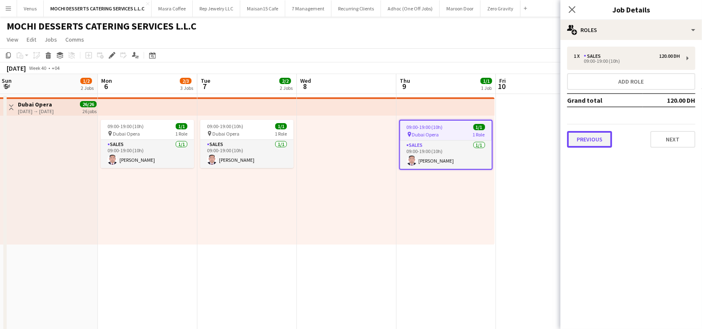
click at [580, 139] on button "Previous" at bounding box center [589, 139] width 45 height 17
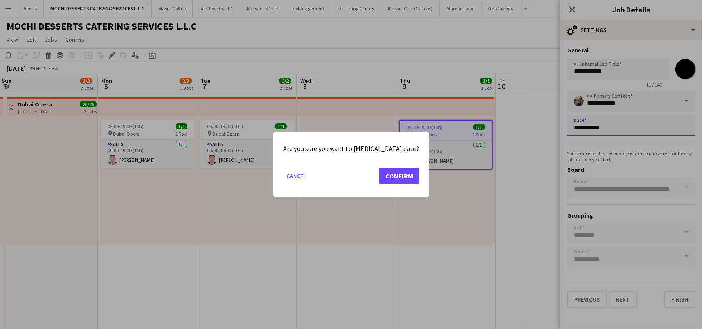
drag, startPoint x: 606, startPoint y: 130, endPoint x: 618, endPoint y: 139, distance: 15.4
click at [383, 181] on button "Confirm" at bounding box center [399, 176] width 40 height 17
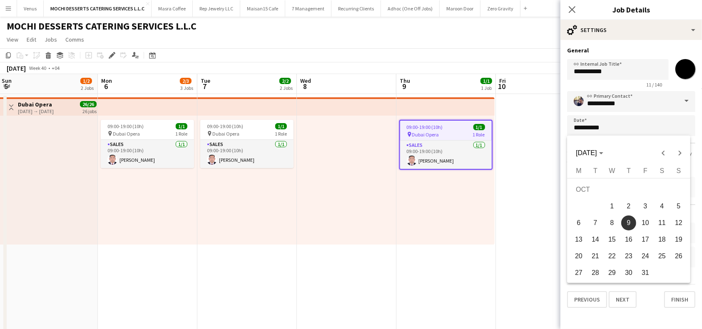
click at [614, 222] on span "8" at bounding box center [611, 223] width 15 height 15
type input "**********"
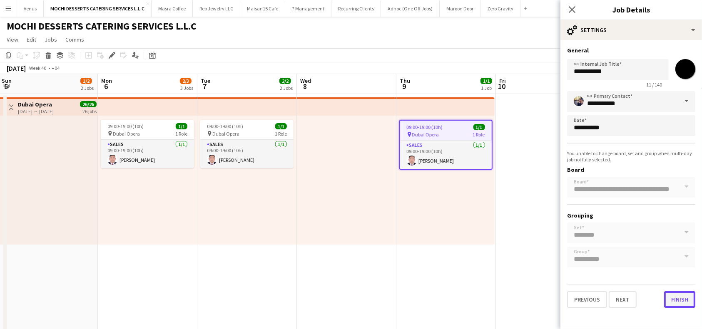
click at [682, 301] on button "Finish" at bounding box center [679, 299] width 31 height 17
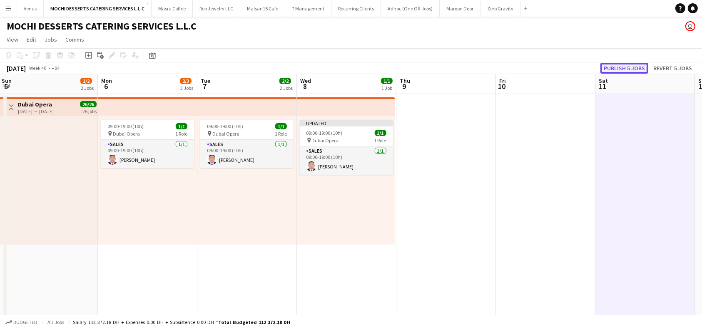
click at [638, 66] on button "Publish 5 jobs" at bounding box center [624, 68] width 48 height 11
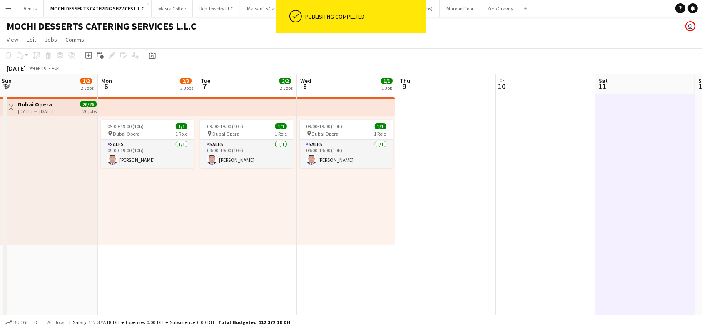
click at [352, 88] on app-board-header-date "Wed 8 1/1 1 Job" at bounding box center [346, 84] width 99 height 20
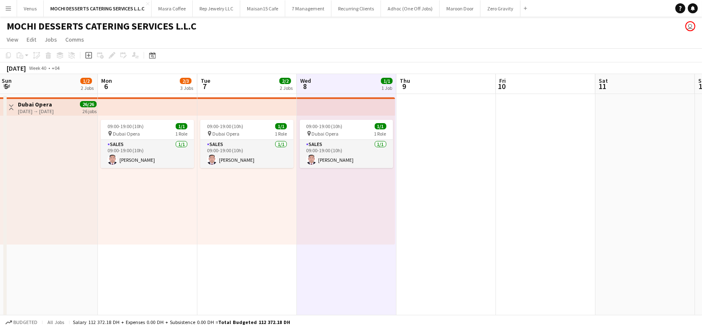
click at [281, 107] on app-top-bar at bounding box center [246, 106] width 99 height 18
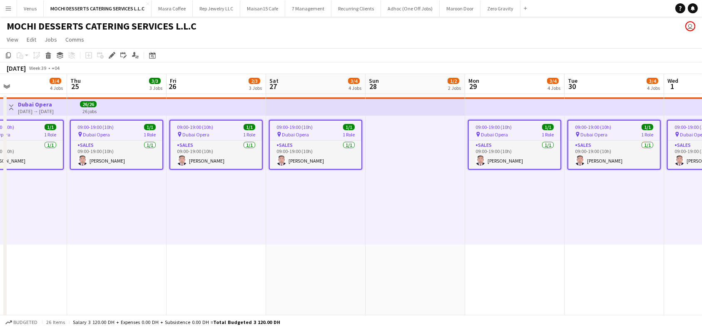
scroll to position [0, 218]
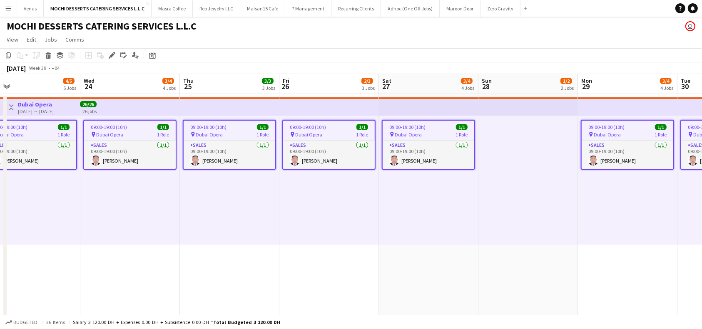
click at [317, 100] on app-top-bar at bounding box center [328, 106] width 99 height 18
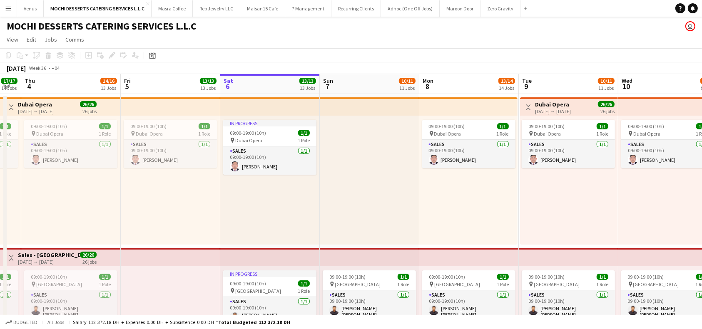
scroll to position [0, 200]
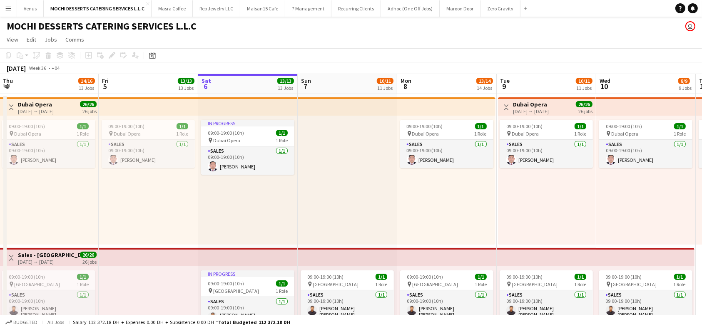
click at [536, 107] on h3 "Dubai Opera" at bounding box center [531, 104] width 36 height 7
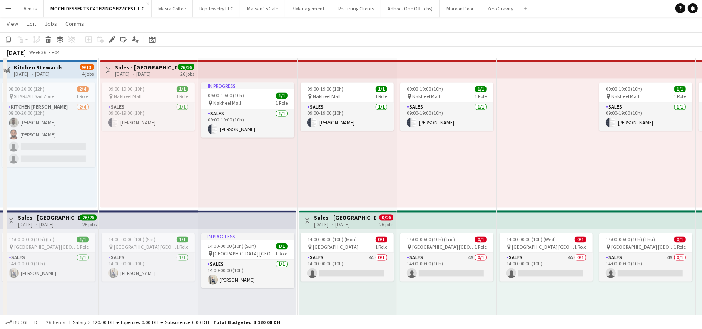
scroll to position [1554, 0]
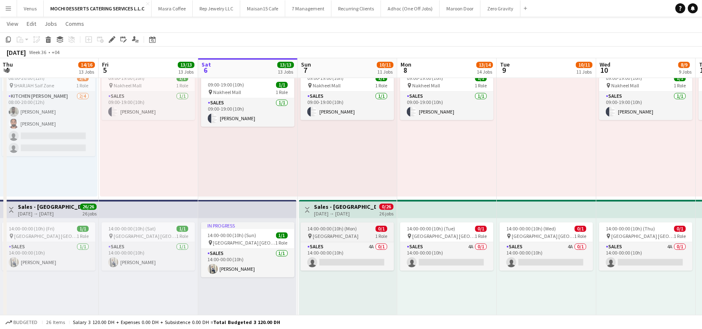
click at [354, 226] on span "14:00-00:00 (10h) (Mon)" at bounding box center [332, 229] width 50 height 6
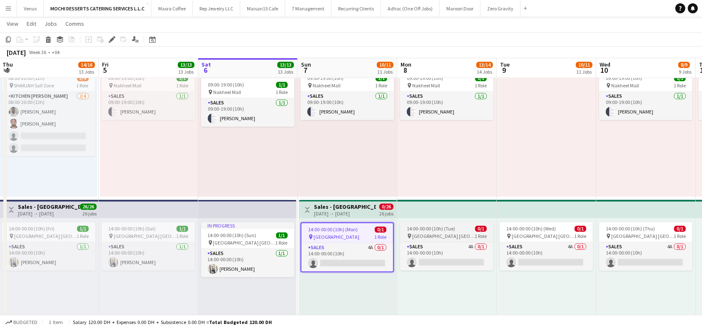
click at [440, 226] on span "14:00-00:00 (10h) (Tue)" at bounding box center [431, 229] width 48 height 6
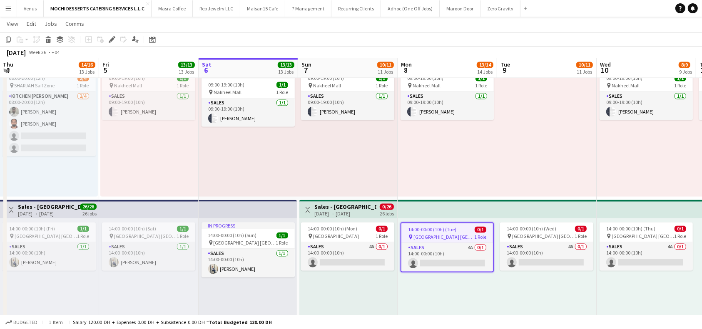
drag, startPoint x: 534, startPoint y: 207, endPoint x: 536, endPoint y: 203, distance: 4.9
click at [535, 207] on app-top-bar at bounding box center [546, 209] width 99 height 18
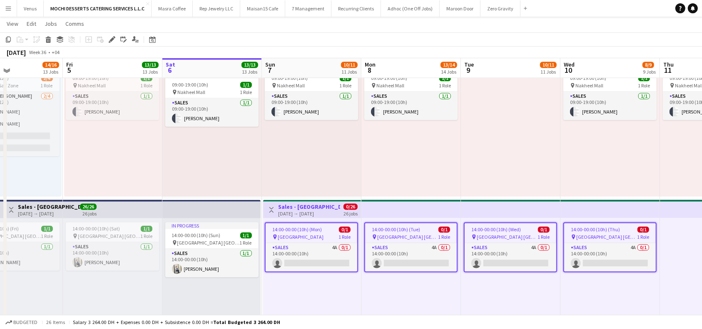
scroll to position [0, 388]
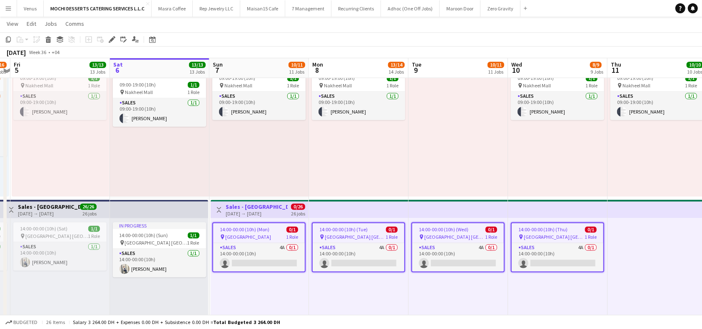
click at [373, 208] on app-top-bar at bounding box center [358, 209] width 99 height 18
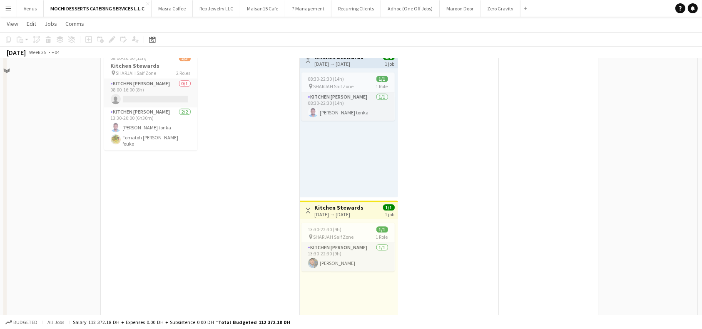
scroll to position [2161, 0]
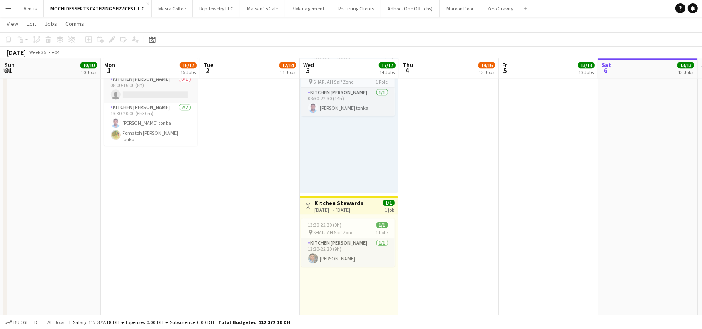
click at [361, 208] on div "03-09-2025 → 03-09-2025" at bounding box center [339, 210] width 49 height 6
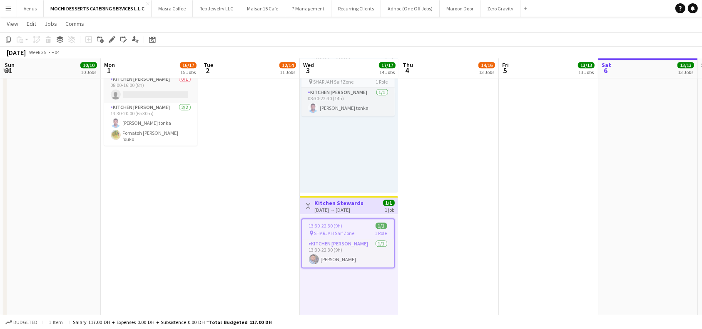
scroll to position [0, 197]
drag, startPoint x: 477, startPoint y: 169, endPoint x: 455, endPoint y: 170, distance: 22.5
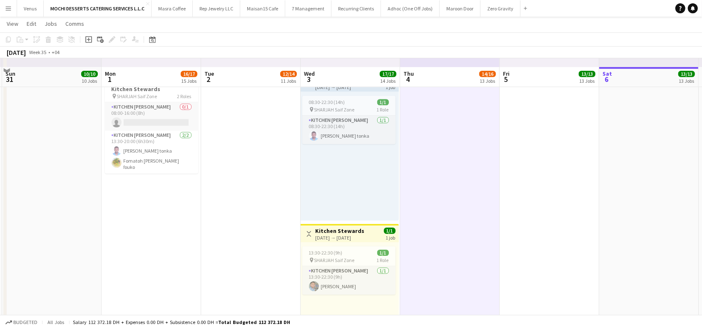
scroll to position [2105, 0]
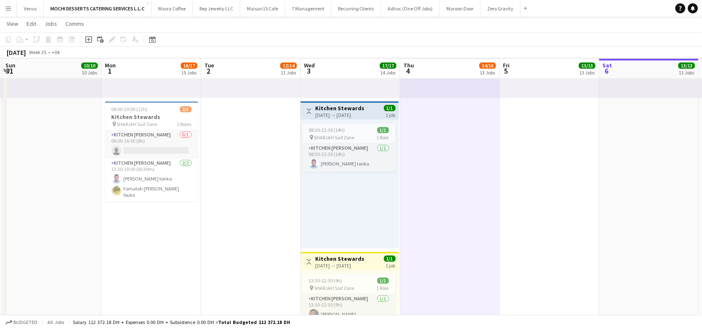
click at [361, 112] on div "03-09-2025 → 03-09-2025" at bounding box center [340, 115] width 49 height 6
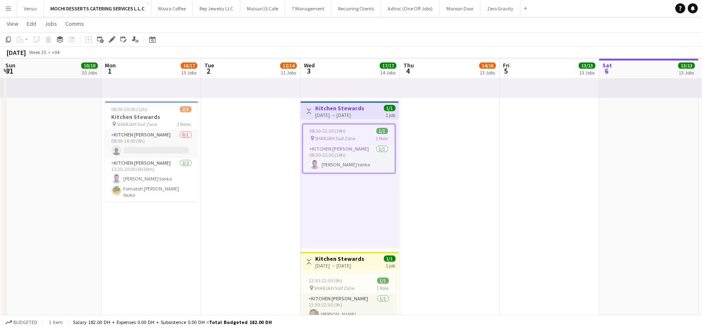
drag, startPoint x: 112, startPoint y: 40, endPoint x: 141, endPoint y: 53, distance: 32.0
click at [113, 40] on icon "Edit" at bounding box center [112, 39] width 7 height 7
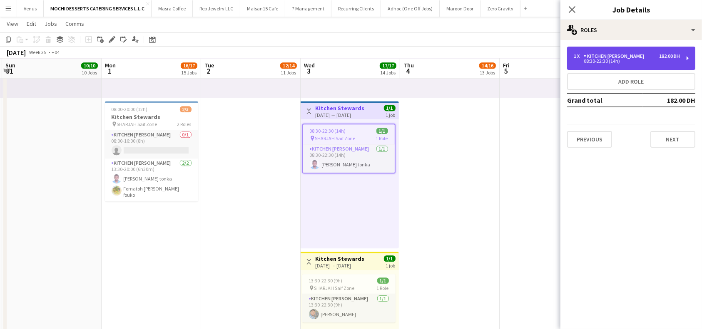
click at [694, 57] on div "1 x Kitchen Steward 182.00 DH 08:30-22:30 (14h)" at bounding box center [631, 58] width 128 height 23
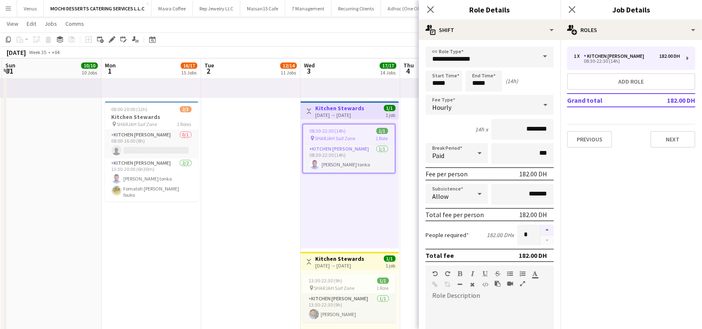
click at [540, 228] on button "button" at bounding box center [546, 230] width 13 height 11
type input "*"
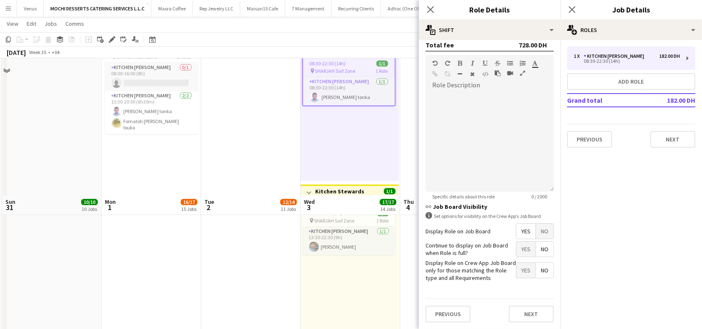
scroll to position [2327, 0]
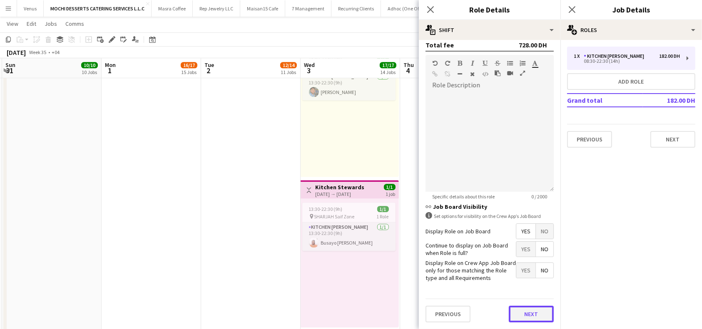
click at [532, 314] on button "Next" at bounding box center [531, 314] width 45 height 17
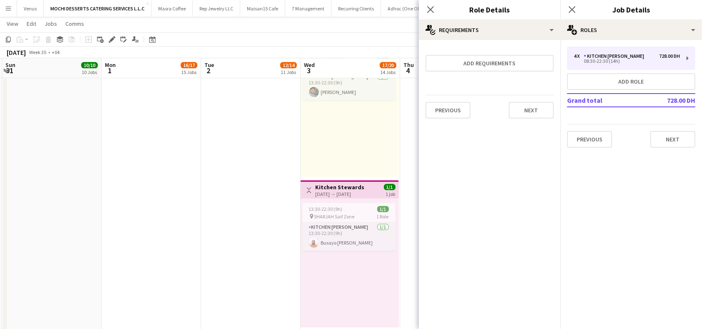
scroll to position [0, 0]
click at [430, 6] on icon "Close pop-in" at bounding box center [430, 9] width 8 height 8
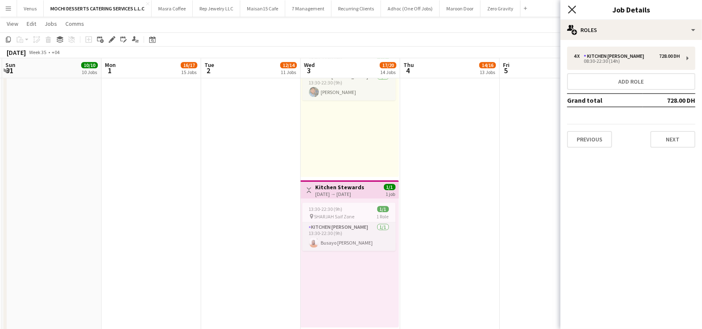
click at [574, 10] on icon "Close pop-in" at bounding box center [572, 9] width 8 height 8
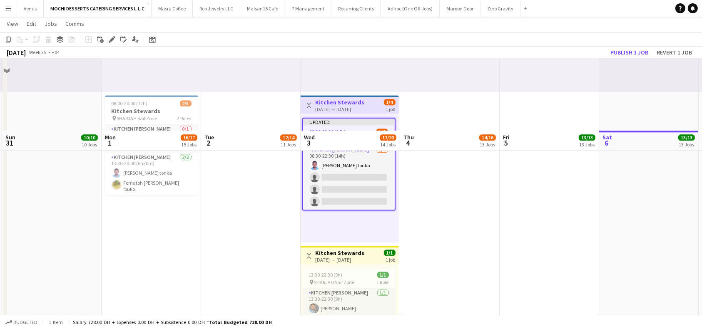
scroll to position [2105, 0]
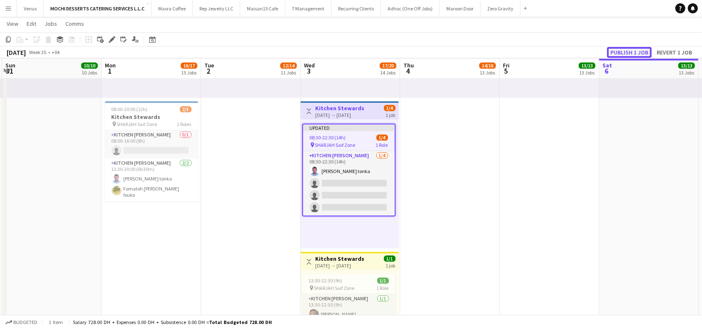
click at [629, 50] on button "Publish 1 job" at bounding box center [629, 52] width 45 height 11
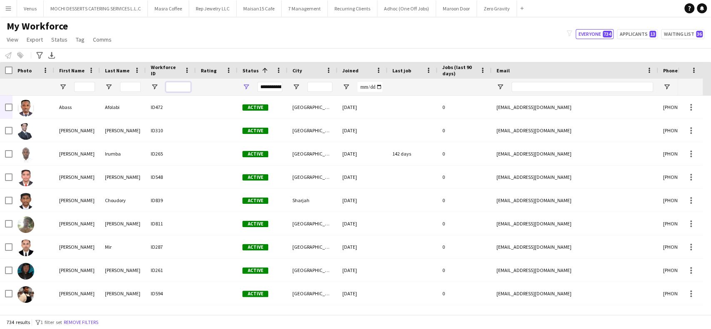
scroll to position [92, 0]
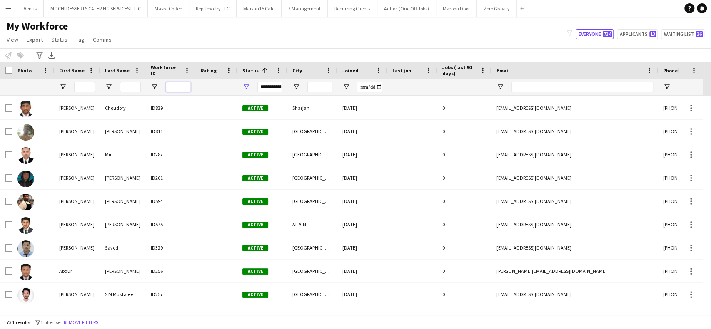
click at [170, 85] on input "Workforce ID Filter Input" at bounding box center [178, 87] width 25 height 10
paste input "***"
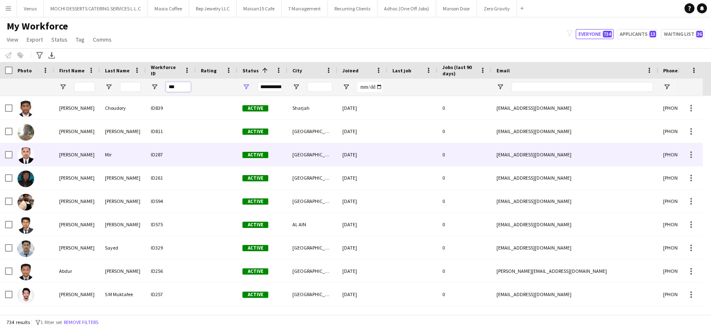
scroll to position [0, 0]
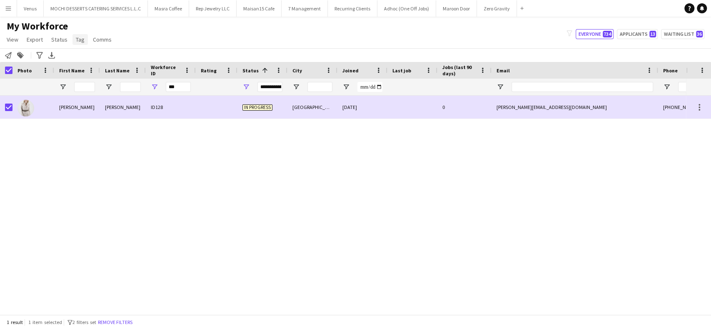
click at [80, 42] on span "Tag" at bounding box center [80, 39] width 9 height 7
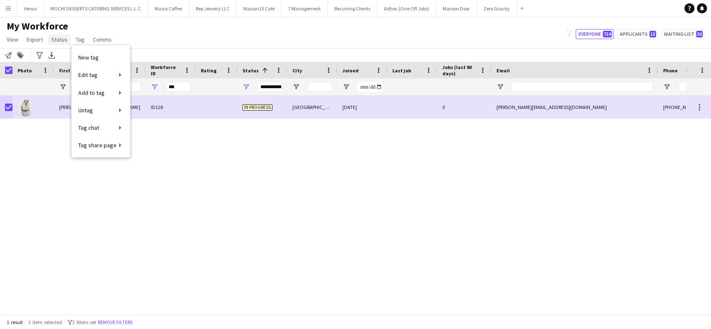
click at [62, 42] on span "Status" at bounding box center [59, 39] width 16 height 7
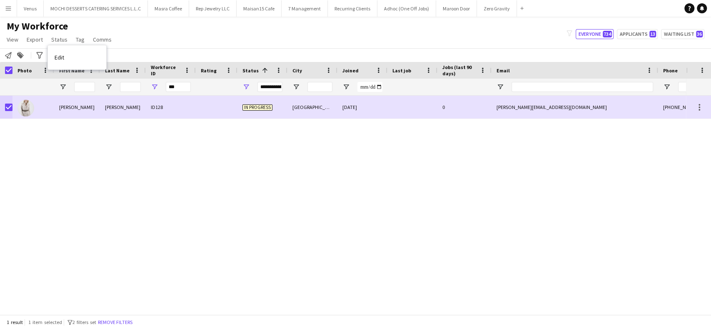
drag, startPoint x: 63, startPoint y: 53, endPoint x: 68, endPoint y: 55, distance: 4.9
click at [63, 54] on link "Edit" at bounding box center [77, 57] width 58 height 17
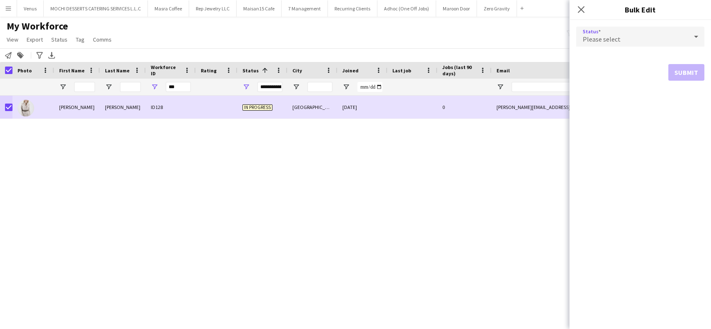
click at [699, 37] on icon at bounding box center [696, 36] width 10 height 17
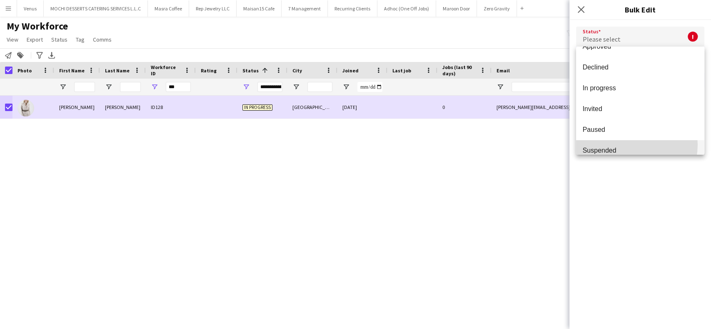
click at [625, 144] on mat-option "Suspended" at bounding box center [640, 150] width 128 height 21
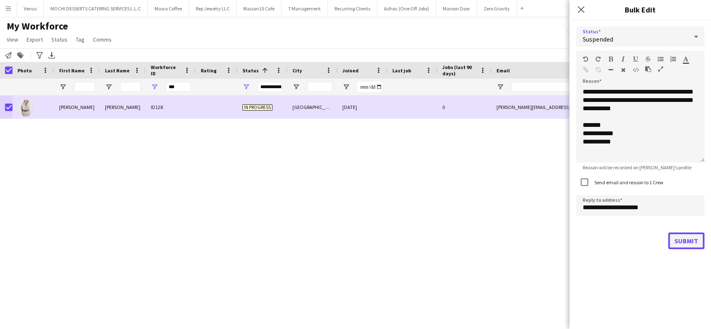
click at [681, 239] on button "Submit" at bounding box center [686, 241] width 36 height 17
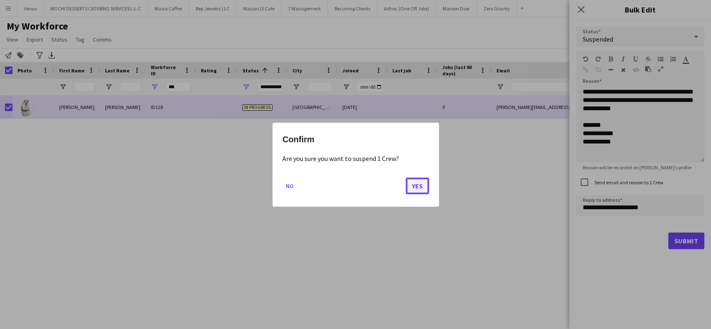
click at [418, 190] on button "Yes" at bounding box center [416, 185] width 23 height 17
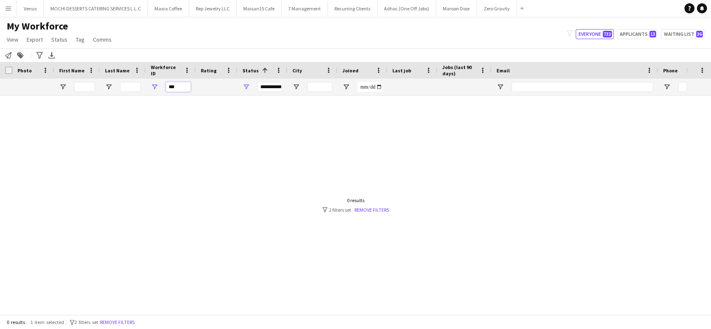
drag, startPoint x: 183, startPoint y: 88, endPoint x: 144, endPoint y: 84, distance: 39.8
click at [144, 84] on div "***" at bounding box center [451, 87] width 903 height 17
paste input "Workforce ID Filter Input"
click at [171, 88] on input "***" at bounding box center [178, 87] width 25 height 10
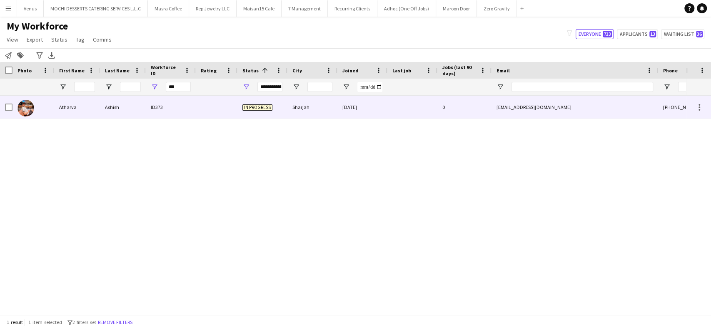
click at [1, 107] on div at bounding box center [6, 107] width 12 height 23
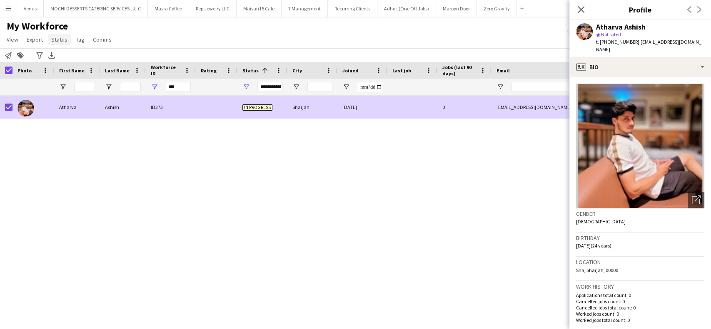
click at [57, 40] on span "Status" at bounding box center [59, 39] width 16 height 7
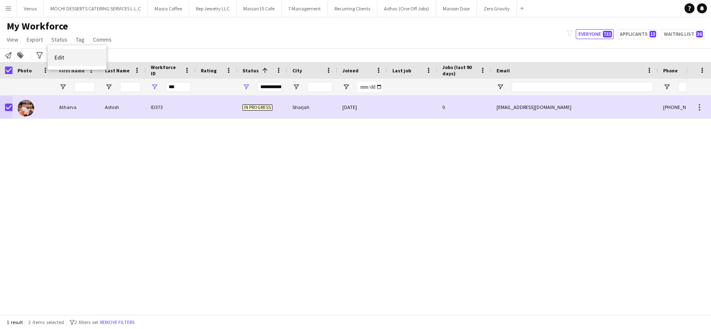
click at [80, 60] on link "Edit" at bounding box center [77, 57] width 58 height 17
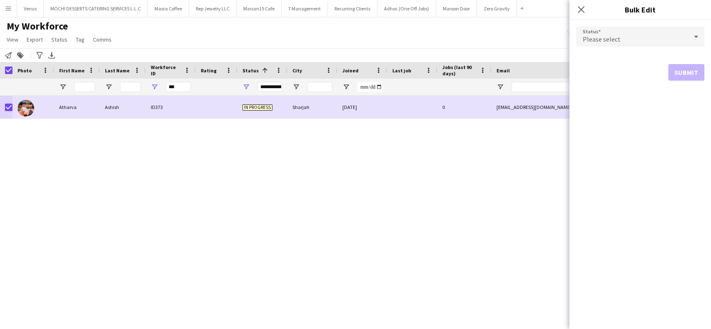
click at [710, 38] on div "Status Please select Submit" at bounding box center [640, 53] width 142 height 67
click at [695, 37] on icon at bounding box center [696, 37] width 4 height 2
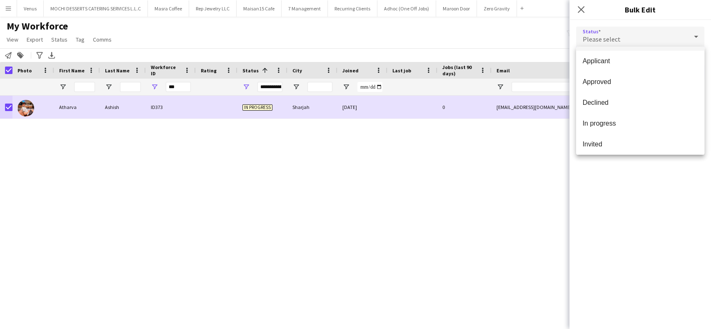
scroll to position [85, 0]
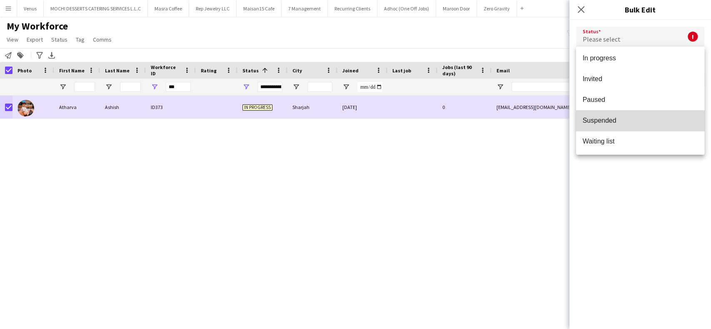
click at [643, 118] on span "Suspended" at bounding box center [639, 121] width 115 height 8
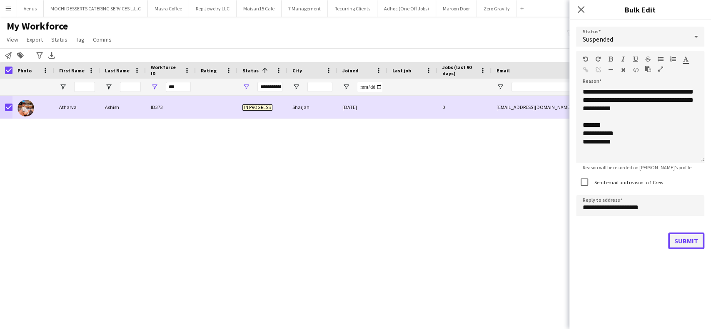
click at [680, 239] on button "Submit" at bounding box center [686, 241] width 36 height 17
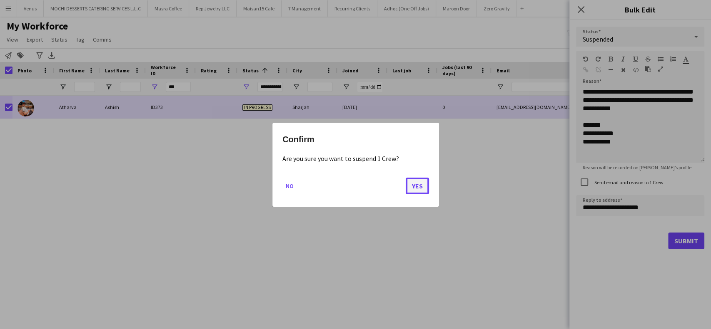
click at [423, 185] on button "Yes" at bounding box center [416, 185] width 23 height 17
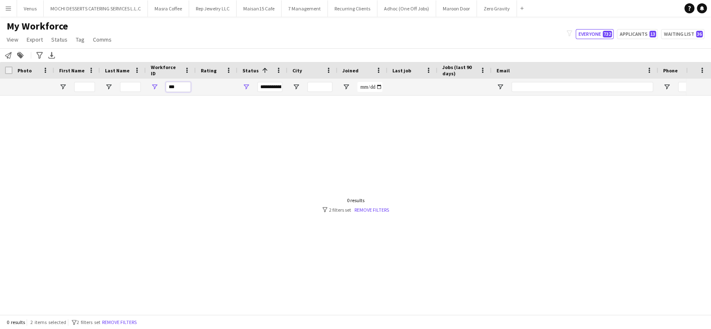
drag, startPoint x: 179, startPoint y: 85, endPoint x: 151, endPoint y: 87, distance: 28.4
click at [151, 87] on div "***" at bounding box center [171, 87] width 50 height 17
paste input "Workforce ID Filter Input"
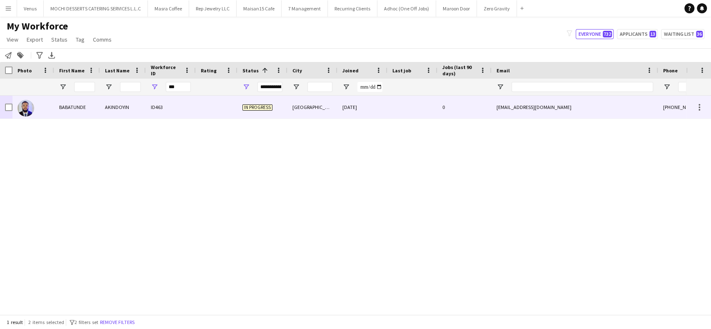
click at [14, 110] on div at bounding box center [33, 107] width 42 height 23
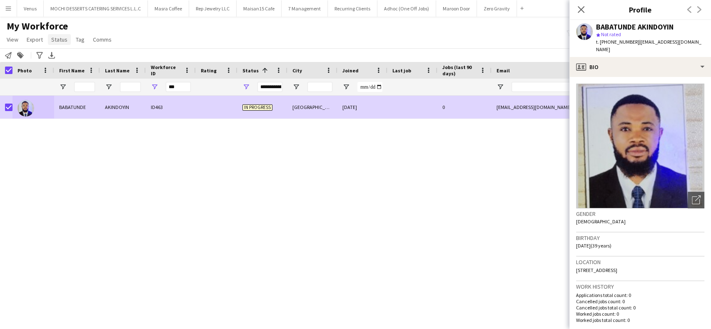
click at [66, 41] on link "Status" at bounding box center [59, 39] width 23 height 11
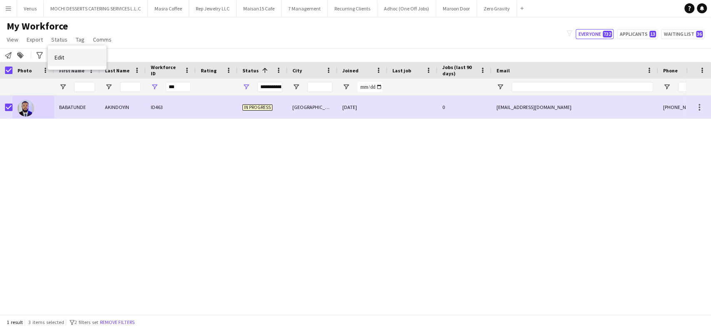
click at [70, 58] on link "Edit" at bounding box center [77, 57] width 58 height 17
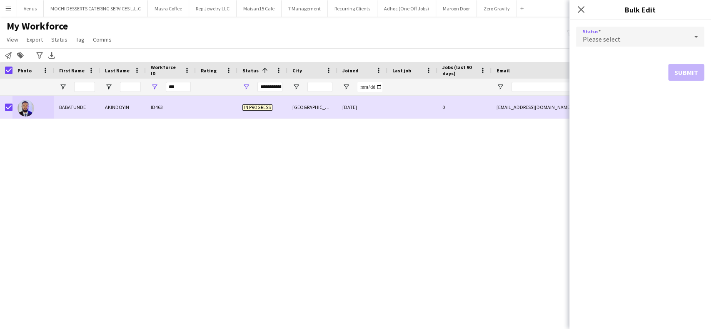
click at [691, 35] on icon at bounding box center [696, 36] width 10 height 17
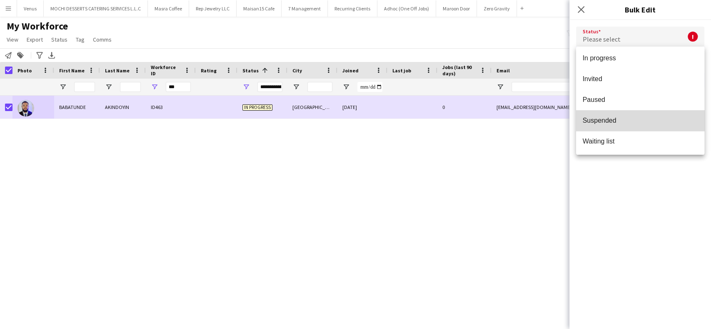
click at [654, 122] on span "Suspended" at bounding box center [639, 121] width 115 height 8
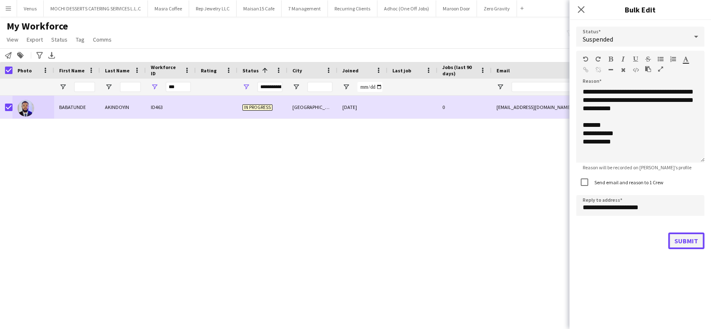
click at [686, 238] on button "Submit" at bounding box center [686, 241] width 36 height 17
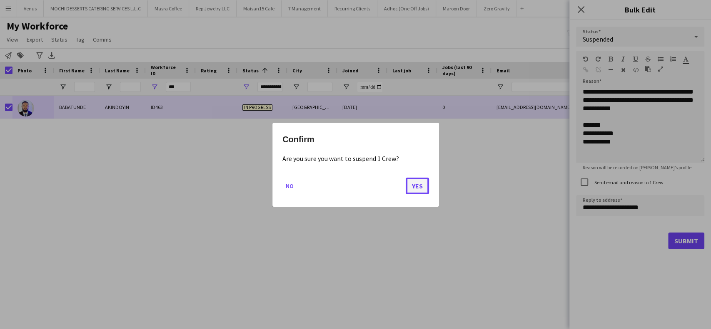
click at [420, 187] on button "Yes" at bounding box center [416, 185] width 23 height 17
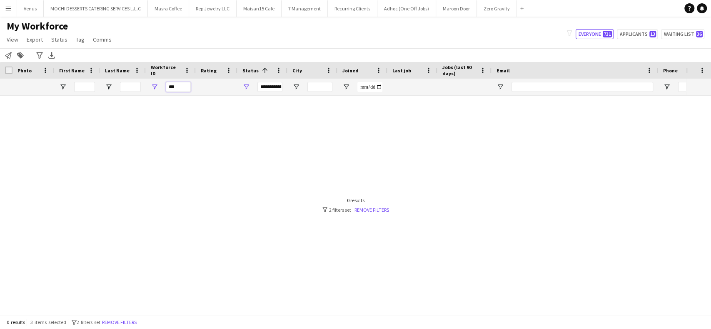
drag, startPoint x: 182, startPoint y: 91, endPoint x: 171, endPoint y: 91, distance: 11.7
click at [171, 91] on input "***" at bounding box center [178, 87] width 25 height 10
paste input "*"
drag, startPoint x: 180, startPoint y: 88, endPoint x: 152, endPoint y: 87, distance: 27.9
click at [152, 87] on div "****" at bounding box center [171, 87] width 50 height 17
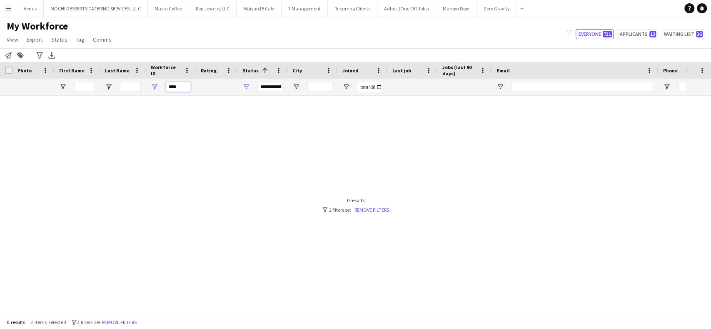
paste input "Workforce ID Filter Input"
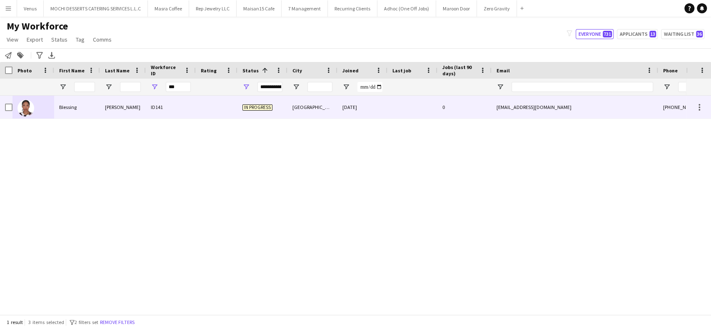
click at [3, 109] on div at bounding box center [6, 107] width 12 height 23
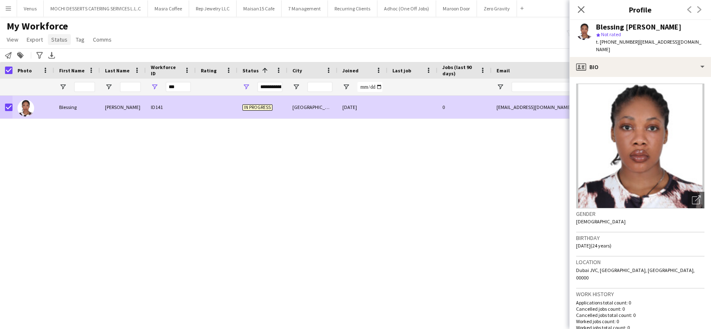
click at [56, 40] on span "Status" at bounding box center [59, 39] width 16 height 7
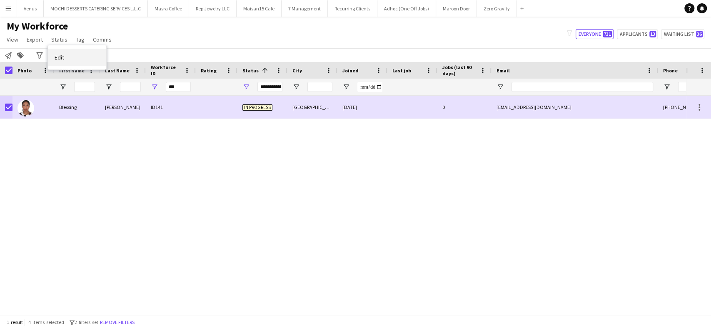
click at [98, 59] on link "Edit" at bounding box center [77, 57] width 58 height 17
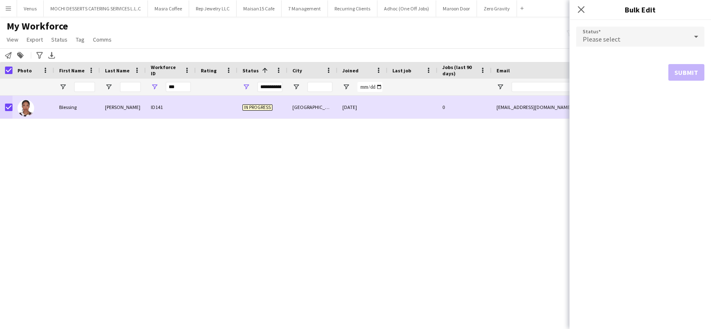
click at [619, 36] on div "Please select" at bounding box center [632, 37] width 112 height 20
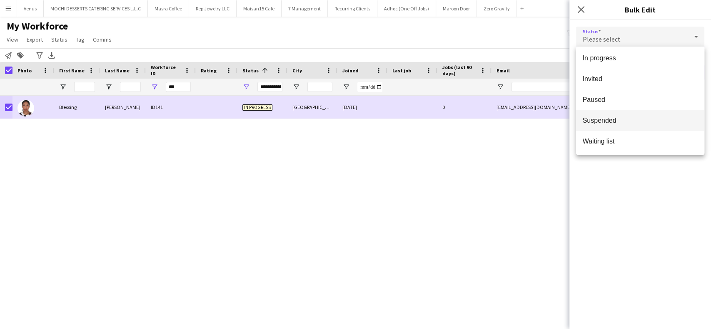
click at [632, 118] on span "Suspended" at bounding box center [639, 121] width 115 height 8
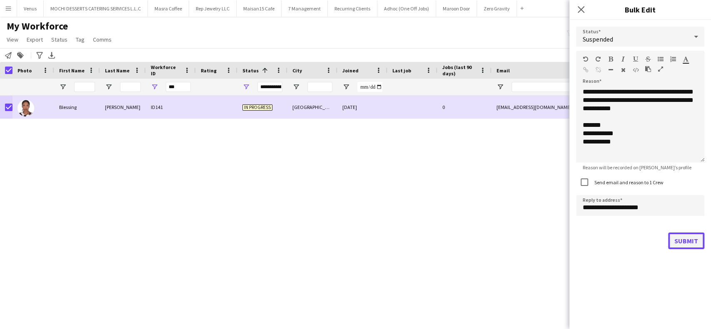
click at [681, 241] on button "Submit" at bounding box center [686, 241] width 36 height 17
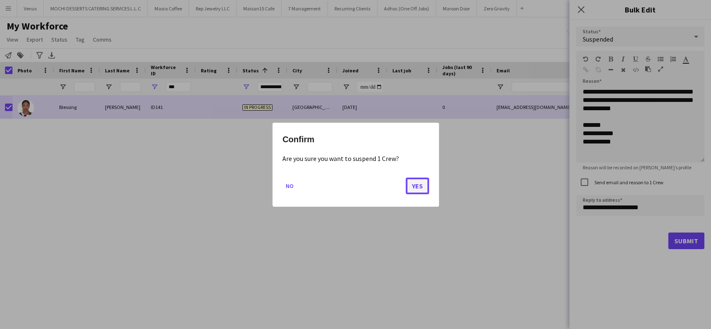
click at [417, 185] on button "Yes" at bounding box center [416, 185] width 23 height 17
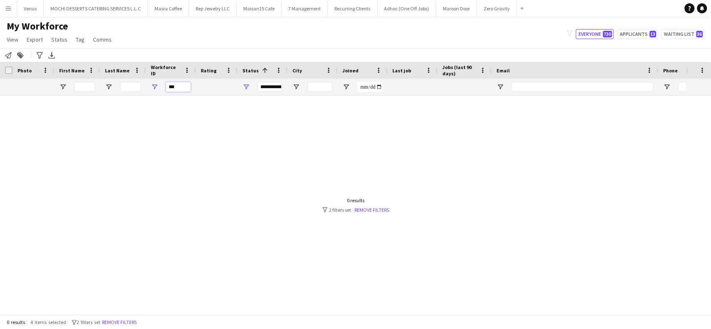
paste input "Workforce ID Filter Input"
drag, startPoint x: 183, startPoint y: 86, endPoint x: 152, endPoint y: 83, distance: 31.8
click at [152, 83] on div "***" at bounding box center [171, 87] width 50 height 17
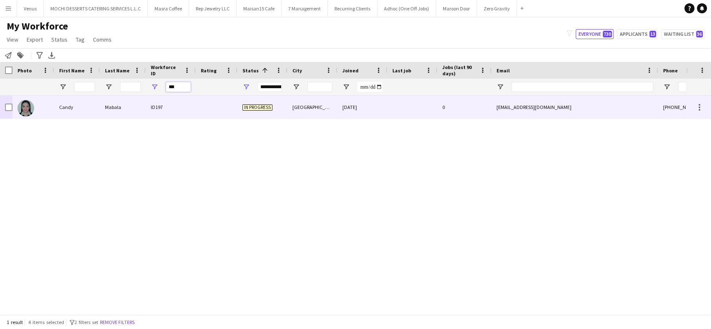
type input "***"
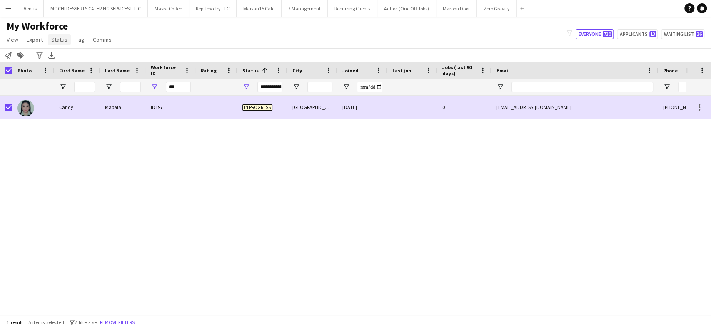
click at [60, 40] on span "Status" at bounding box center [59, 39] width 16 height 7
click at [64, 56] on span "Edit" at bounding box center [60, 57] width 10 height 7
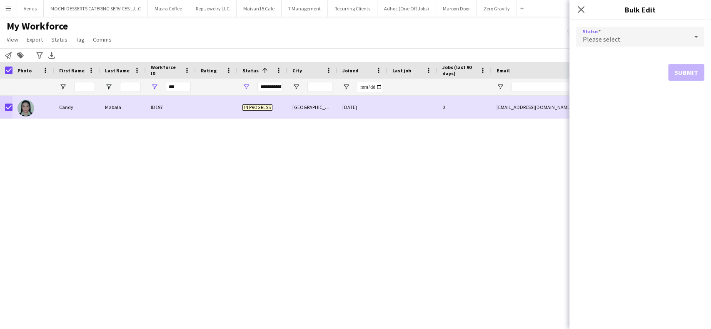
click at [662, 43] on div "Please select" at bounding box center [632, 37] width 112 height 20
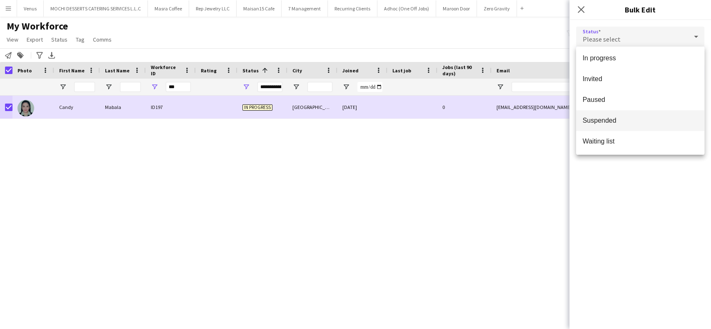
click at [633, 120] on span "Suspended" at bounding box center [639, 121] width 115 height 8
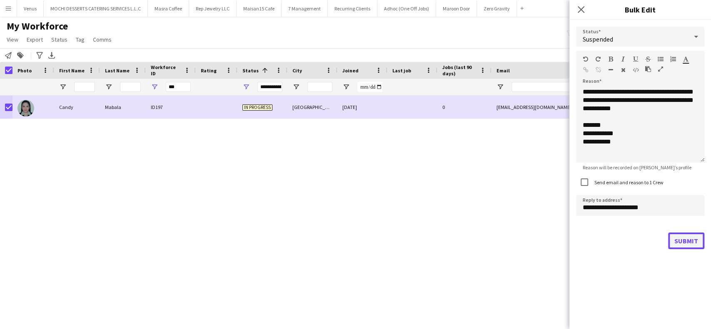
click at [686, 239] on button "Submit" at bounding box center [686, 241] width 36 height 17
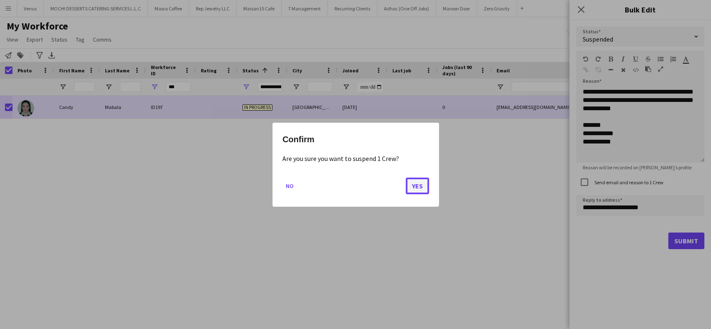
click at [412, 188] on button "Yes" at bounding box center [416, 185] width 23 height 17
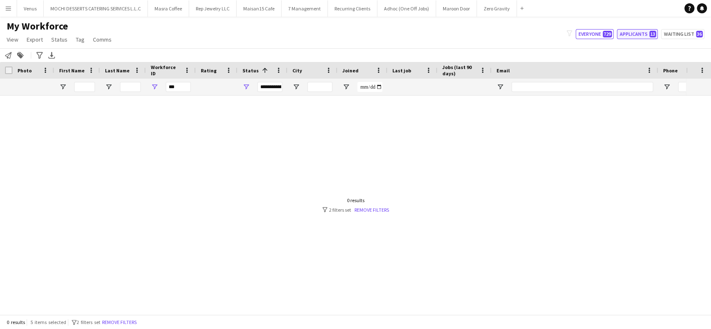
click at [645, 35] on button "Applicants 13" at bounding box center [637, 34] width 41 height 10
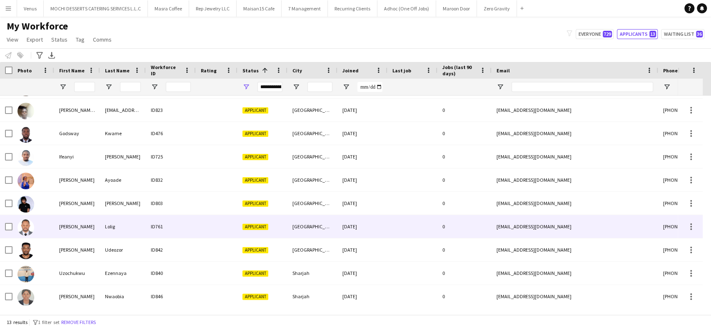
scroll to position [92, 0]
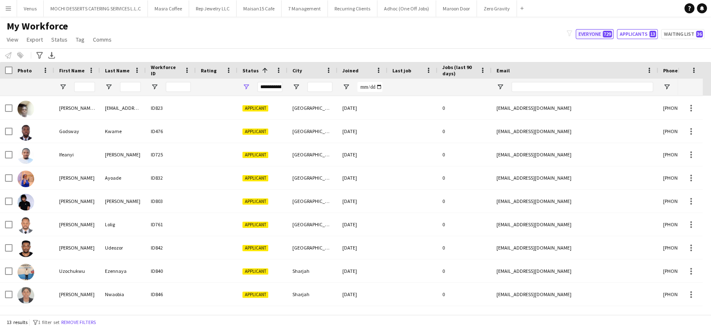
click at [590, 32] on button "Everyone 729" at bounding box center [594, 34] width 38 height 10
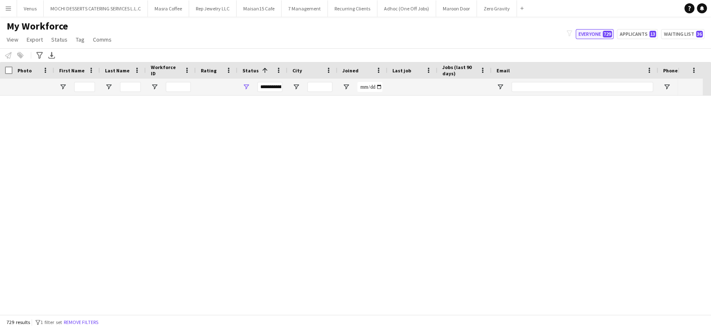
type input "**********"
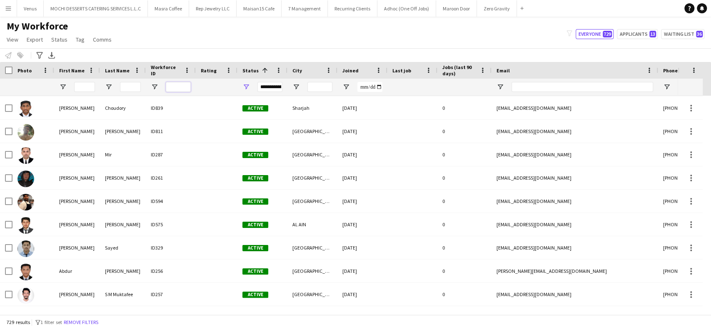
click at [177, 88] on input "Workforce ID Filter Input" at bounding box center [178, 87] width 25 height 10
click at [177, 90] on input "Workforce ID Filter Input" at bounding box center [178, 87] width 25 height 10
paste input "***"
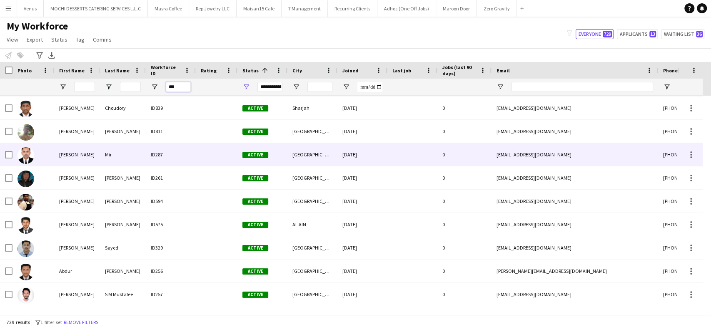
scroll to position [0, 0]
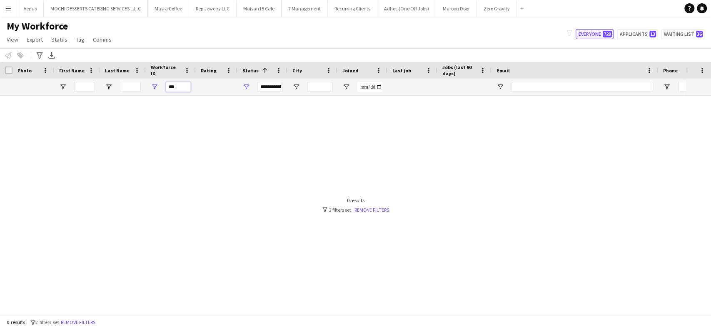
type input "***"
click at [602, 31] on button "Everyone 729" at bounding box center [594, 34] width 38 height 10
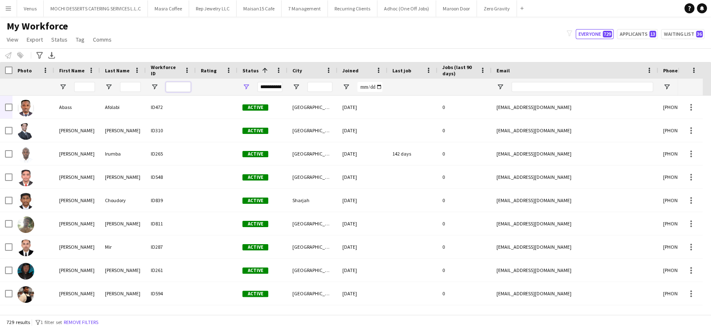
click at [173, 88] on input "Workforce ID Filter Input" at bounding box center [178, 87] width 25 height 10
paste input "***"
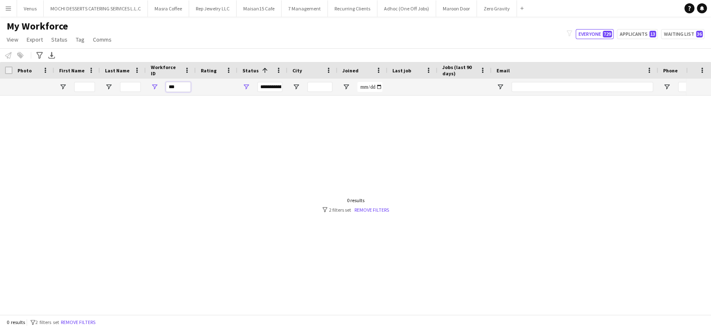
paste input "Workforce ID Filter Input"
drag, startPoint x: 178, startPoint y: 88, endPoint x: 152, endPoint y: 87, distance: 25.4
click at [152, 87] on div "***" at bounding box center [171, 87] width 50 height 17
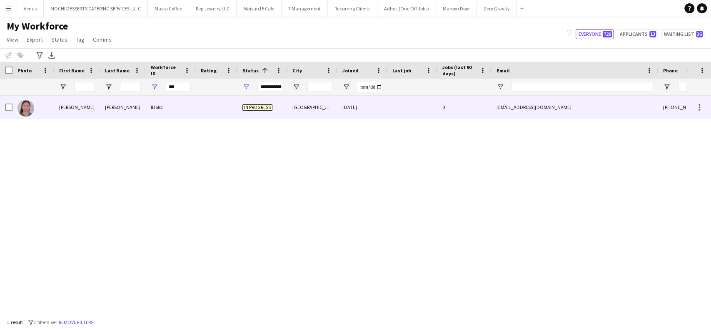
click at [23, 108] on img at bounding box center [25, 108] width 17 height 17
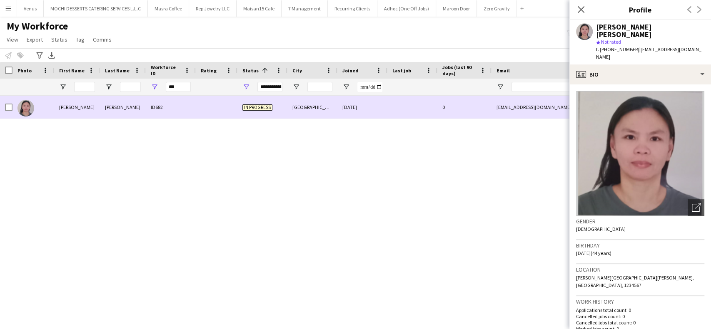
click at [4, 105] on div at bounding box center [6, 107] width 12 height 23
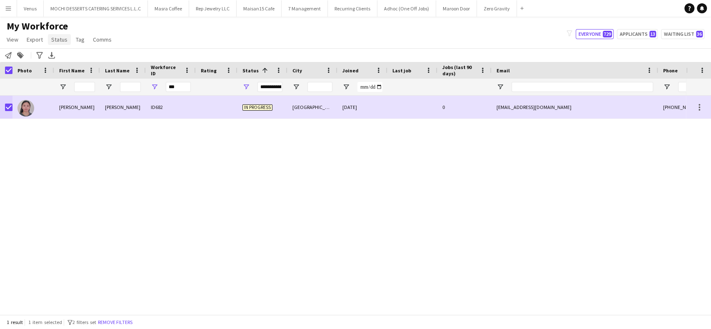
click at [63, 39] on span "Status" at bounding box center [59, 39] width 16 height 7
click at [82, 59] on link "Edit" at bounding box center [77, 57] width 58 height 17
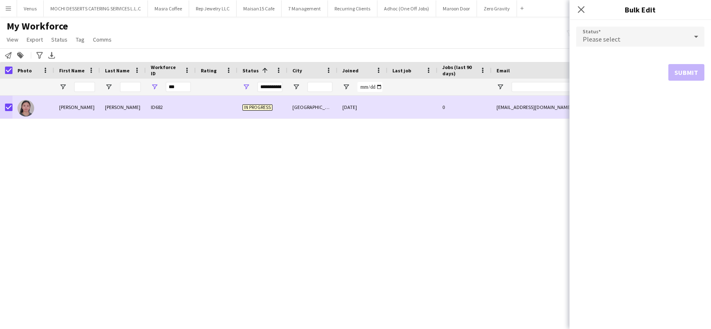
click at [639, 37] on div "Please select" at bounding box center [632, 37] width 112 height 20
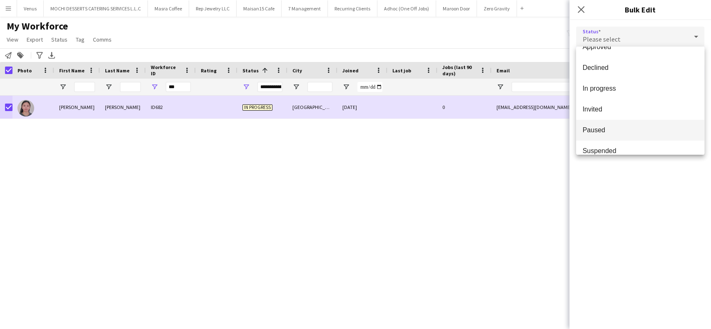
scroll to position [85, 0]
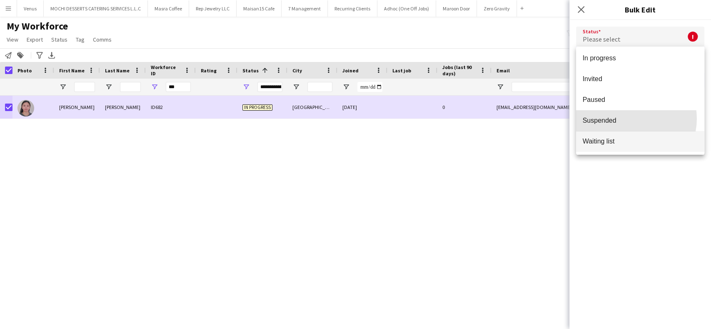
drag, startPoint x: 629, startPoint y: 119, endPoint x: 640, endPoint y: 143, distance: 26.5
click at [629, 119] on span "Suspended" at bounding box center [639, 121] width 115 height 8
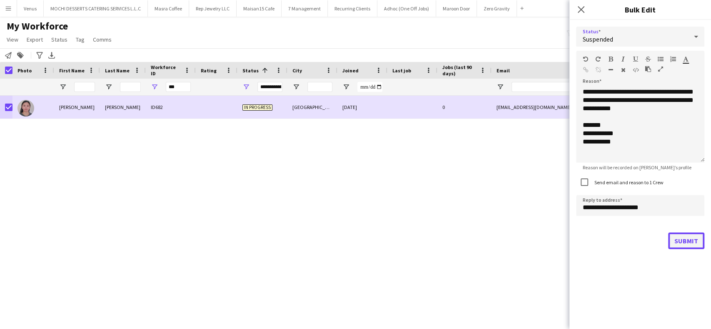
click at [687, 239] on button "Submit" at bounding box center [686, 241] width 36 height 17
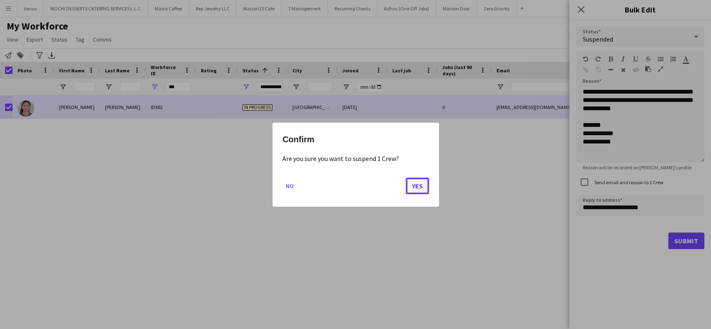
click at [423, 187] on button "Yes" at bounding box center [416, 185] width 23 height 17
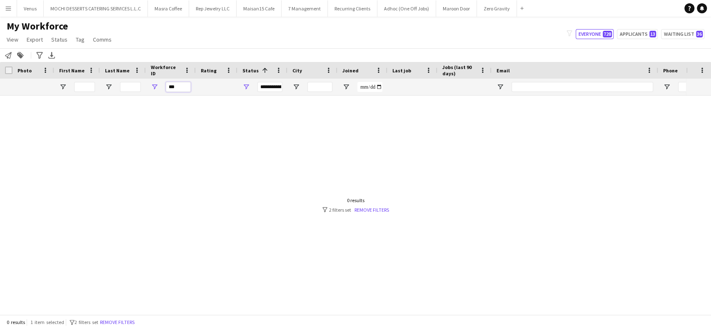
paste input "Workforce ID Filter Input"
drag, startPoint x: 174, startPoint y: 87, endPoint x: 140, endPoint y: 76, distance: 36.1
click at [140, 76] on div "Workforce Details Photo First Name 1" at bounding box center [451, 79] width 903 height 34
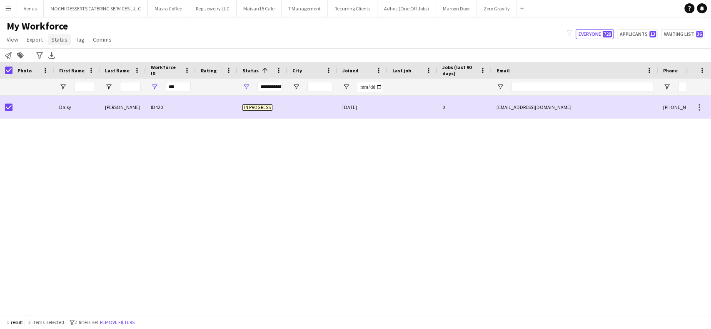
click at [58, 42] on span "Status" at bounding box center [59, 39] width 16 height 7
click at [75, 60] on link "Edit" at bounding box center [77, 57] width 58 height 17
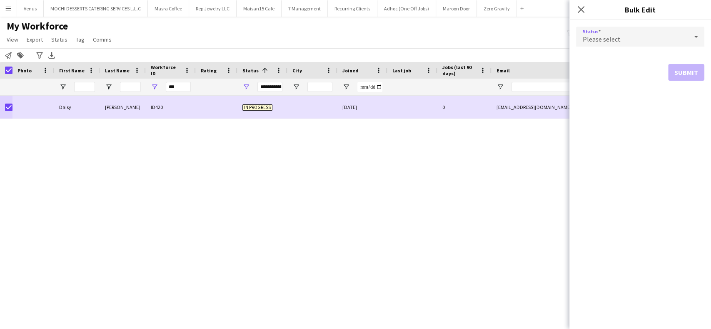
click at [695, 36] on icon at bounding box center [696, 37] width 4 height 2
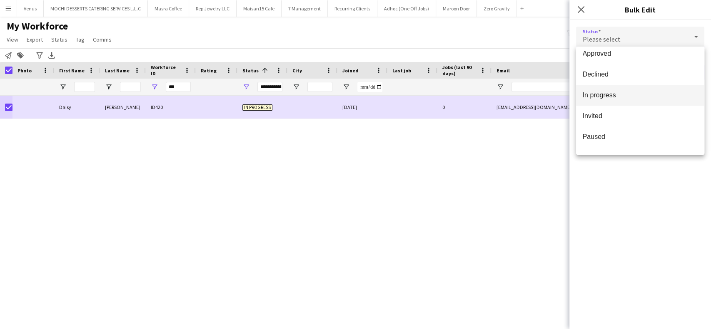
scroll to position [55, 0]
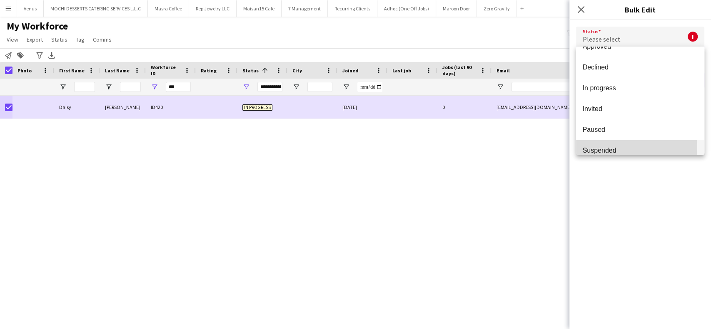
click at [632, 147] on span "Suspended" at bounding box center [639, 151] width 115 height 8
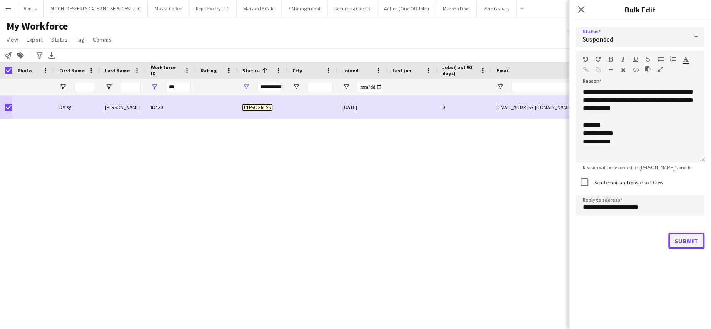
click at [678, 239] on button "Submit" at bounding box center [686, 241] width 36 height 17
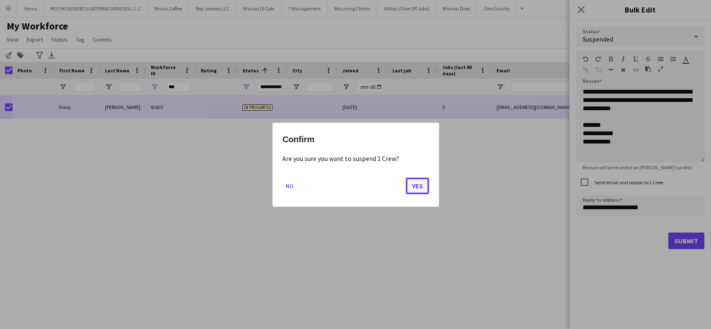
click at [415, 192] on button "Yes" at bounding box center [416, 185] width 23 height 17
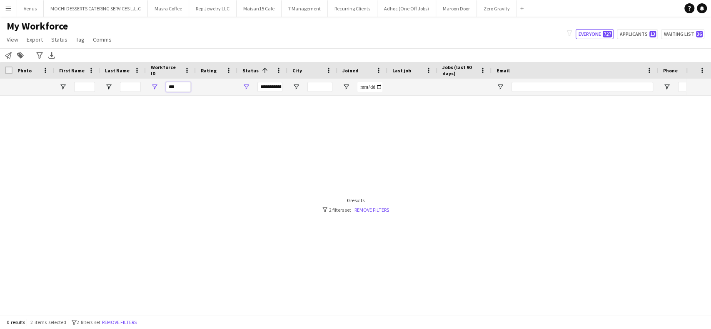
drag, startPoint x: 183, startPoint y: 87, endPoint x: 155, endPoint y: 87, distance: 27.9
click at [155, 87] on div "***" at bounding box center [171, 87] width 50 height 17
paste input "Workforce ID Filter Input"
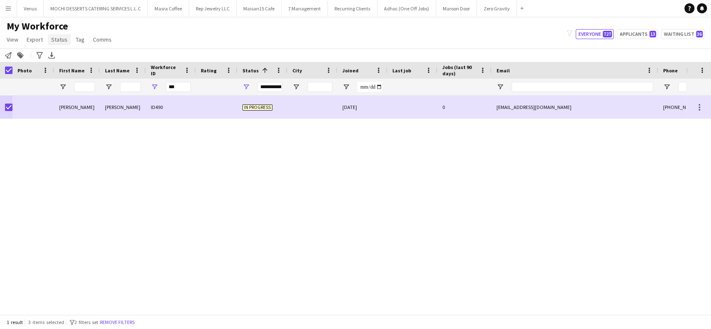
click at [66, 44] on link "Status" at bounding box center [59, 39] width 23 height 11
click at [90, 54] on link "Edit" at bounding box center [77, 57] width 58 height 17
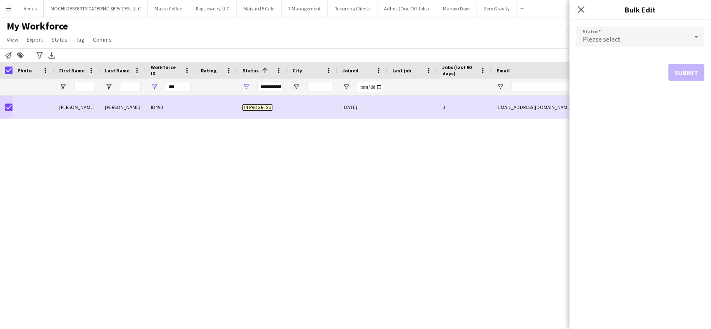
click at [668, 42] on div "Please select" at bounding box center [632, 37] width 112 height 20
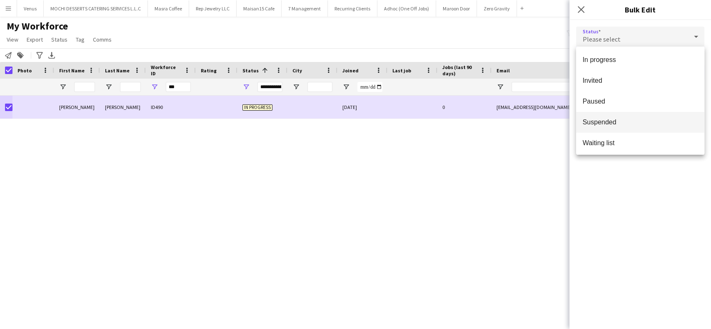
scroll to position [85, 0]
click at [650, 117] on span "Suspended" at bounding box center [639, 121] width 115 height 8
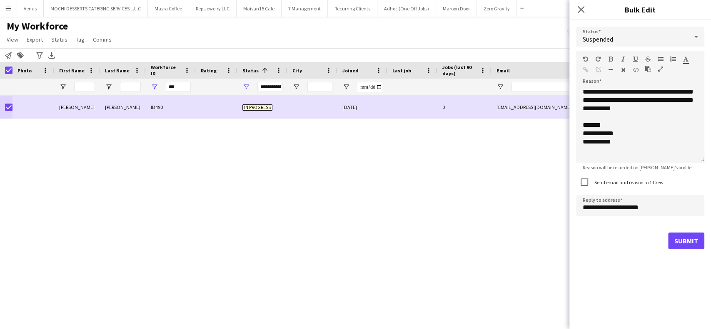
click at [694, 249] on form "**********" at bounding box center [640, 138] width 128 height 236
click at [688, 240] on button "Submit" at bounding box center [686, 241] width 36 height 17
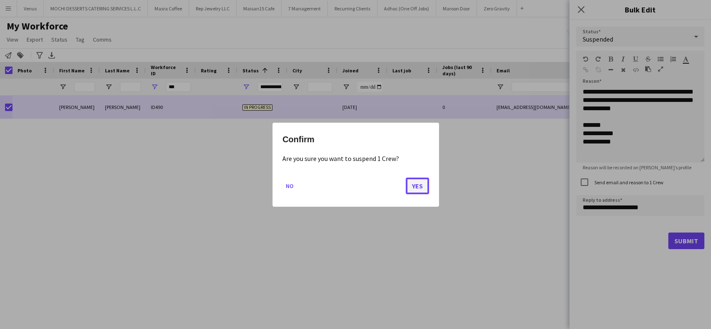
click at [417, 191] on button "Yes" at bounding box center [416, 185] width 23 height 17
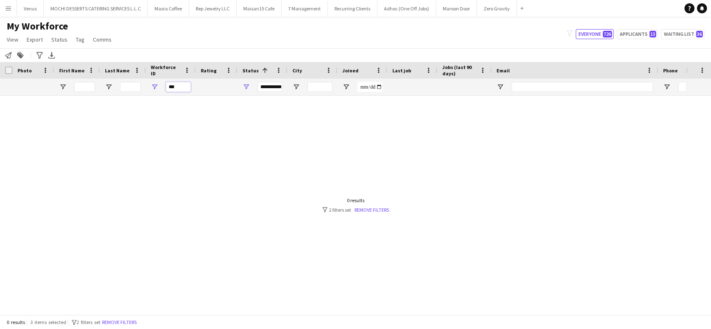
paste input "Workforce ID Filter Input"
drag, startPoint x: 182, startPoint y: 88, endPoint x: 139, endPoint y: 77, distance: 44.2
click at [139, 77] on div "Workforce Details Photo First Name 1" at bounding box center [451, 79] width 903 height 34
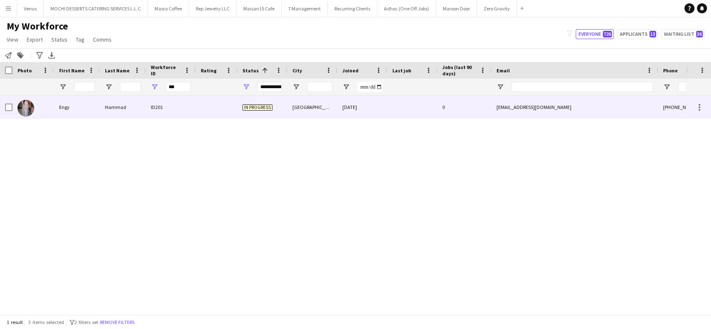
click at [19, 111] on img at bounding box center [25, 108] width 17 height 17
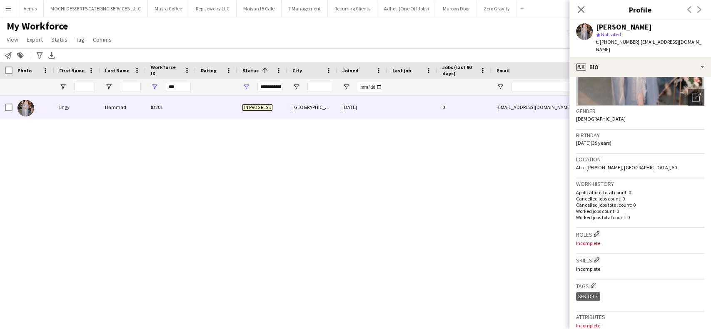
scroll to position [111, 0]
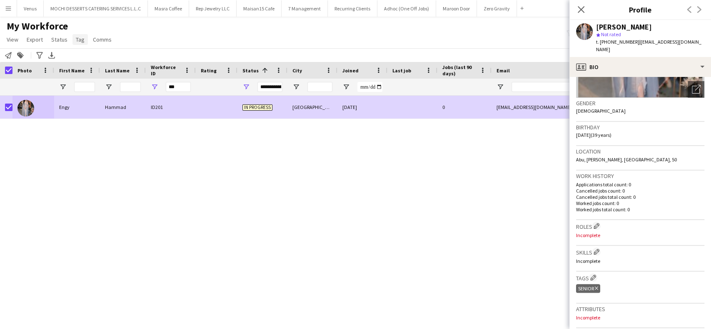
click at [76, 38] on span "Tag" at bounding box center [80, 39] width 9 height 7
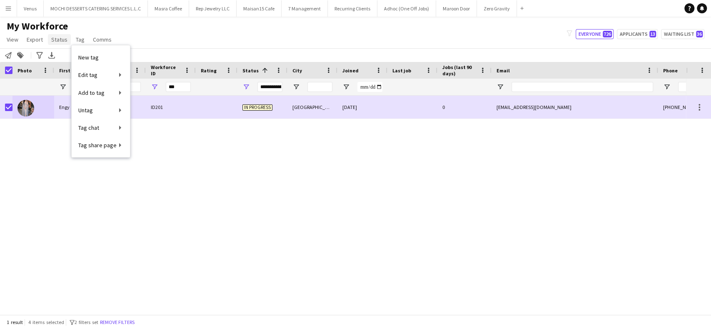
click at [55, 40] on span "Status" at bounding box center [59, 39] width 16 height 7
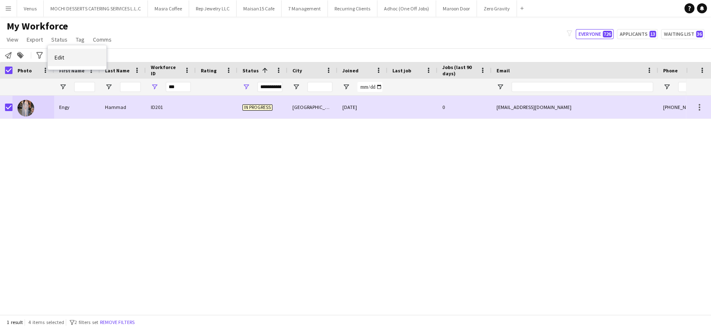
click at [57, 54] on span "Edit" at bounding box center [60, 57] width 10 height 7
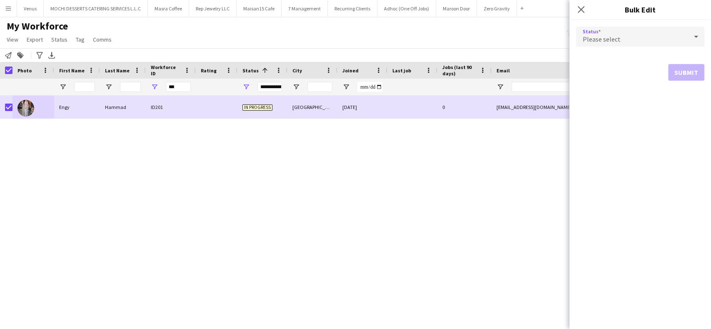
click at [626, 38] on div "Please select" at bounding box center [632, 37] width 112 height 20
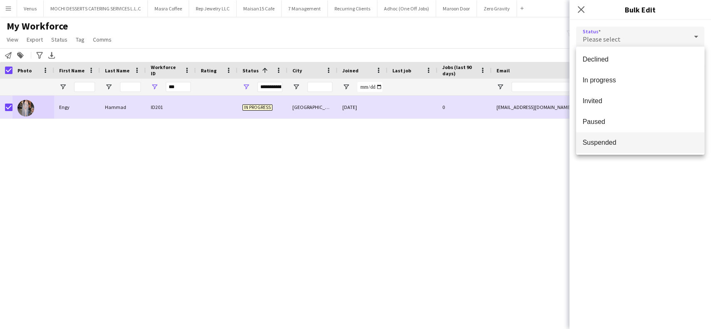
scroll to position [85, 0]
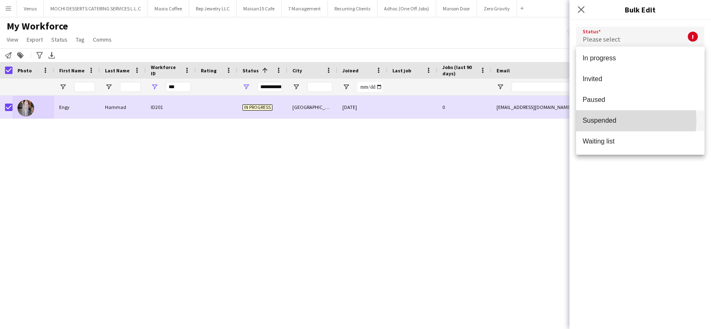
click at [620, 121] on span "Suspended" at bounding box center [639, 121] width 115 height 8
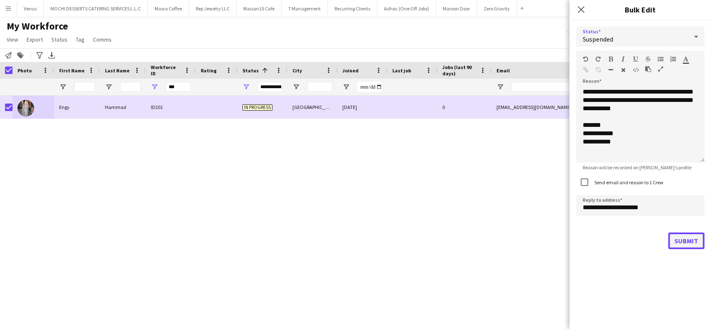
click at [679, 244] on button "Submit" at bounding box center [686, 241] width 36 height 17
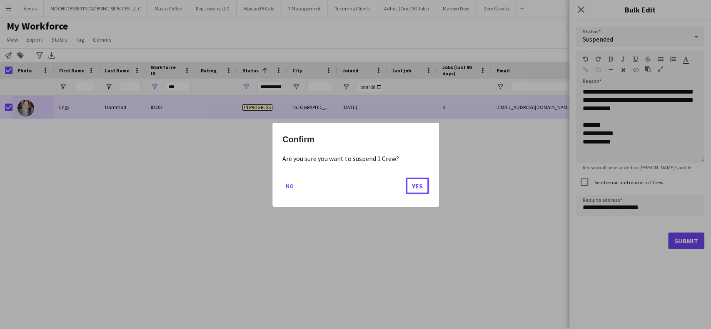
drag, startPoint x: 424, startPoint y: 188, endPoint x: 390, endPoint y: 179, distance: 35.2
click at [424, 188] on button "Yes" at bounding box center [416, 185] width 23 height 17
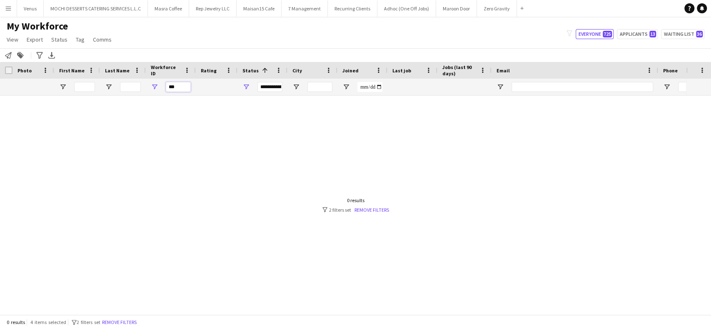
paste input "*"
drag, startPoint x: 182, startPoint y: 86, endPoint x: 152, endPoint y: 83, distance: 29.7
click at [152, 83] on div "***" at bounding box center [171, 87] width 50 height 17
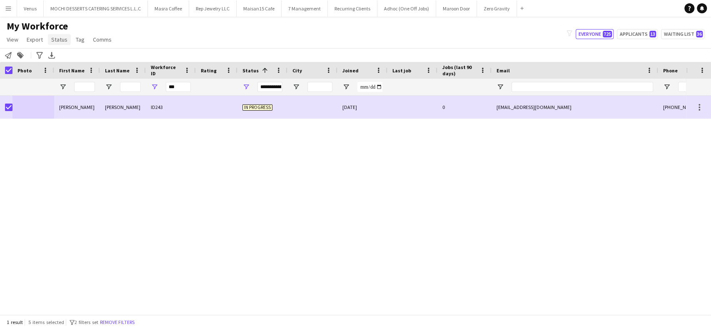
click at [60, 41] on span "Status" at bounding box center [59, 39] width 16 height 7
click at [87, 59] on link "Edit" at bounding box center [77, 57] width 58 height 17
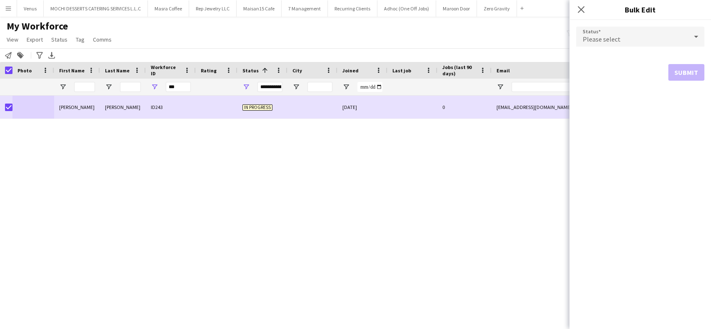
click at [637, 35] on div "Please select" at bounding box center [632, 37] width 112 height 20
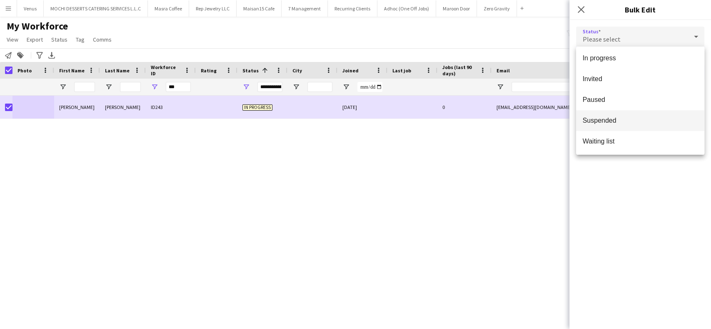
click at [646, 120] on span "Suspended" at bounding box center [639, 121] width 115 height 8
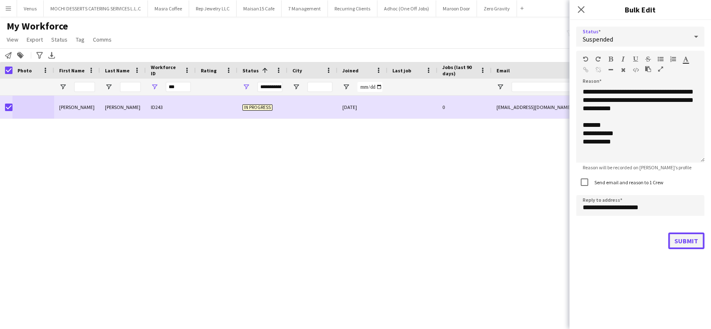
click at [676, 237] on button "Submit" at bounding box center [686, 241] width 36 height 17
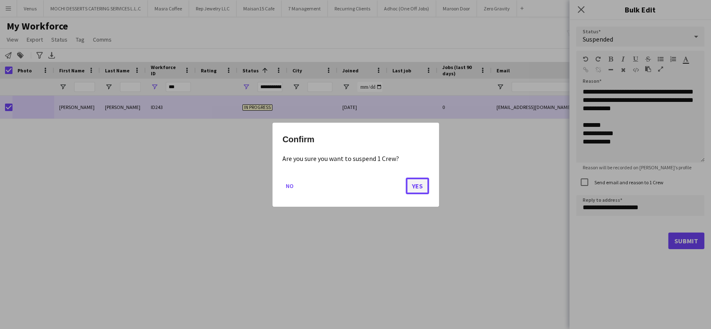
click at [420, 191] on button "Yes" at bounding box center [416, 185] width 23 height 17
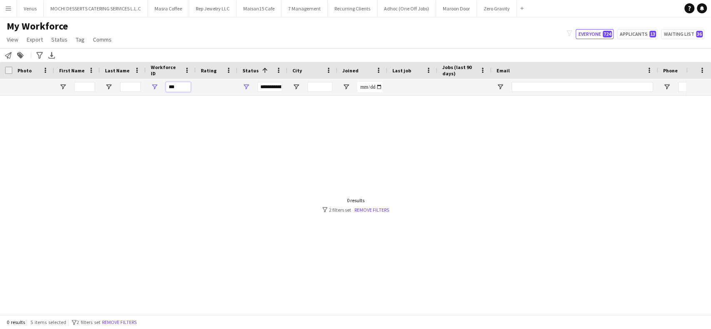
drag, startPoint x: 182, startPoint y: 89, endPoint x: 147, endPoint y: 85, distance: 34.8
click at [147, 85] on div "***" at bounding box center [171, 87] width 50 height 17
paste input "Workforce ID Filter Input"
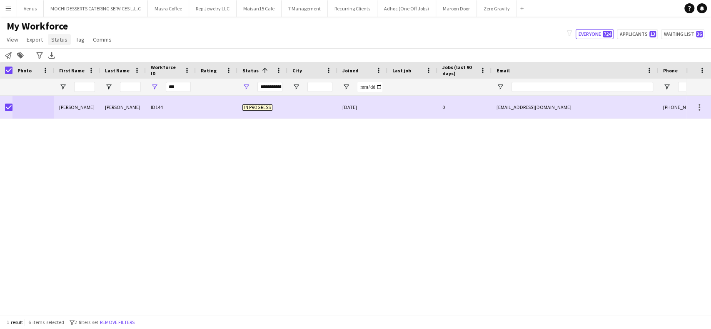
click at [59, 38] on span "Status" at bounding box center [59, 39] width 16 height 7
click at [76, 58] on link "Edit" at bounding box center [77, 57] width 58 height 17
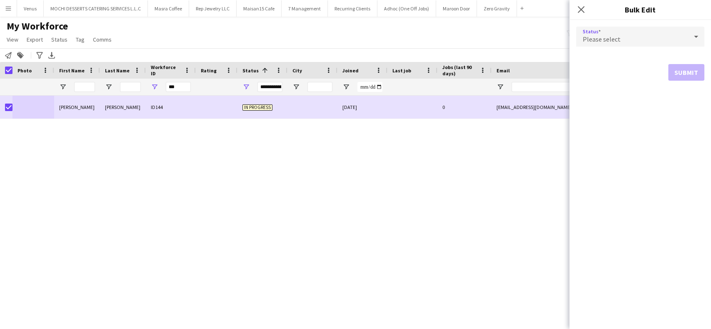
click at [688, 36] on div at bounding box center [695, 36] width 17 height 17
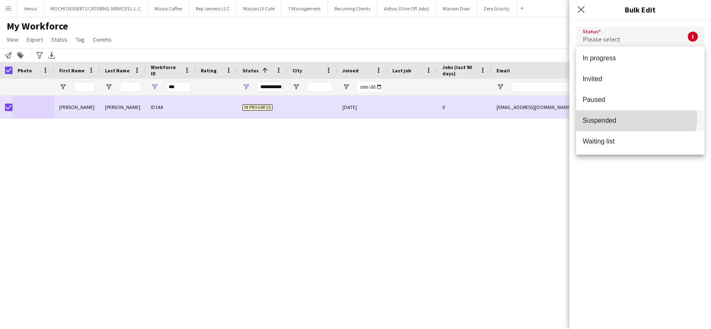
click at [634, 117] on span "Suspended" at bounding box center [639, 121] width 115 height 8
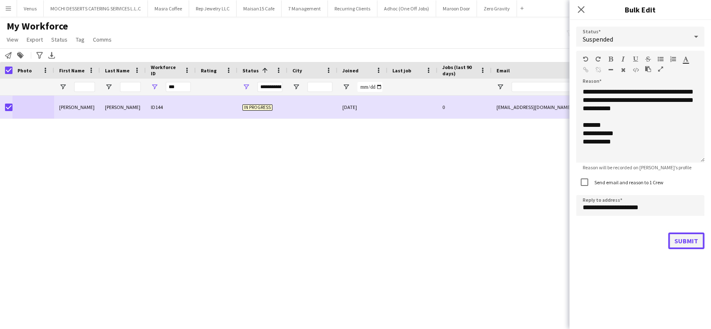
click at [690, 237] on button "Submit" at bounding box center [686, 241] width 36 height 17
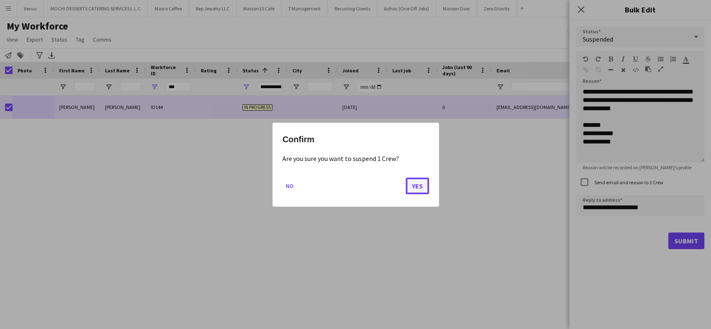
click at [419, 190] on button "Yes" at bounding box center [416, 185] width 23 height 17
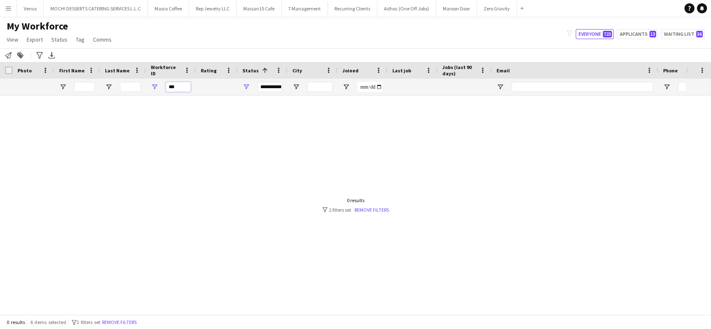
paste input "*"
drag, startPoint x: 180, startPoint y: 85, endPoint x: 169, endPoint y: 87, distance: 10.7
click at [169, 87] on input "****" at bounding box center [178, 87] width 25 height 10
drag, startPoint x: 180, startPoint y: 88, endPoint x: 164, endPoint y: 86, distance: 16.0
click at [164, 86] on div "****" at bounding box center [171, 87] width 50 height 17
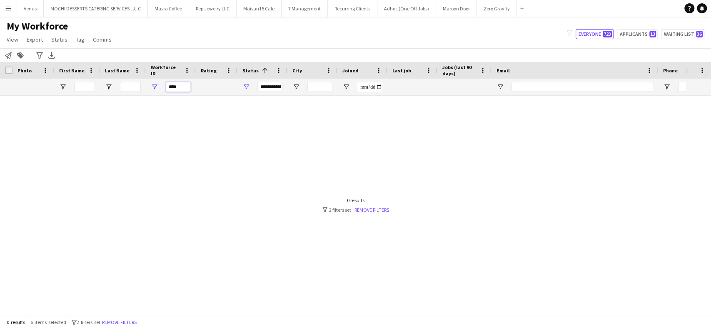
paste input "Workforce ID Filter Input"
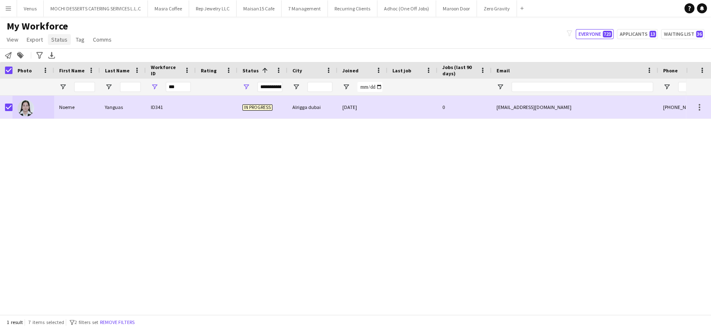
click at [53, 40] on span "Status" at bounding box center [59, 39] width 16 height 7
click at [70, 58] on link "Edit" at bounding box center [77, 57] width 58 height 17
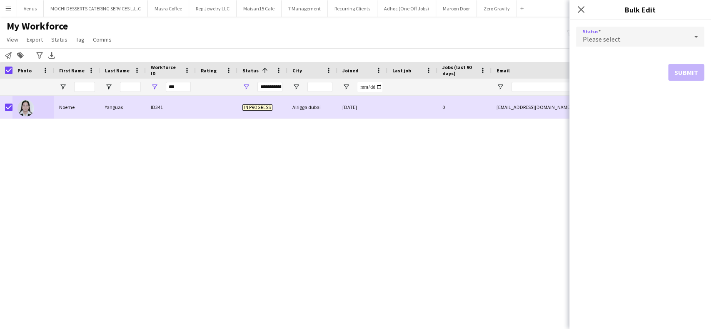
click at [652, 35] on div "Please select" at bounding box center [632, 37] width 112 height 20
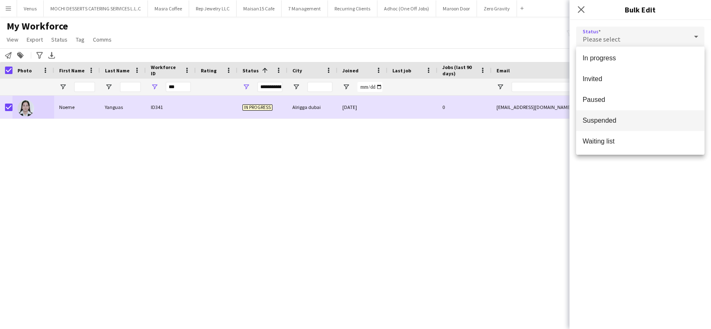
click at [644, 121] on span "Suspended" at bounding box center [639, 121] width 115 height 8
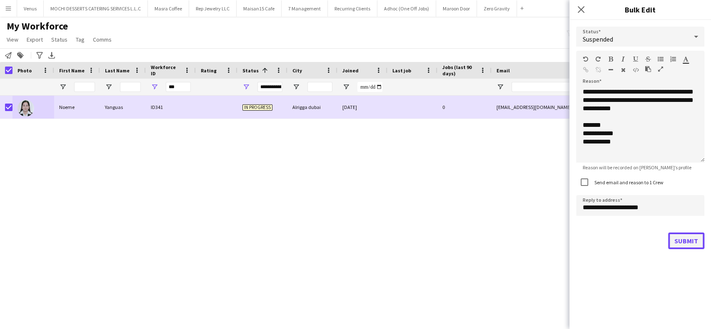
click at [680, 239] on button "Submit" at bounding box center [686, 241] width 36 height 17
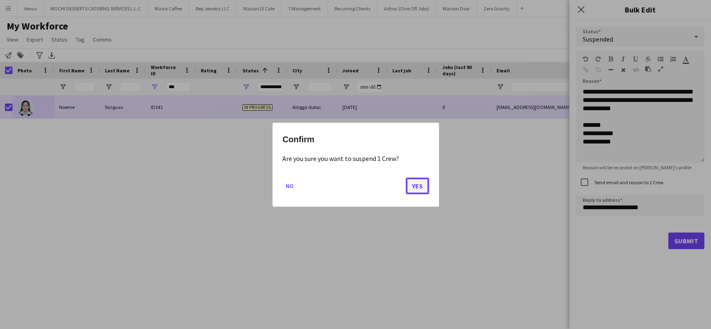
click at [420, 184] on button "Yes" at bounding box center [416, 185] width 23 height 17
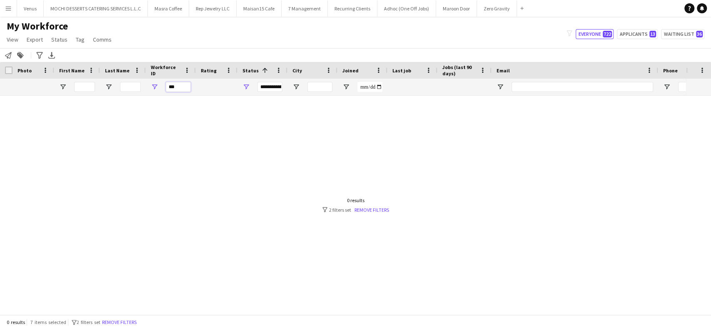
drag, startPoint x: 180, startPoint y: 88, endPoint x: 124, endPoint y: 78, distance: 57.1
click at [124, 79] on div "***" at bounding box center [451, 87] width 903 height 17
paste input "Workforce ID Filter Input"
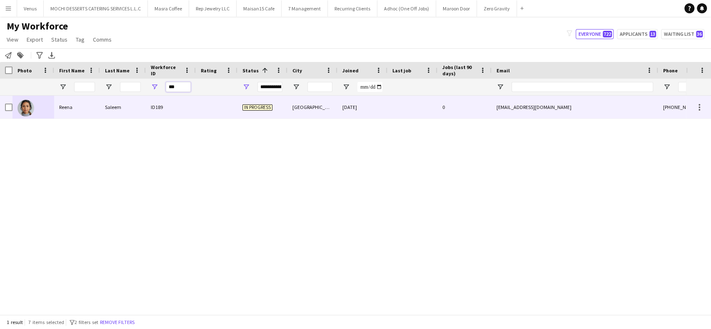
type input "***"
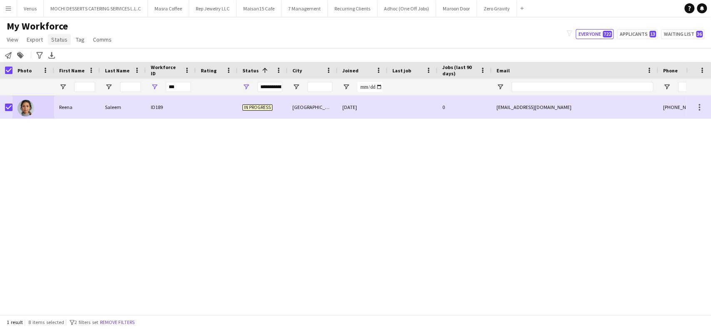
click at [63, 42] on span "Status" at bounding box center [59, 39] width 16 height 7
click at [90, 57] on link "Edit" at bounding box center [77, 57] width 58 height 17
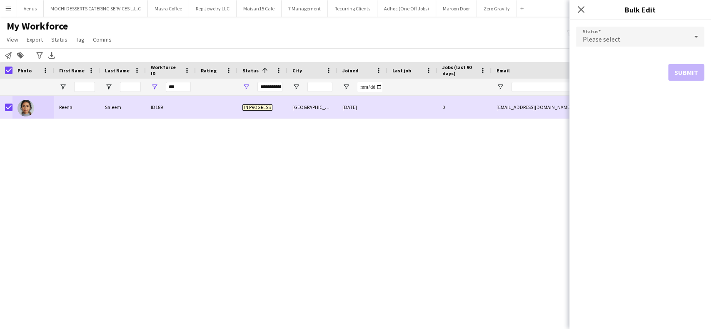
click at [699, 32] on icon at bounding box center [696, 36] width 10 height 17
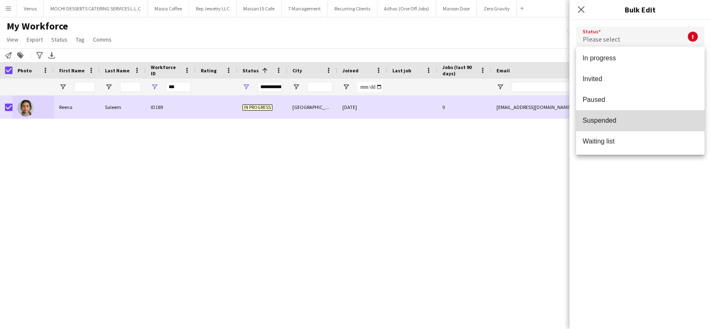
click at [662, 118] on span "Suspended" at bounding box center [639, 121] width 115 height 8
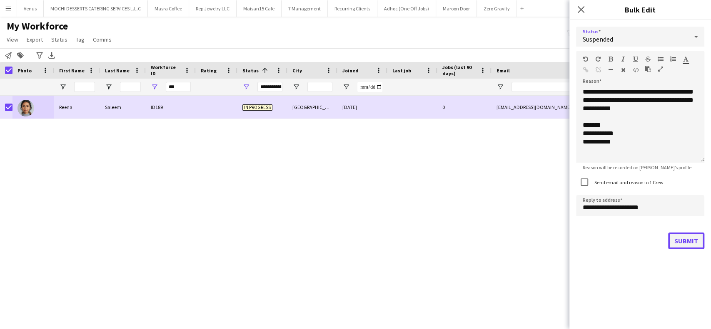
click at [682, 244] on button "Submit" at bounding box center [686, 241] width 36 height 17
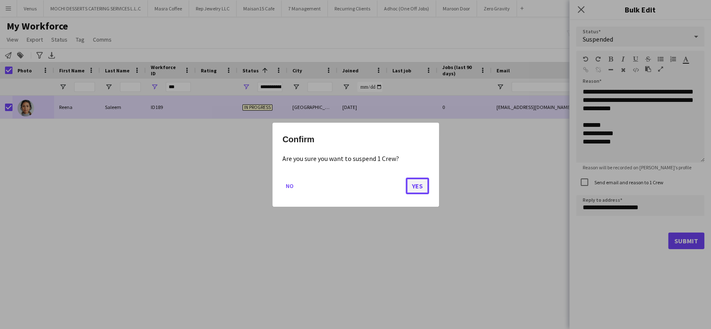
click at [419, 188] on button "Yes" at bounding box center [416, 185] width 23 height 17
